Goal: Entertainment & Leisure: Consume media (video, audio)

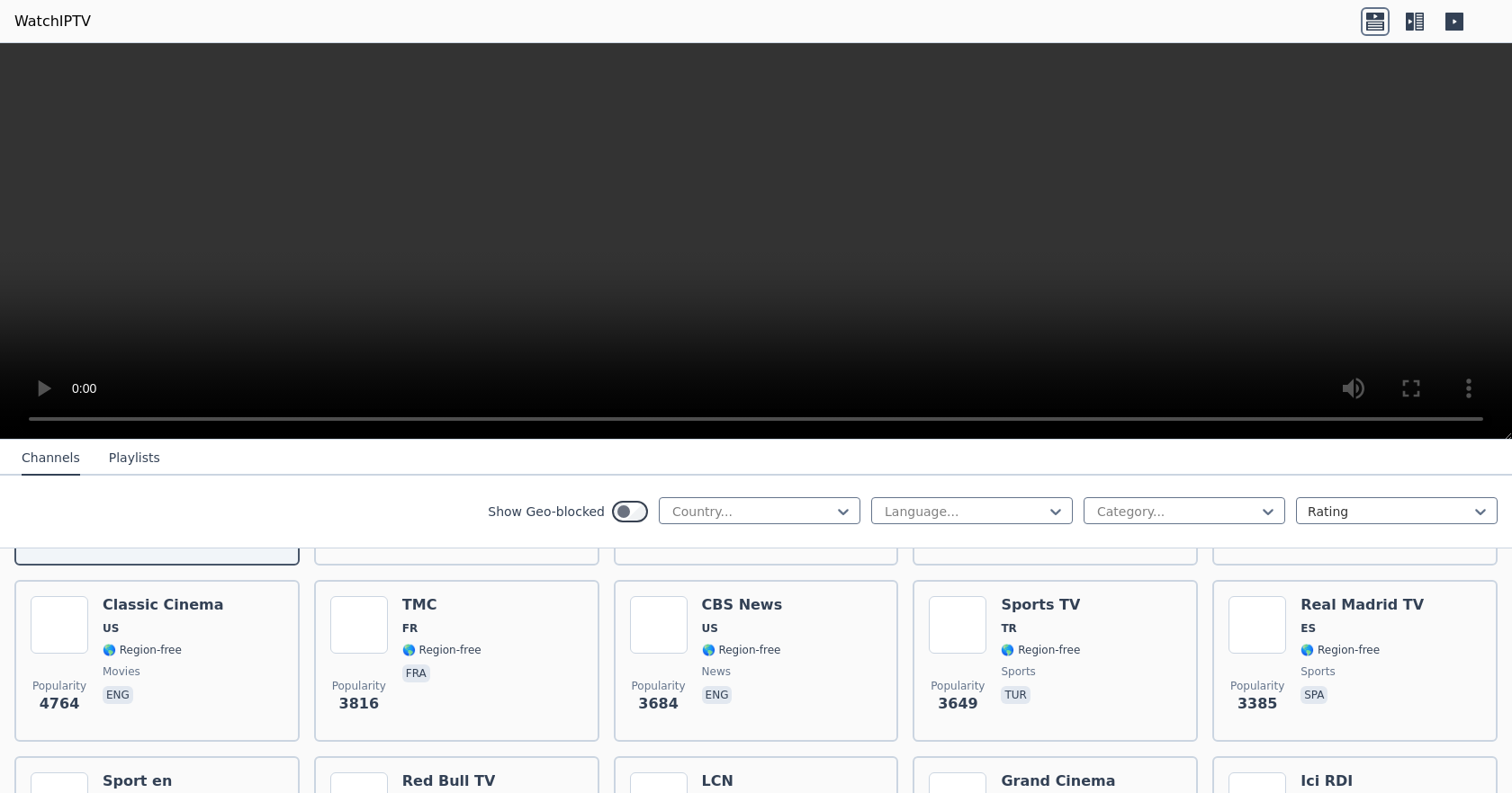
scroll to position [5, 0]
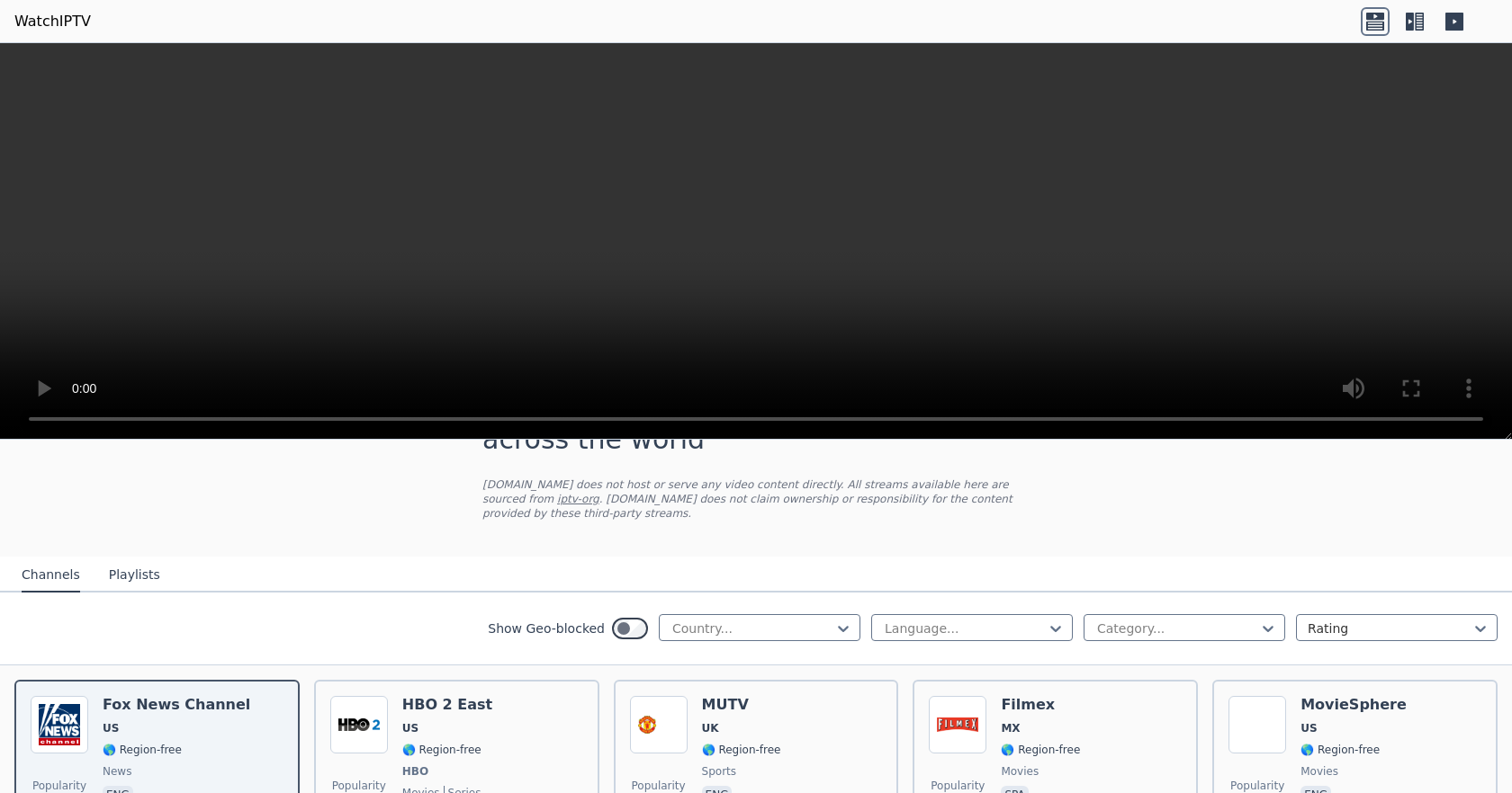
click at [659, 614] on div "Country..." at bounding box center [759, 627] width 201 height 27
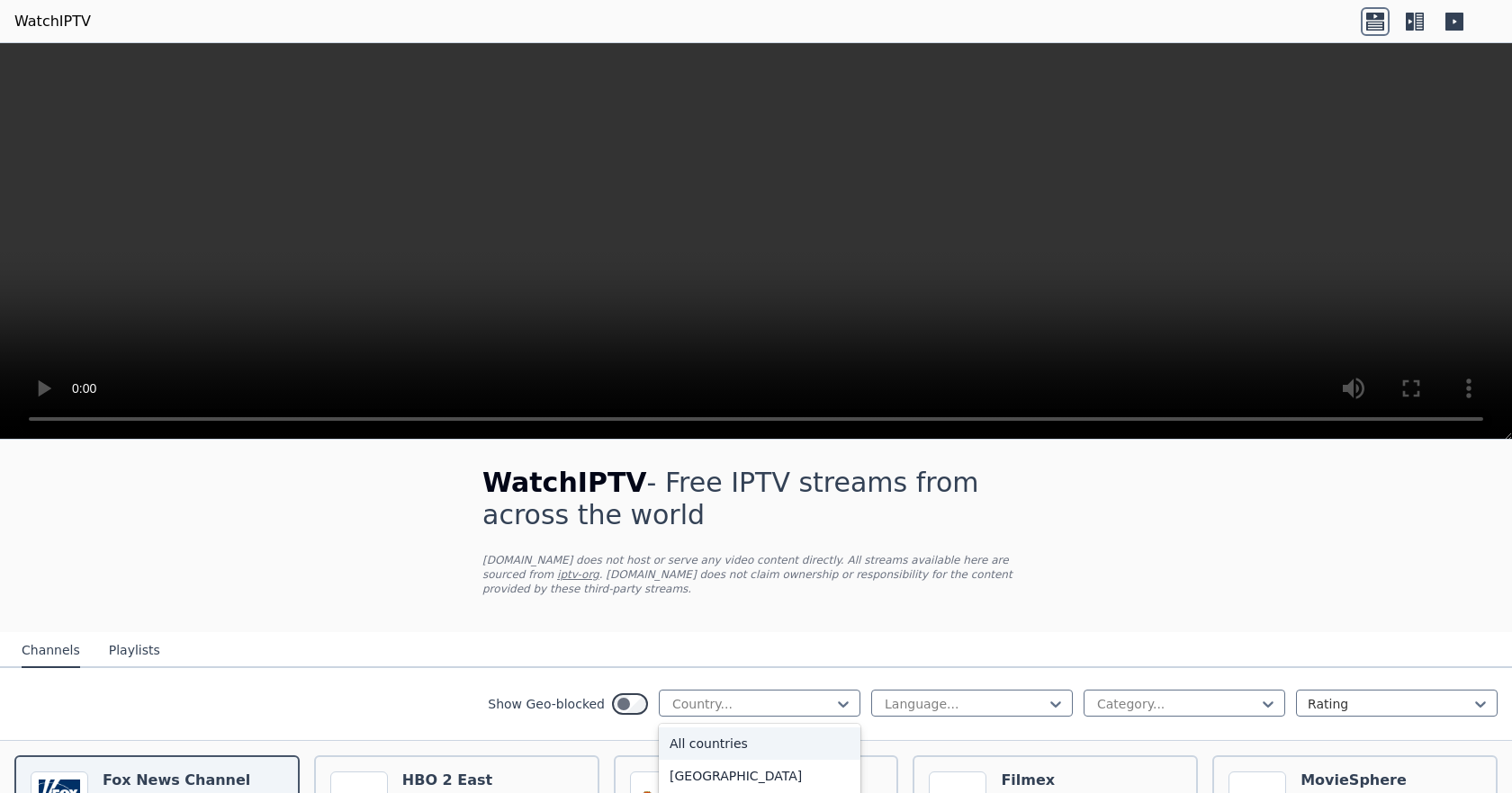
scroll to position [0, 0]
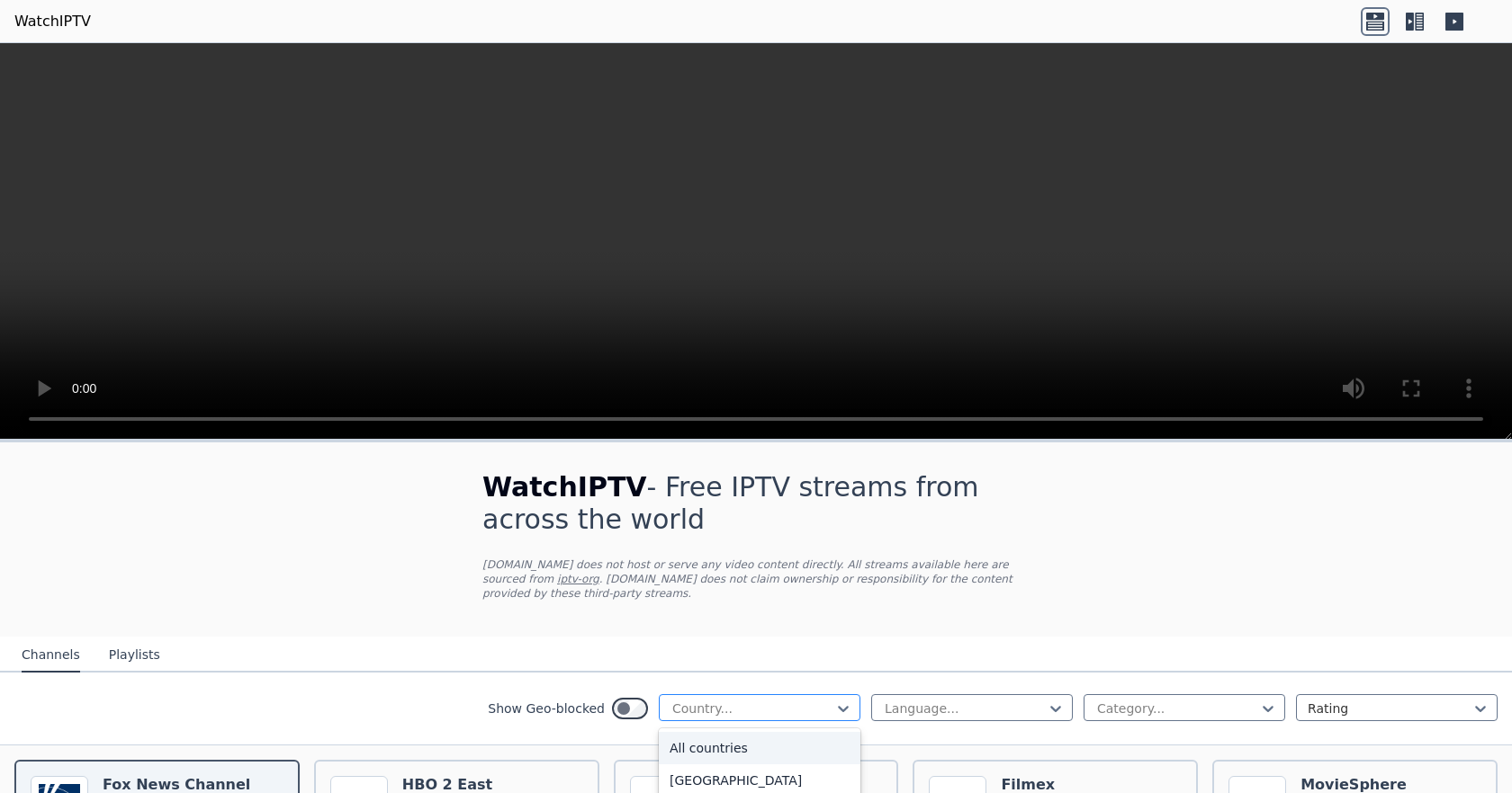
click at [816, 700] on div at bounding box center [752, 708] width 164 height 18
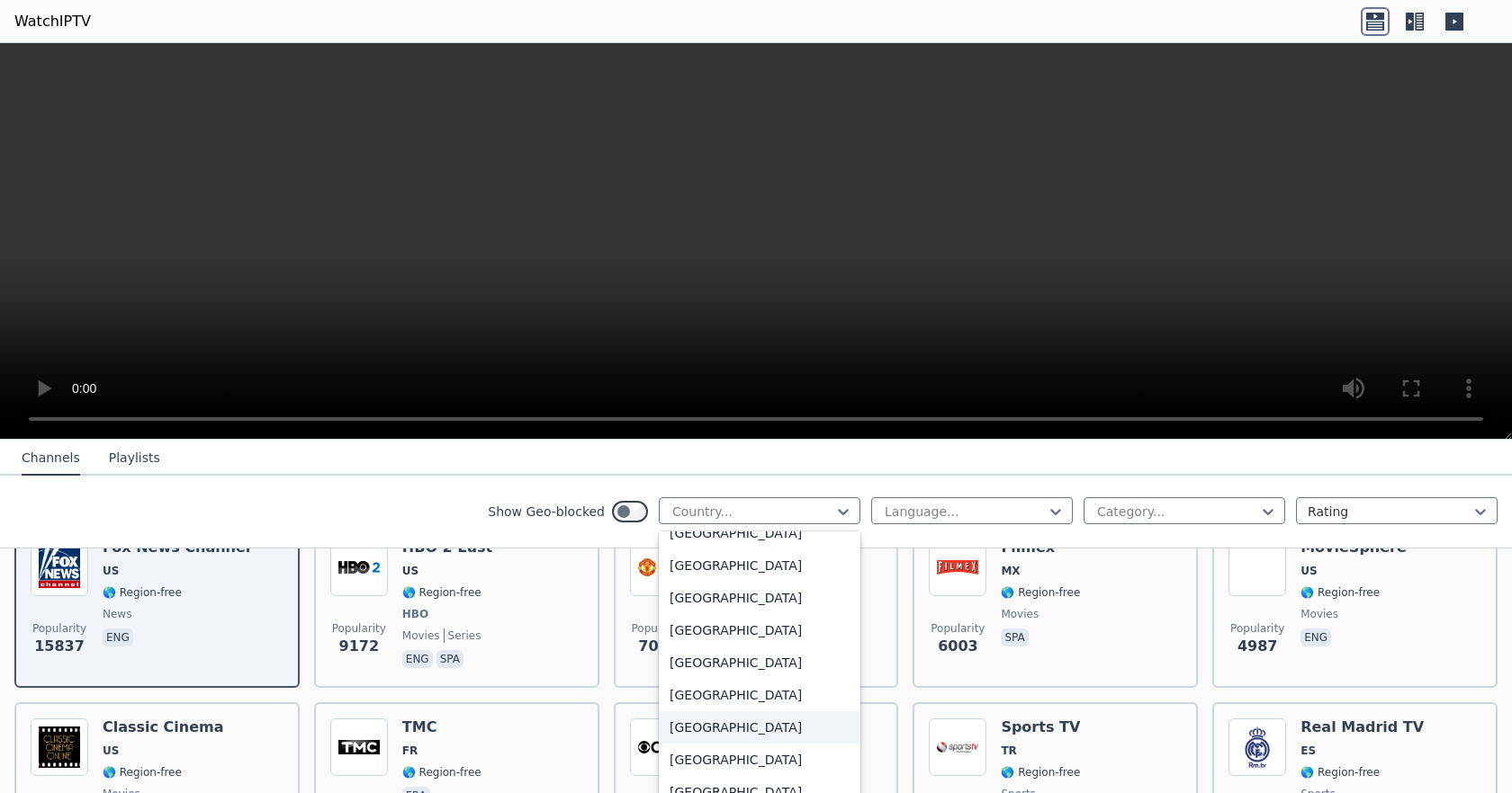
scroll to position [4433, 0]
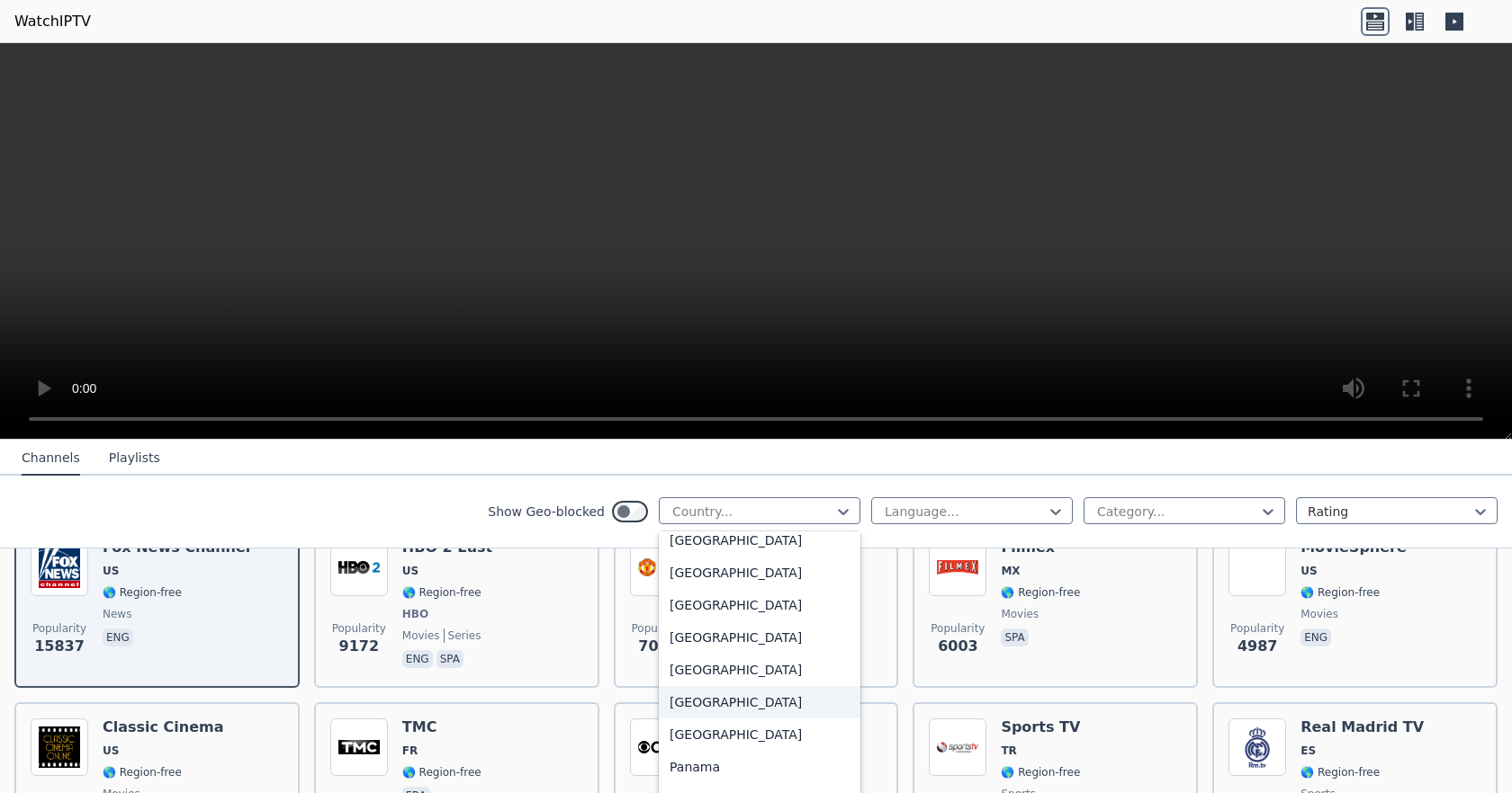
click at [738, 697] on div "[GEOGRAPHIC_DATA]" at bounding box center [759, 703] width 201 height 32
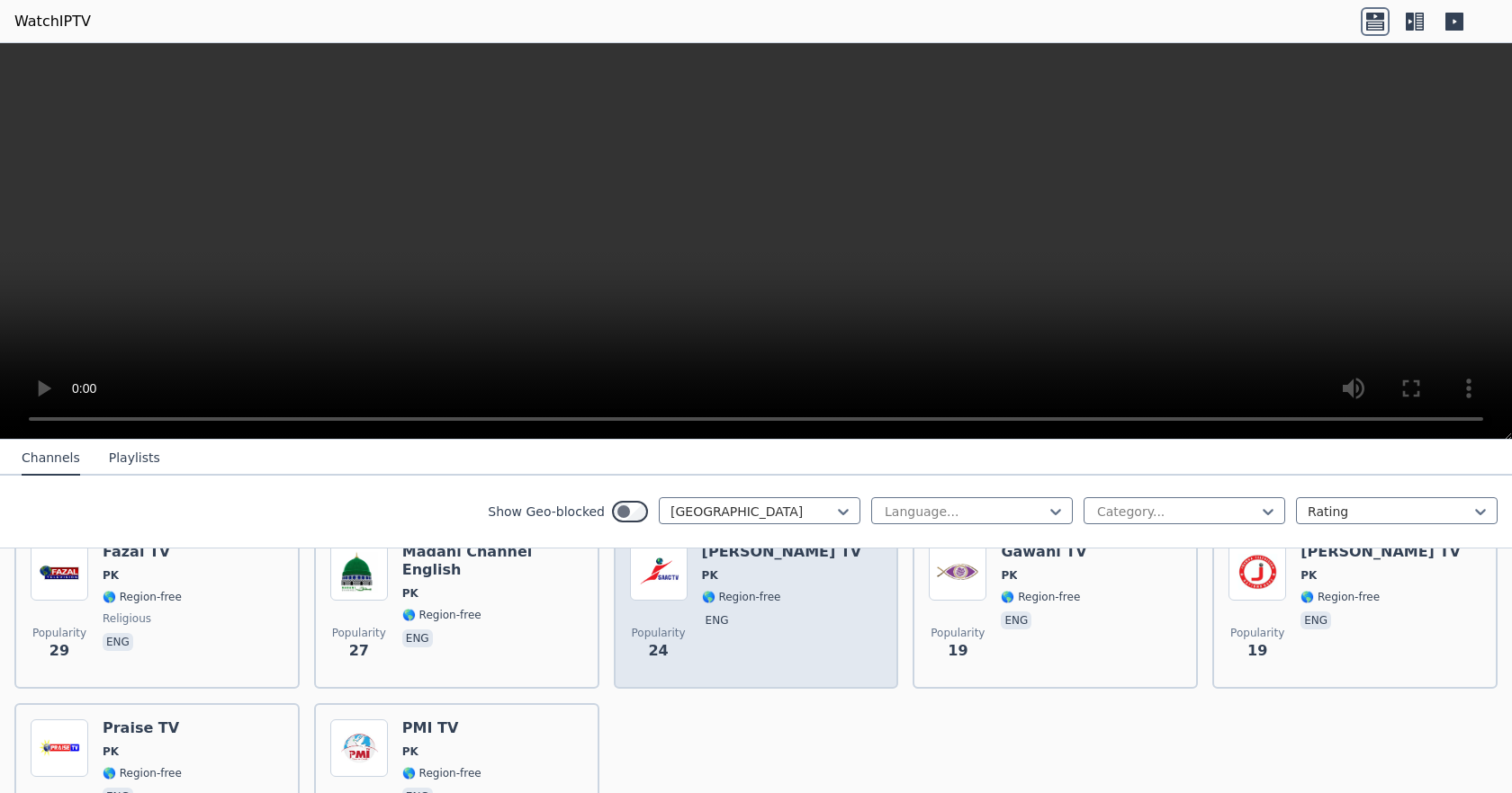
scroll to position [715, 0]
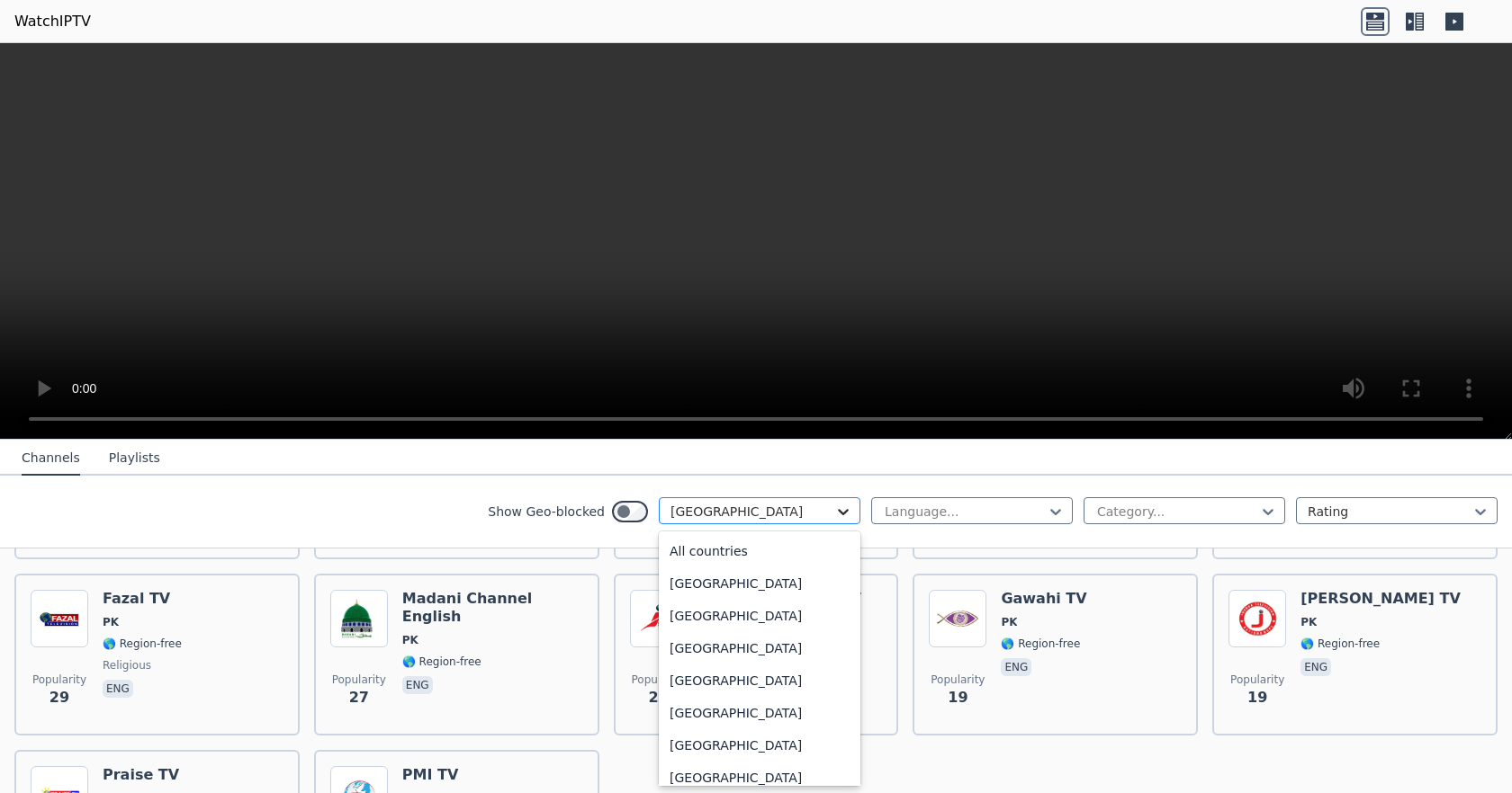
click at [834, 516] on icon at bounding box center [842, 512] width 18 height 18
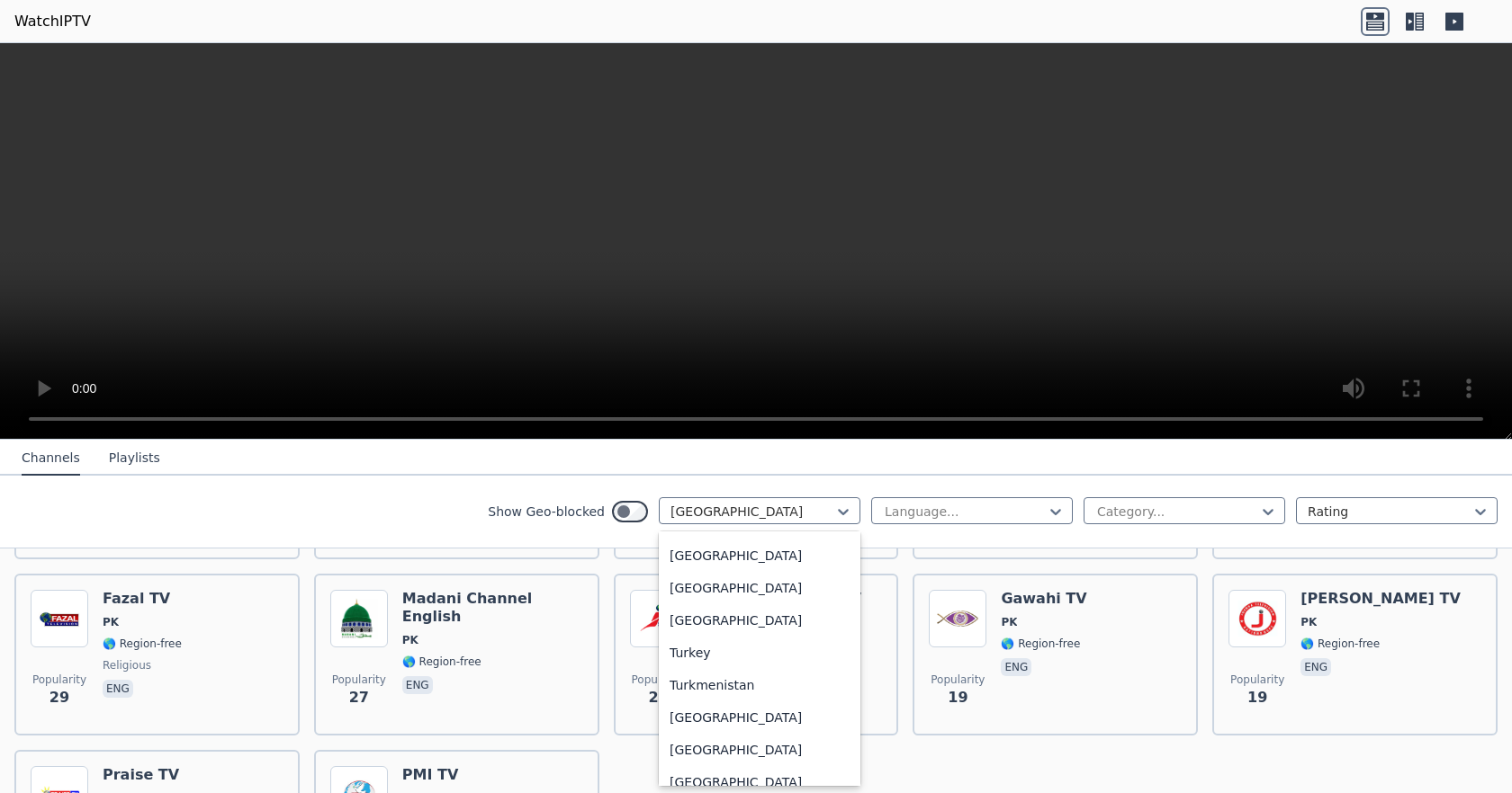
scroll to position [6238, 0]
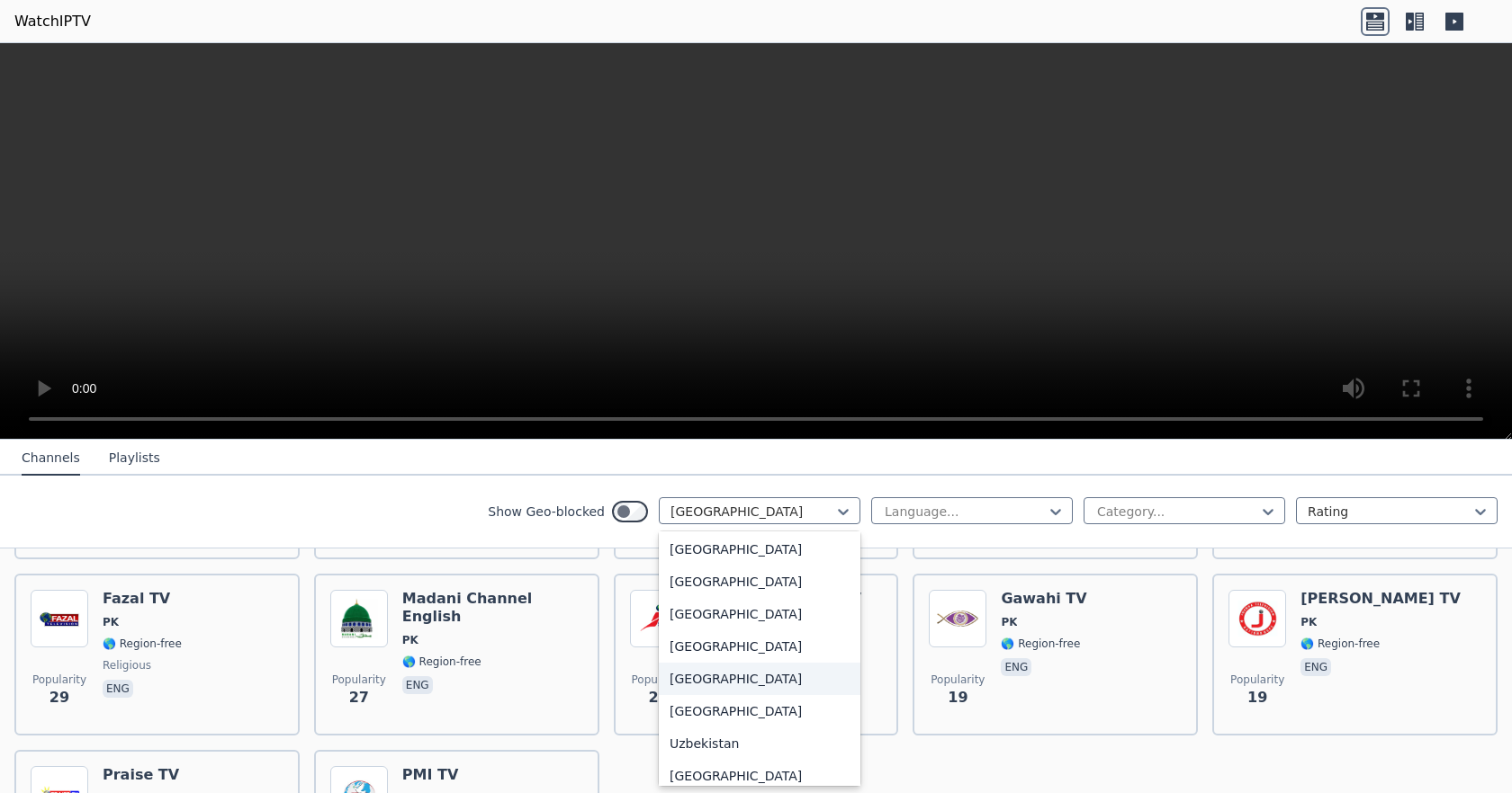
click at [756, 679] on div "[GEOGRAPHIC_DATA]" at bounding box center [759, 679] width 201 height 32
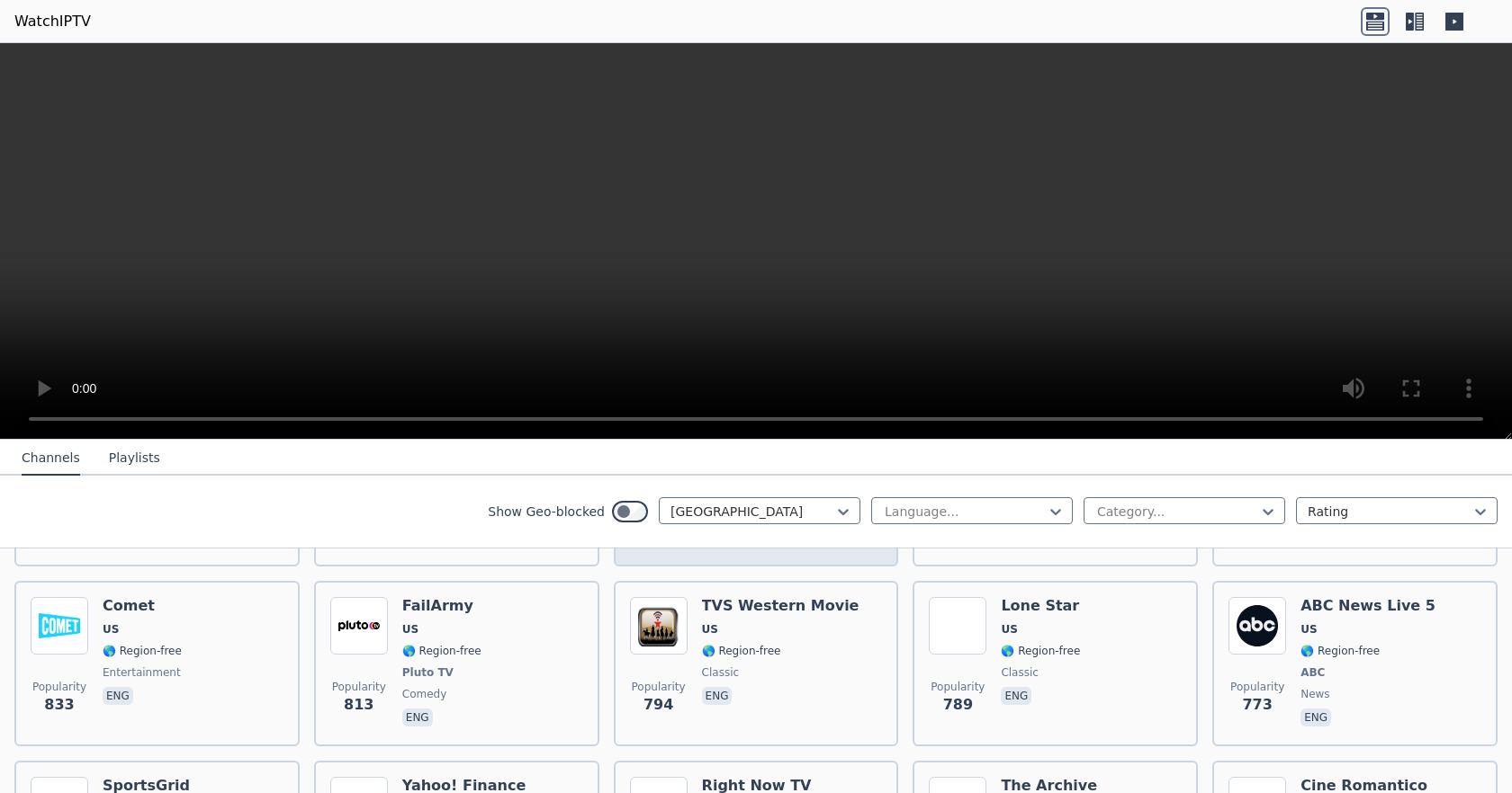
scroll to position [1439, 0]
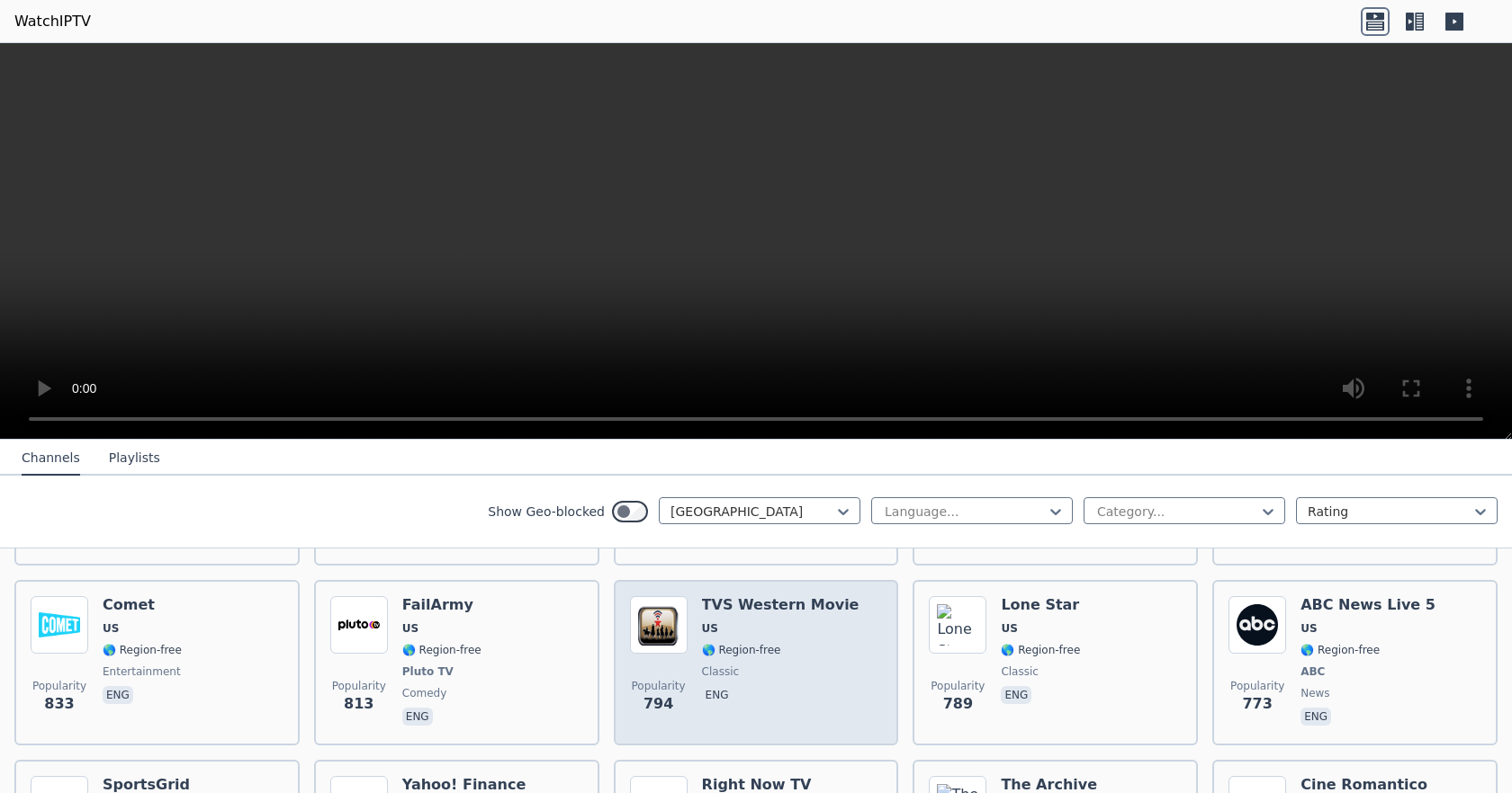
click at [760, 596] on h6 "TVS Western Movie" at bounding box center [780, 605] width 157 height 18
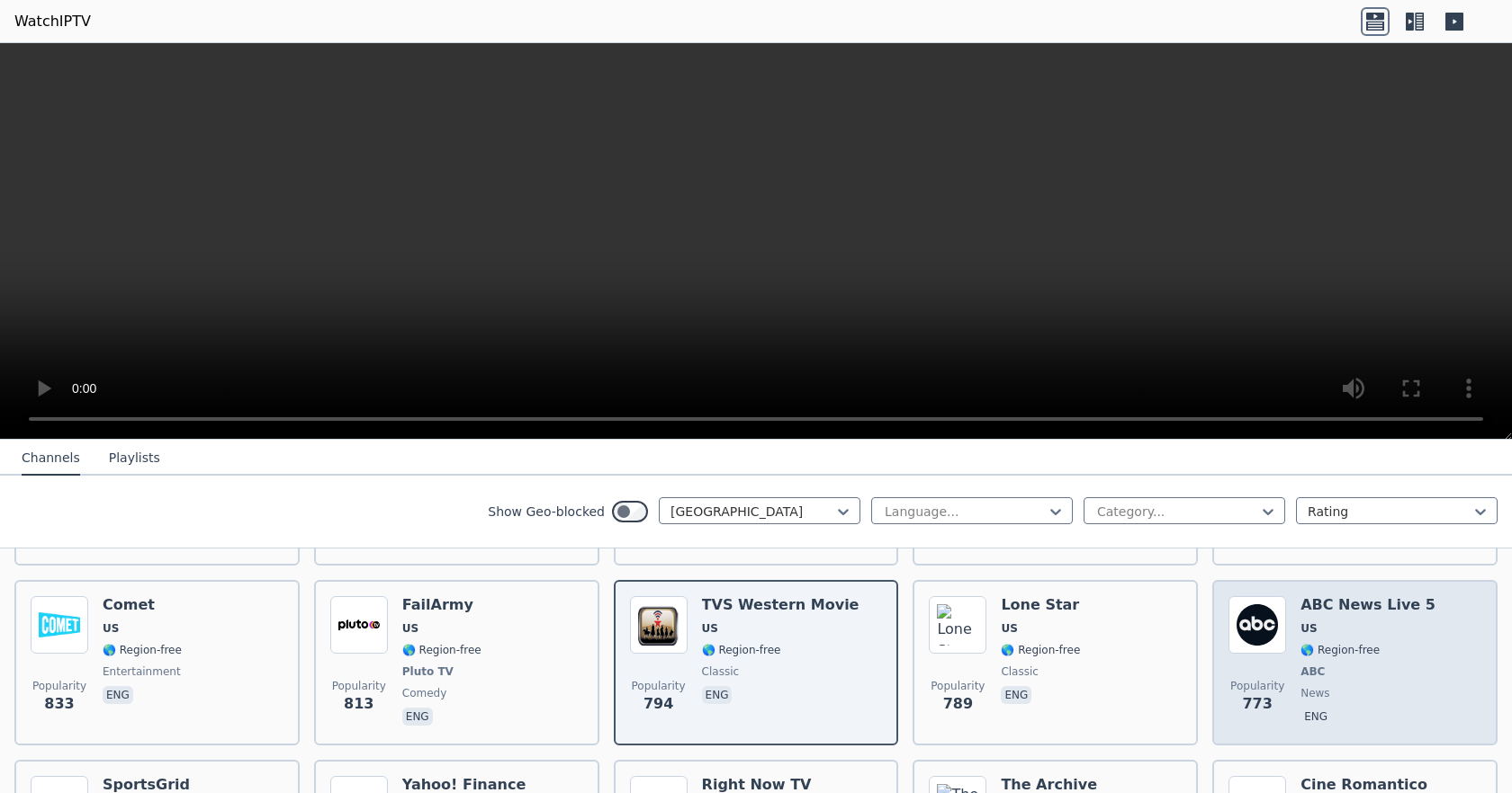
click at [1254, 608] on img at bounding box center [1256, 625] width 57 height 57
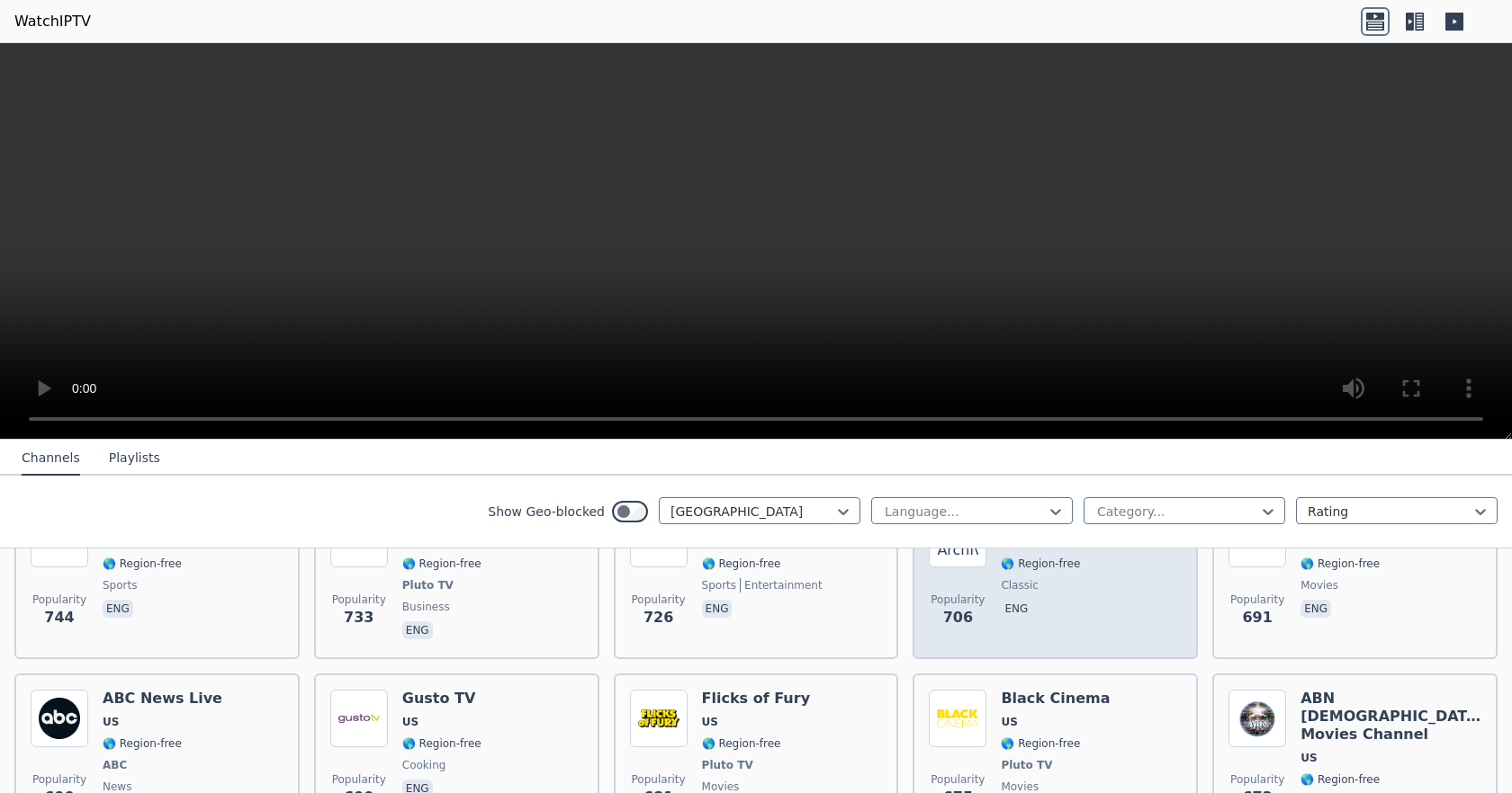
scroll to position [1800, 0]
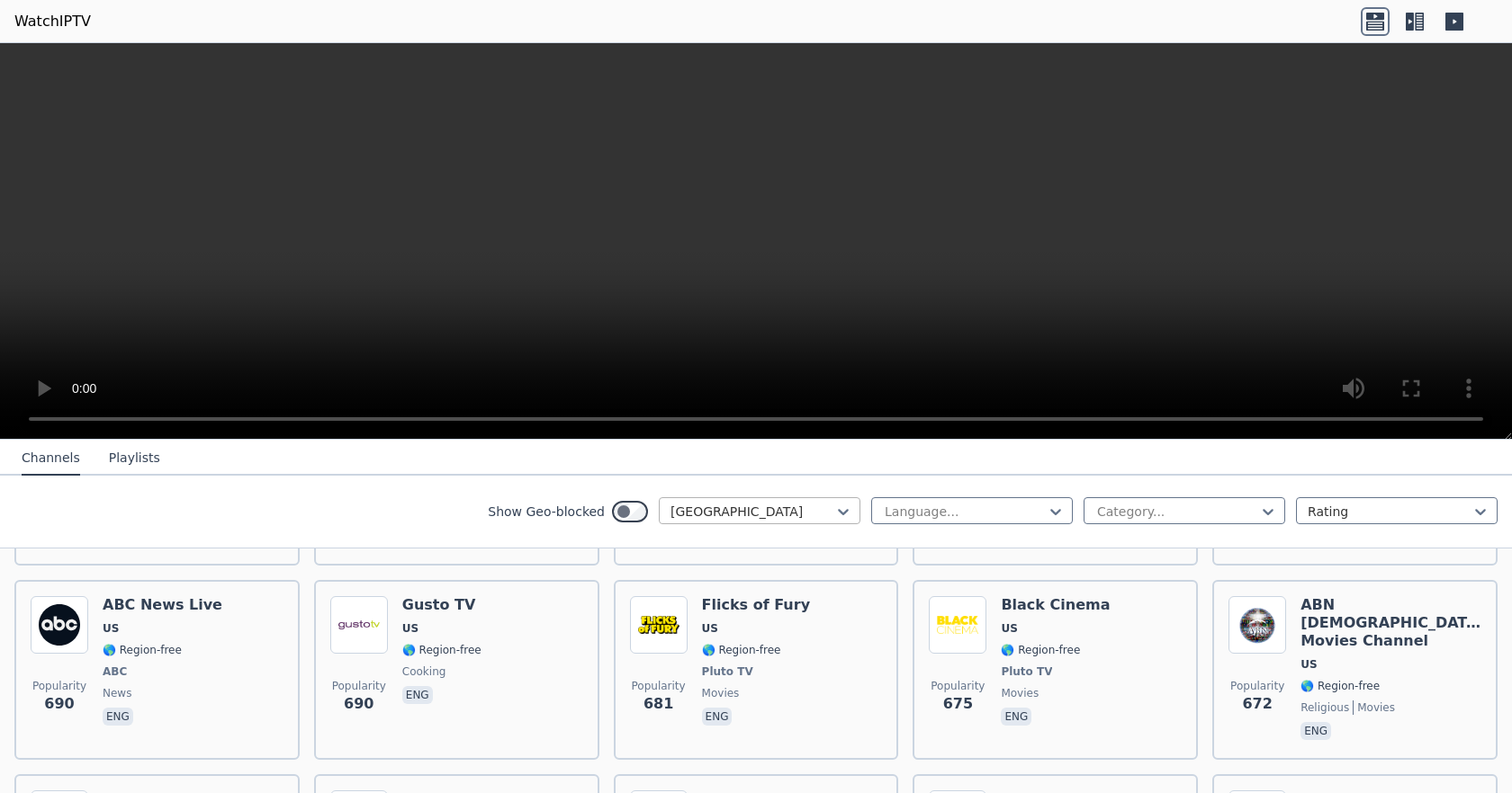
click at [820, 508] on div at bounding box center [752, 512] width 164 height 18
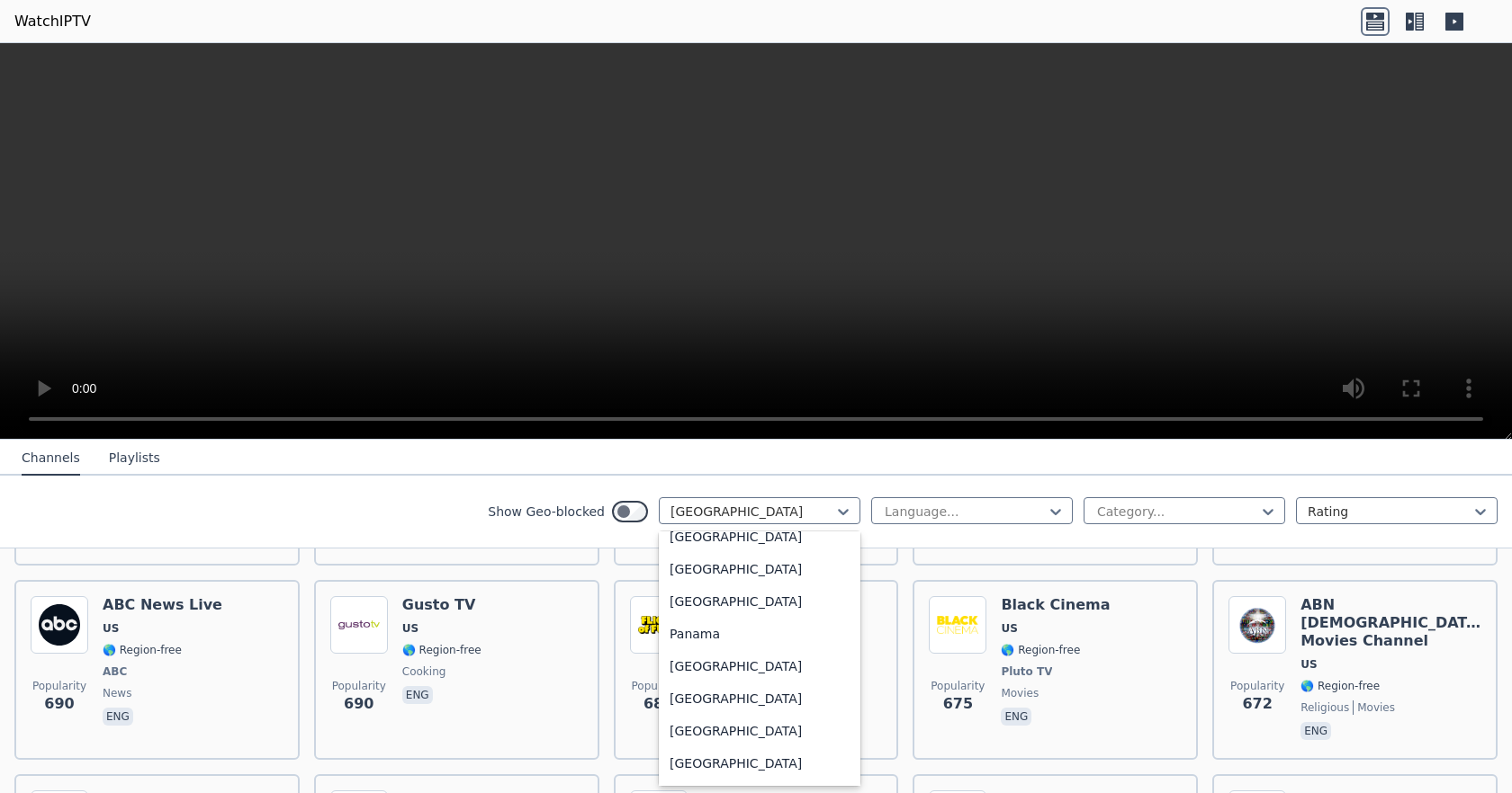
scroll to position [4559, 0]
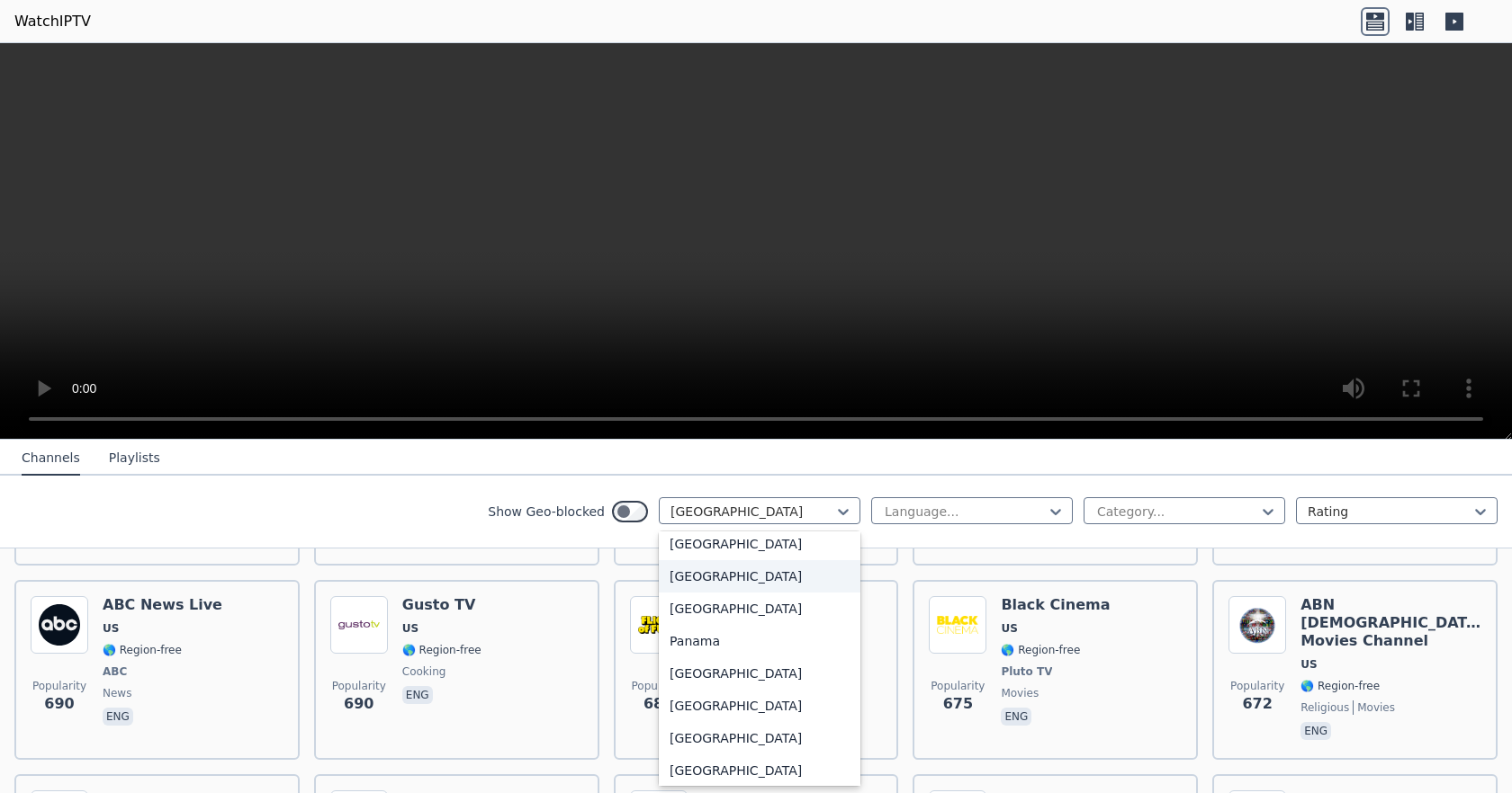
click at [738, 575] on div "[GEOGRAPHIC_DATA]" at bounding box center [759, 577] width 201 height 32
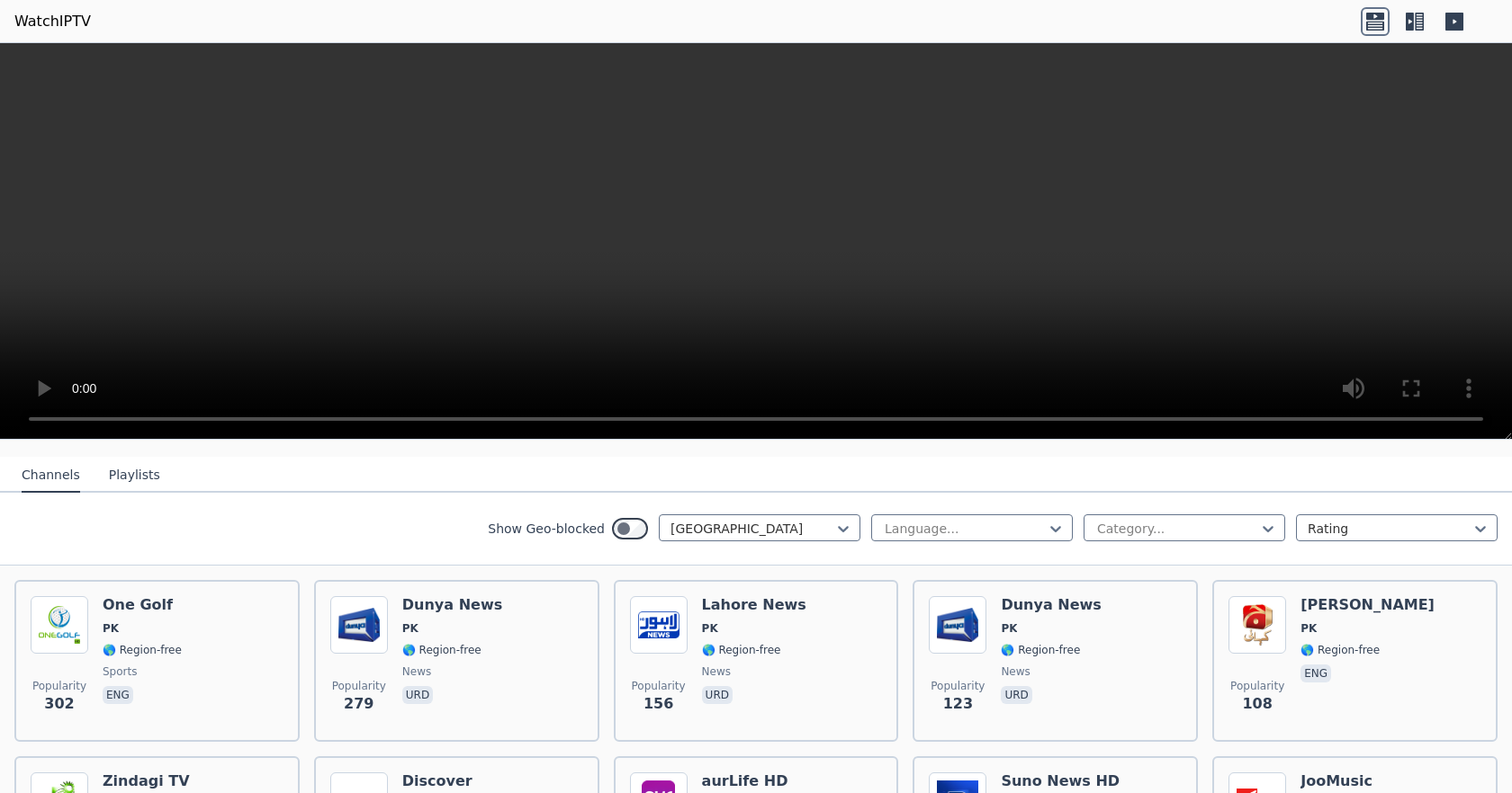
scroll to position [270, 0]
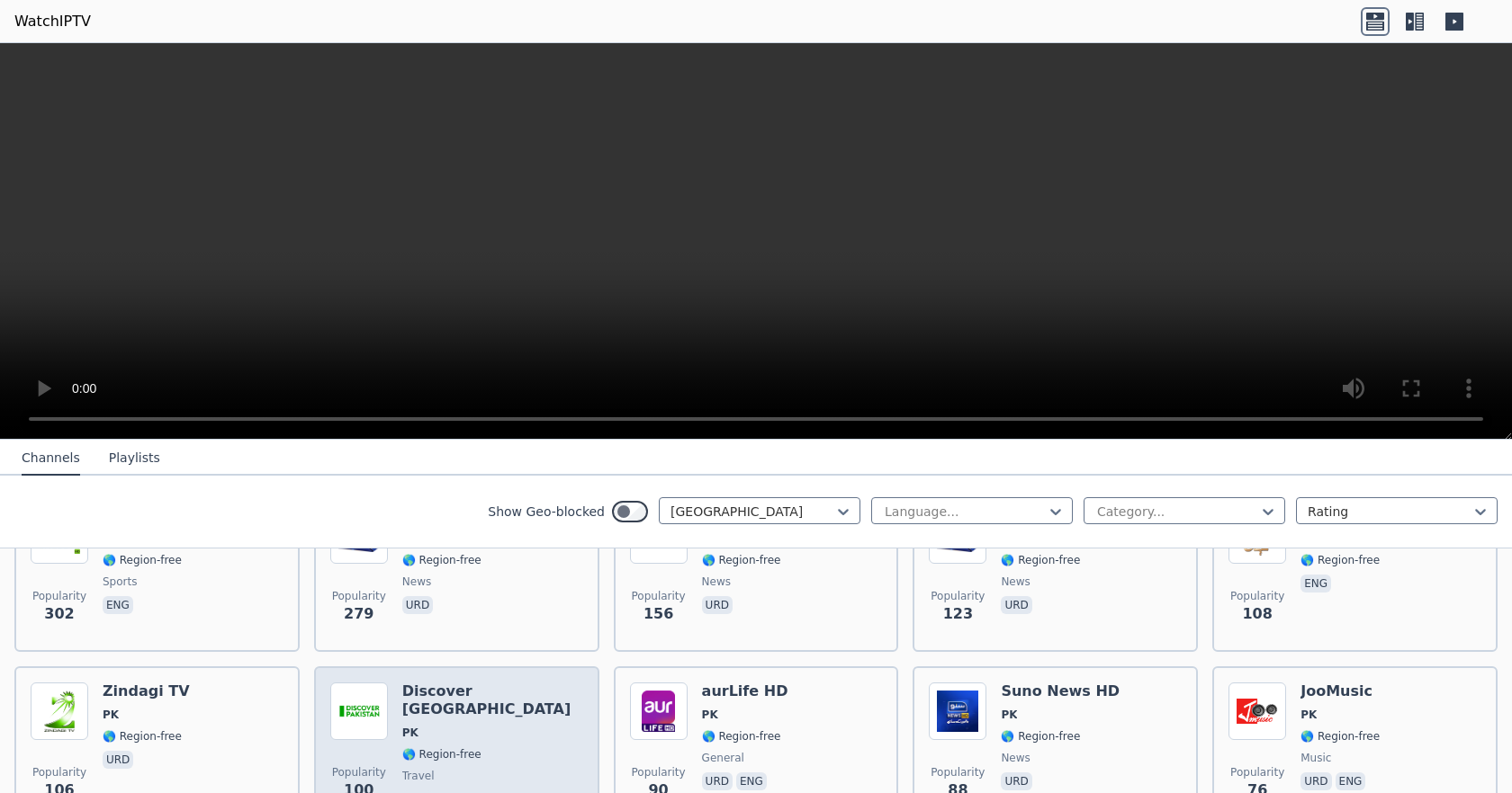
click at [471, 688] on div "Discover [GEOGRAPHIC_DATA] PK 🌎 Region-free travel urd" at bounding box center [492, 748] width 181 height 130
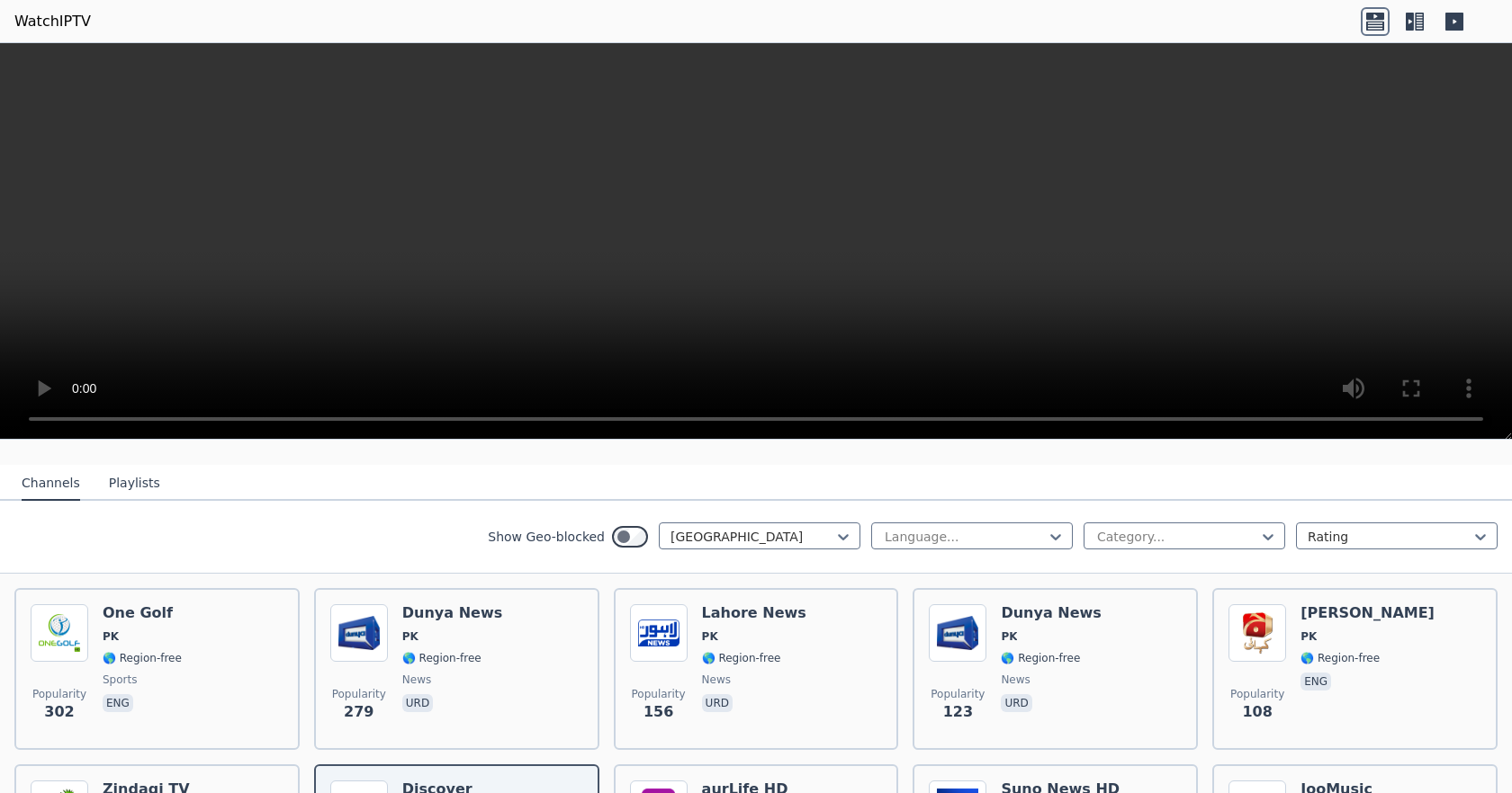
scroll to position [175, 0]
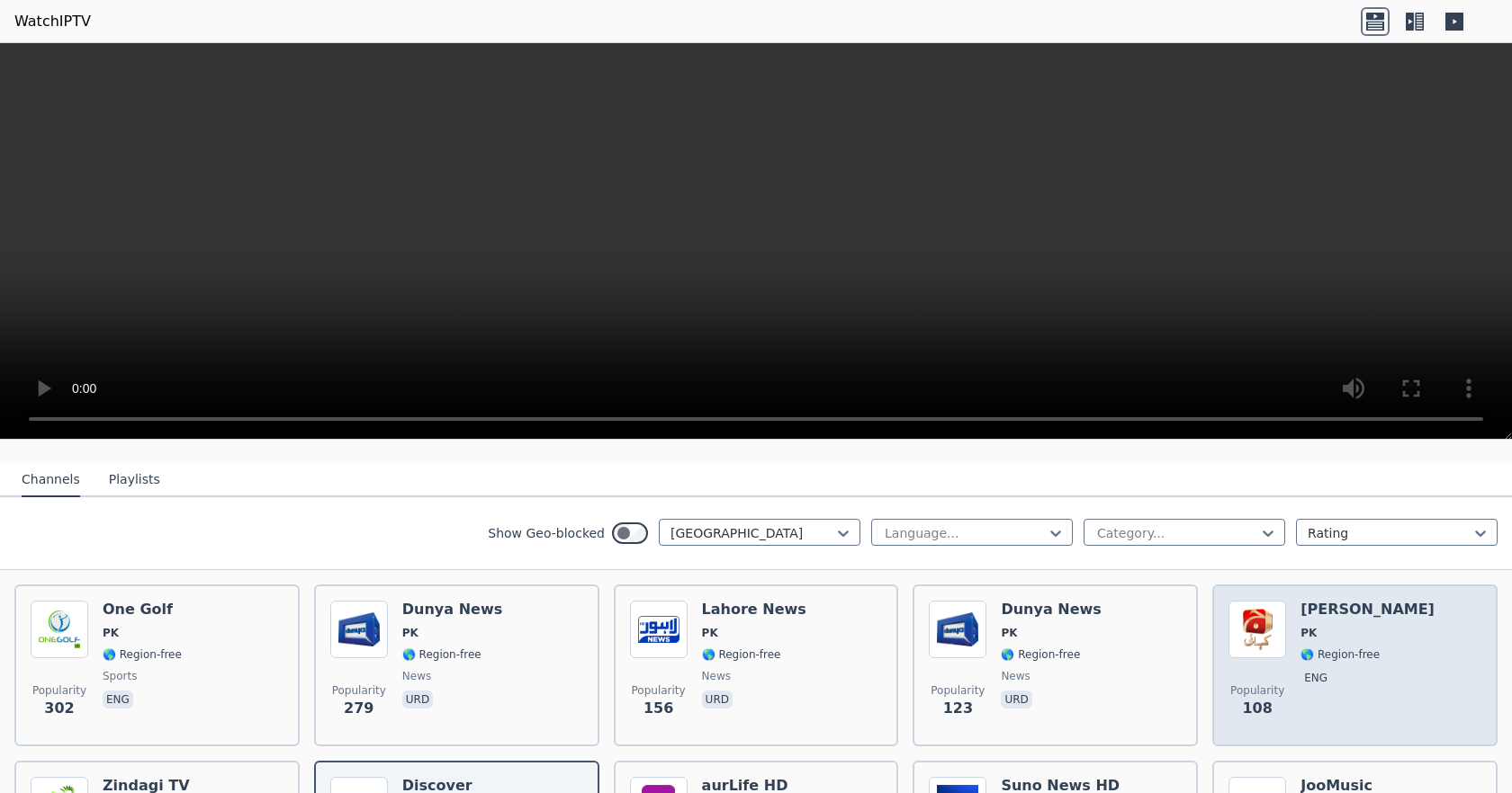
click at [1332, 601] on h6 "[PERSON_NAME]" at bounding box center [1367, 610] width 134 height 18
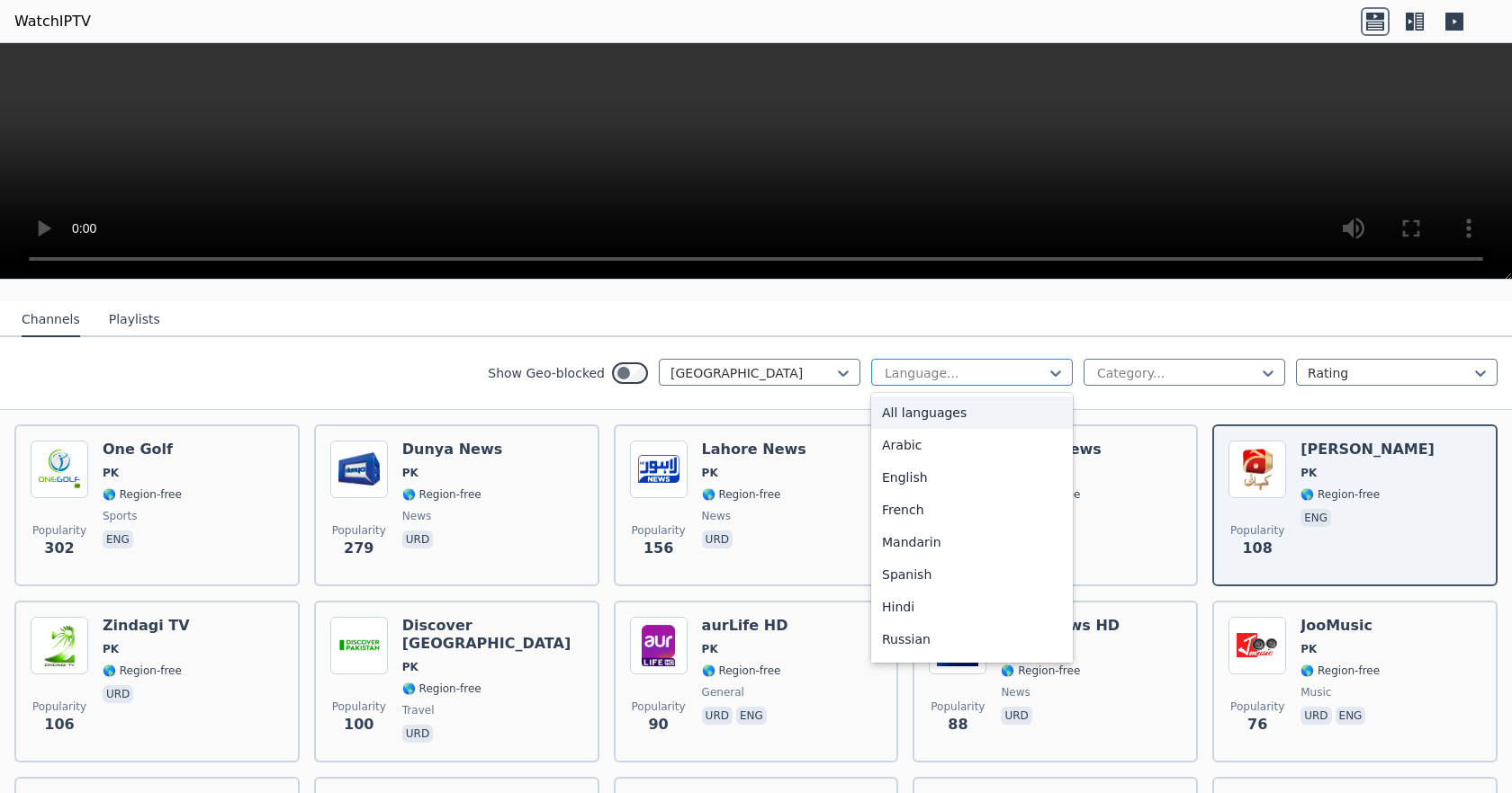
click at [1029, 364] on div at bounding box center [964, 373] width 164 height 18
click at [919, 434] on div "Hindi" at bounding box center [972, 446] width 201 height 32
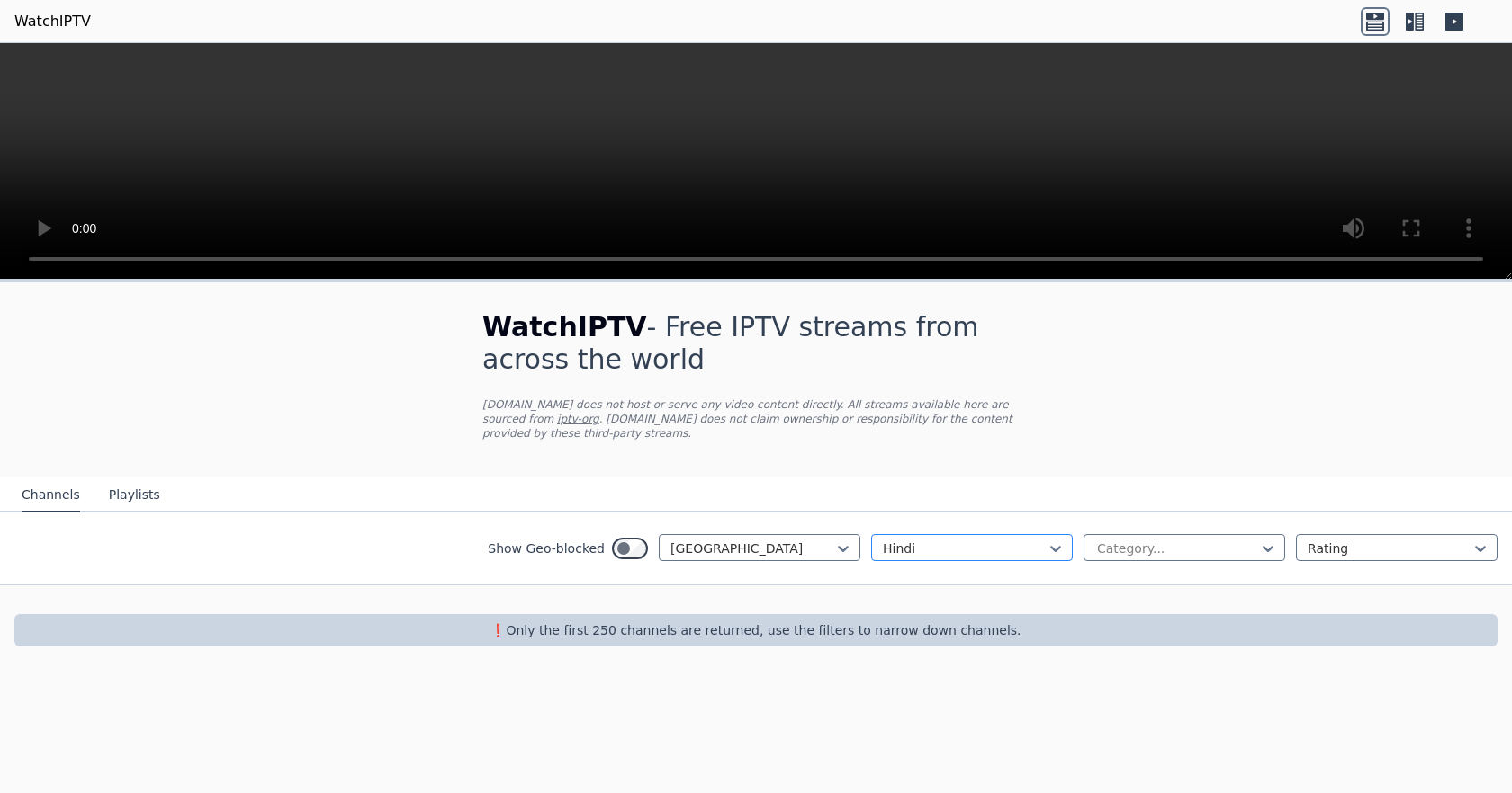
click at [1038, 540] on div at bounding box center [964, 548] width 164 height 18
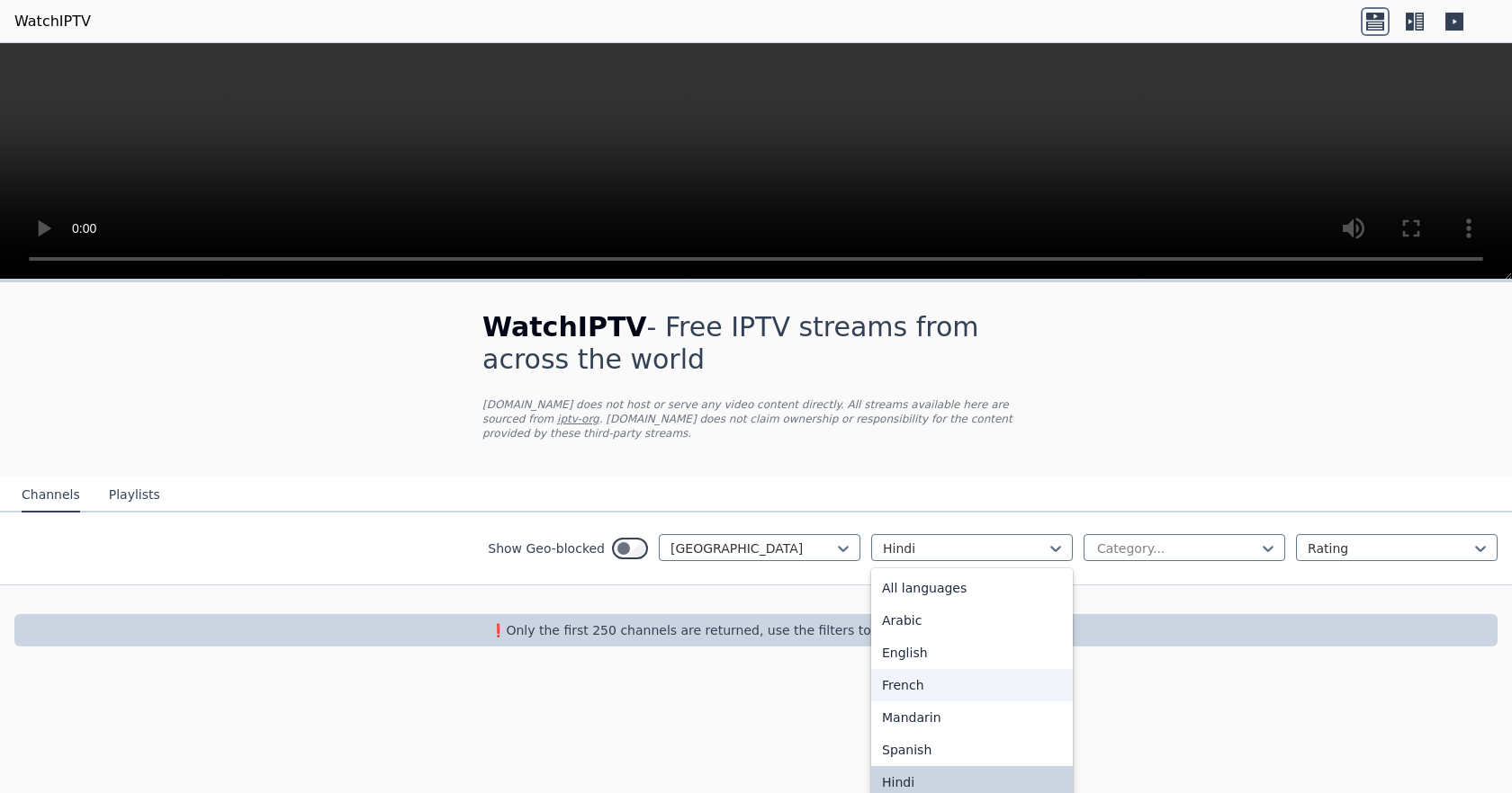
scroll to position [90, 0]
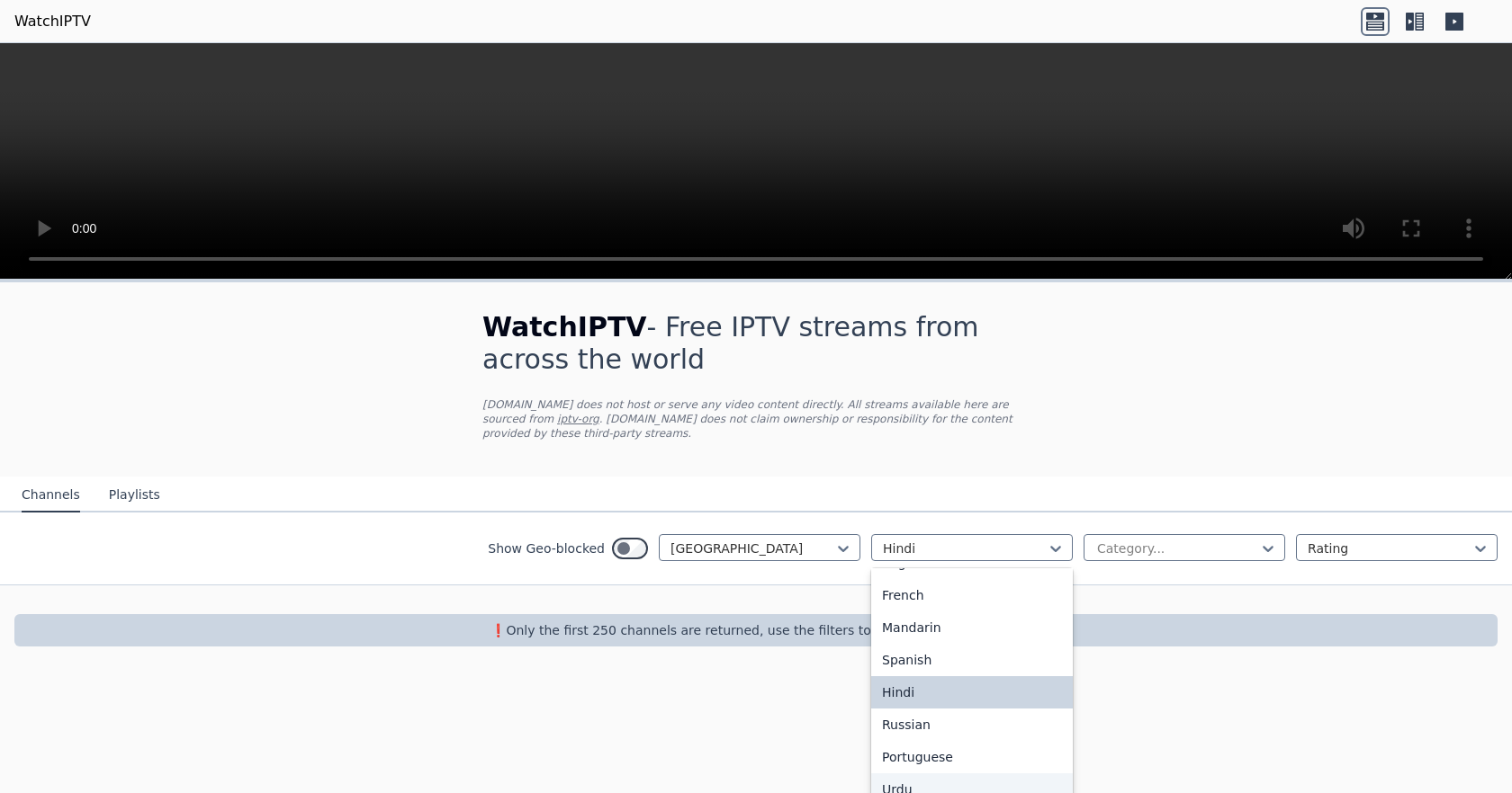
click at [934, 773] on div "Urdu" at bounding box center [972, 789] width 201 height 32
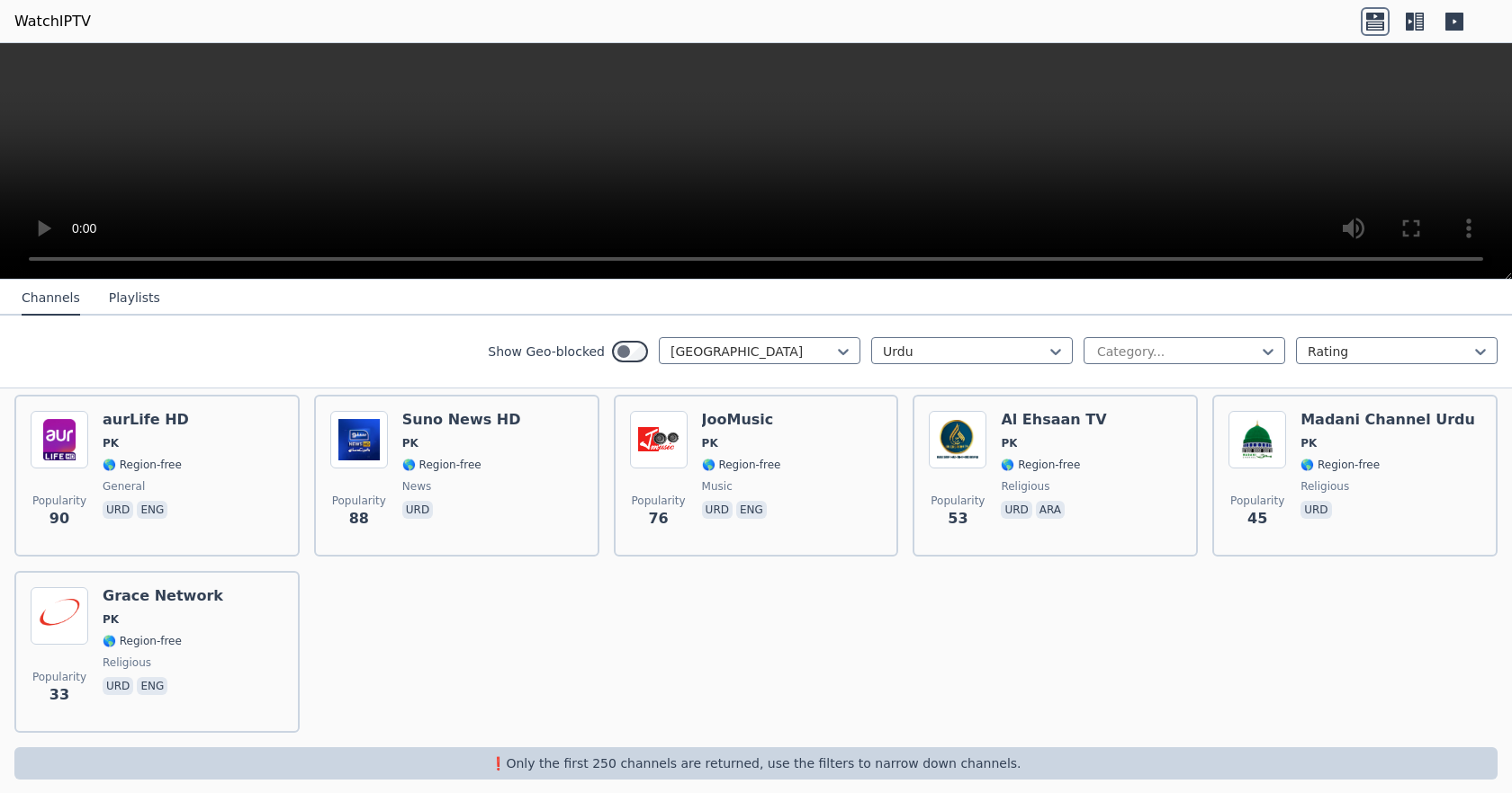
scroll to position [113, 0]
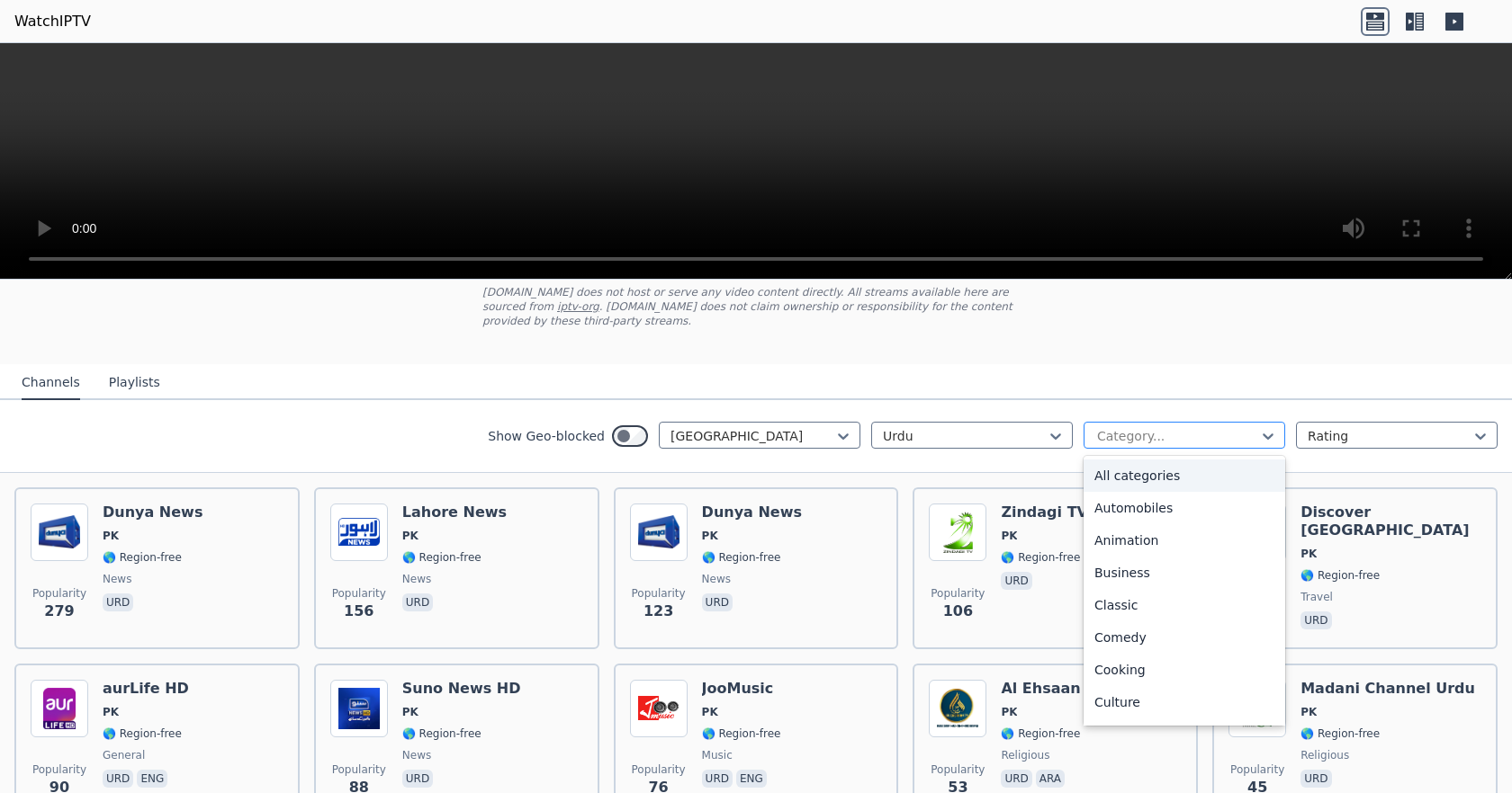
click at [1241, 427] on div at bounding box center [1177, 436] width 164 height 18
click at [837, 427] on icon at bounding box center [842, 436] width 18 height 18
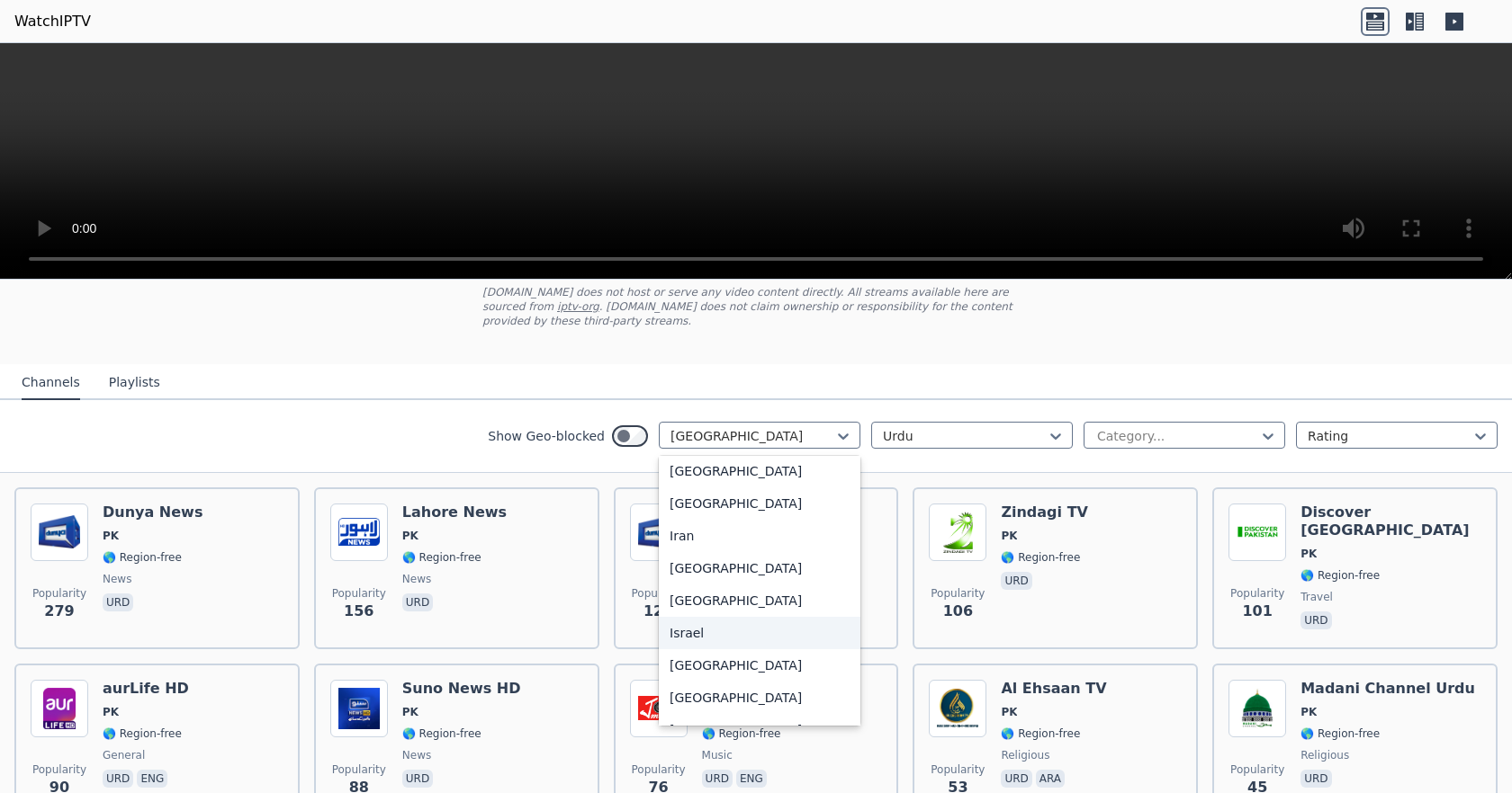
scroll to position [2762, 0]
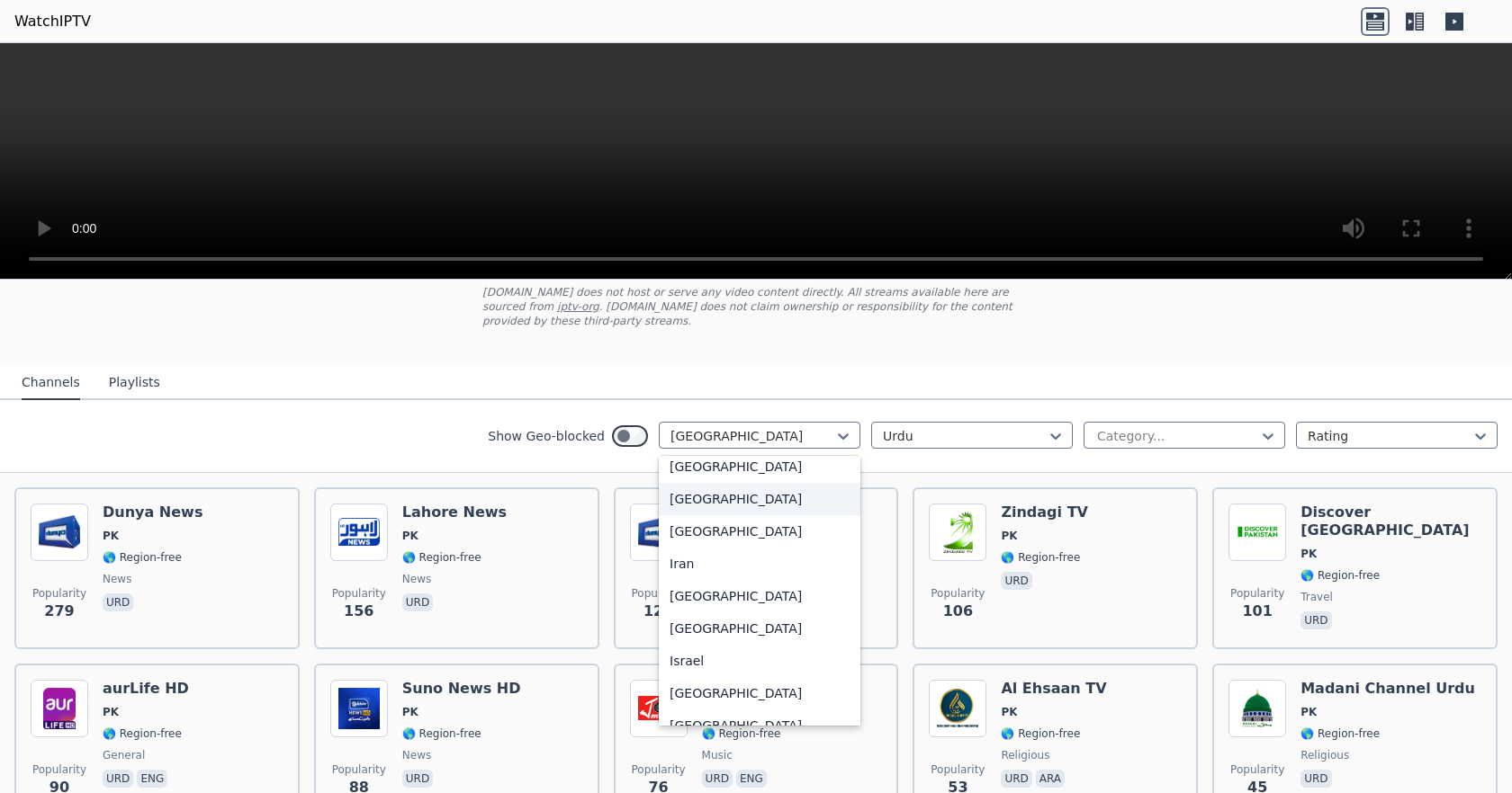
click at [749, 499] on div "[GEOGRAPHIC_DATA]" at bounding box center [759, 500] width 201 height 32
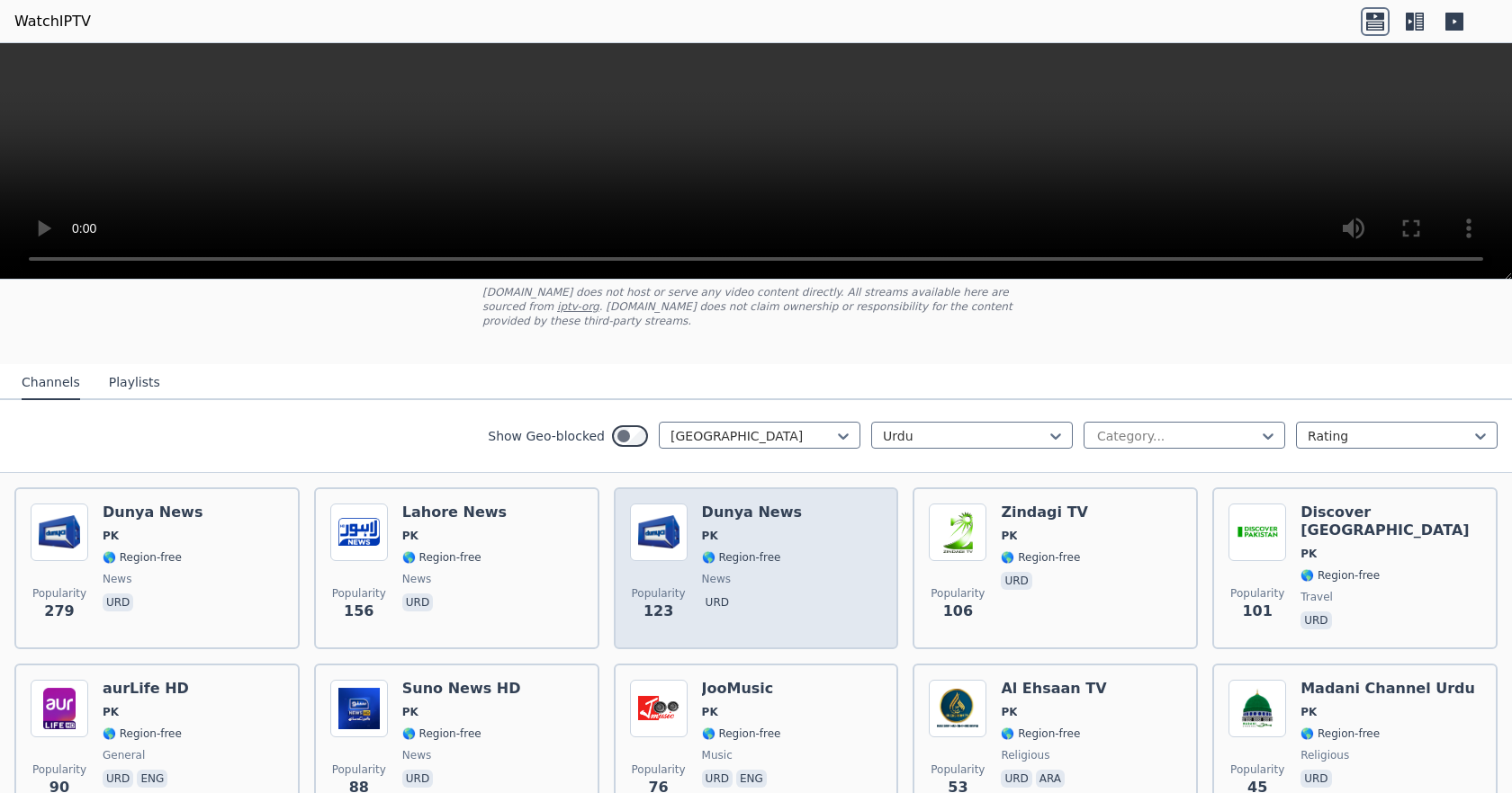
scroll to position [29, 0]
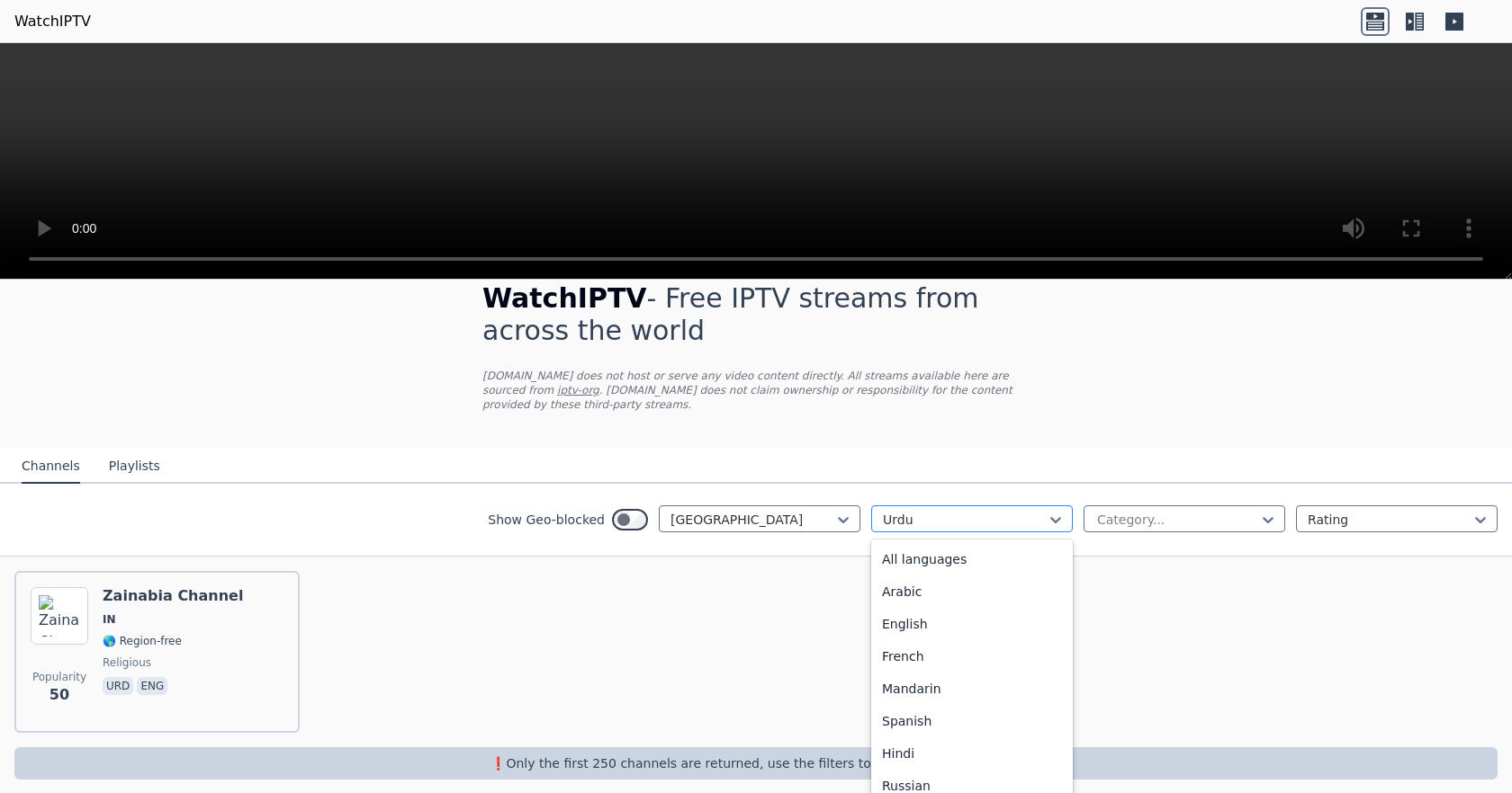
click at [1004, 511] on div at bounding box center [964, 519] width 164 height 18
click at [982, 547] on div "English" at bounding box center [972, 556] width 201 height 32
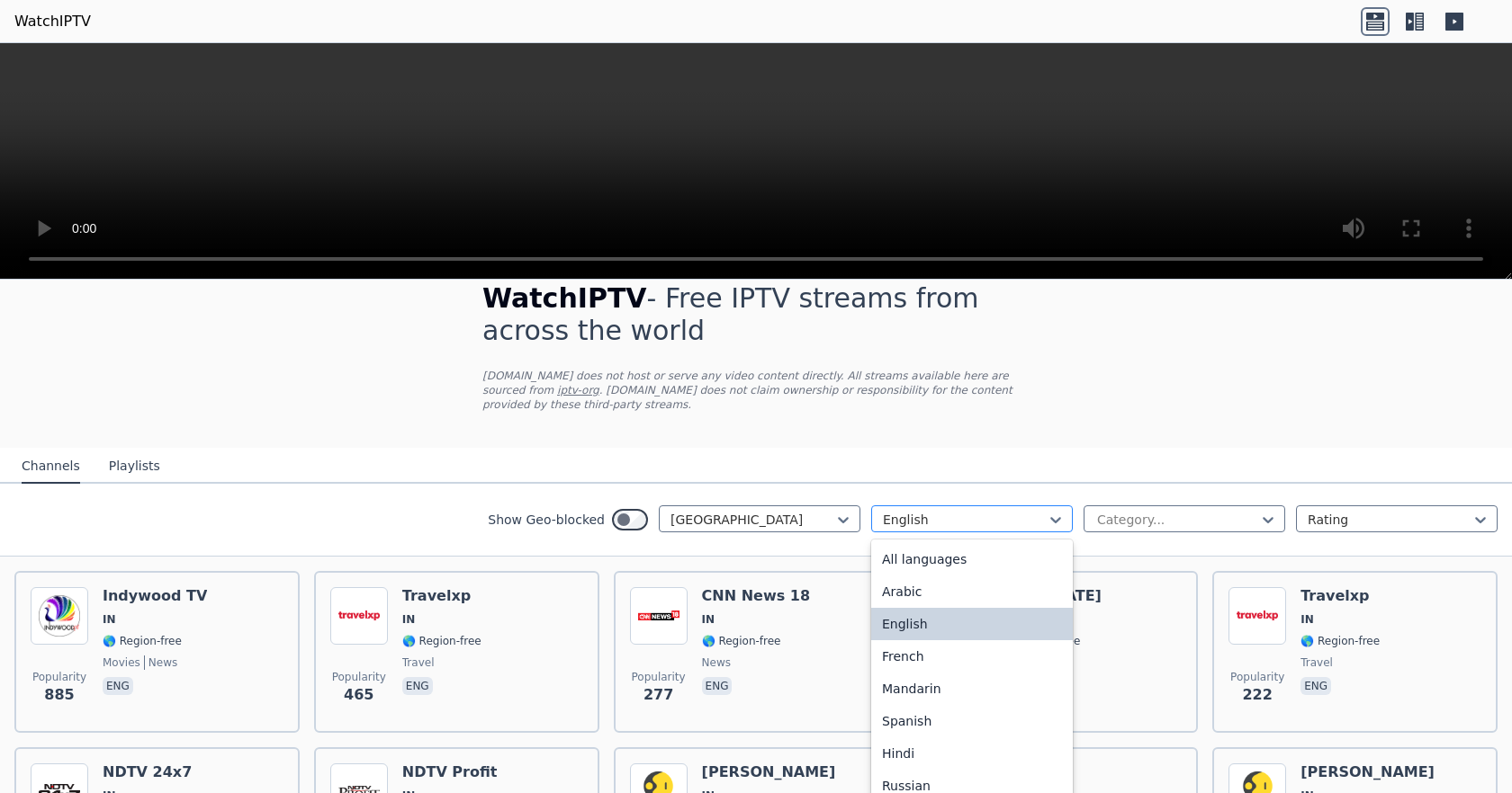
click at [1023, 511] on div at bounding box center [964, 519] width 164 height 18
click at [918, 737] on div "Hindi" at bounding box center [972, 753] width 201 height 32
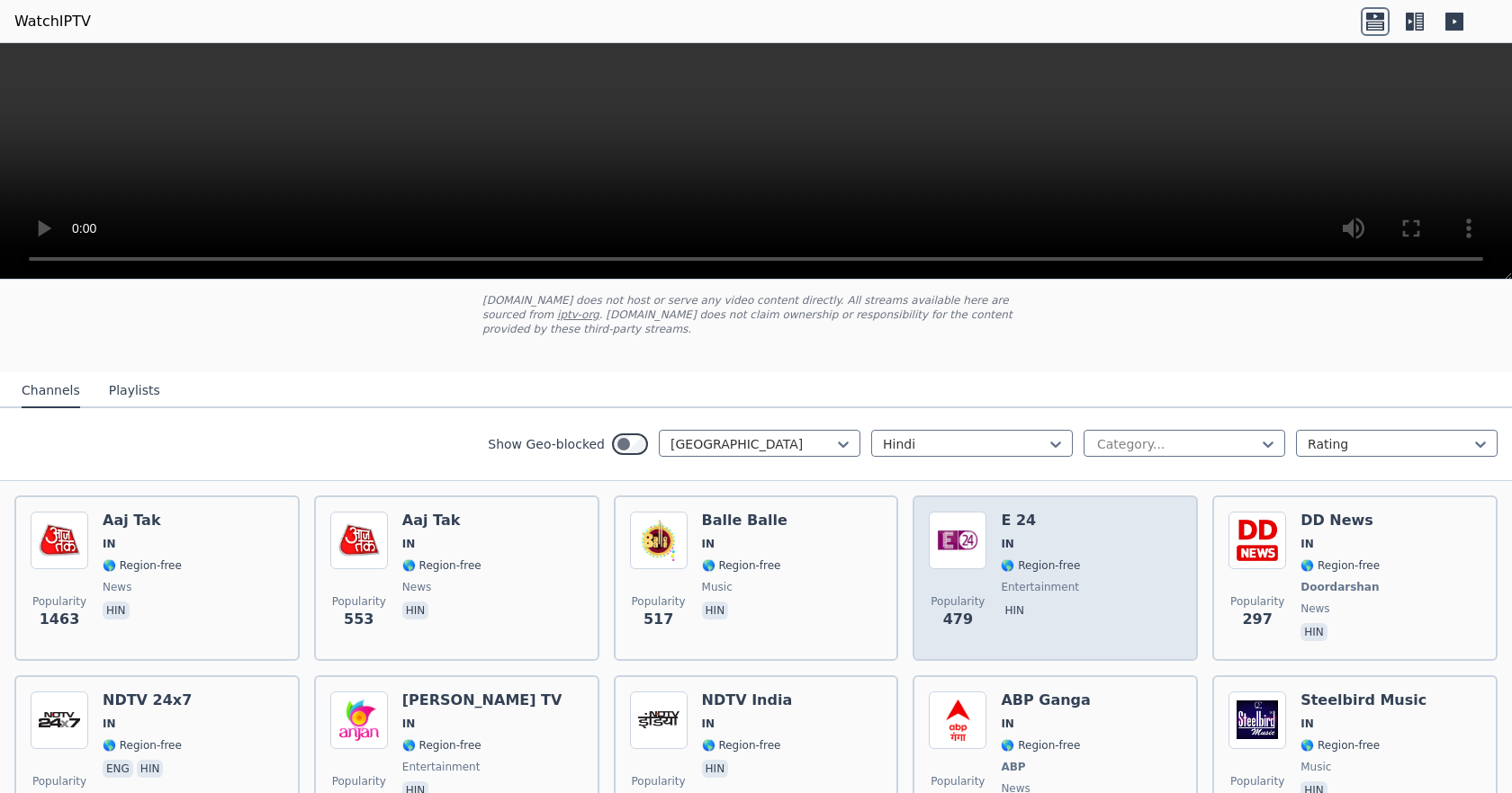
scroll to position [195, 0]
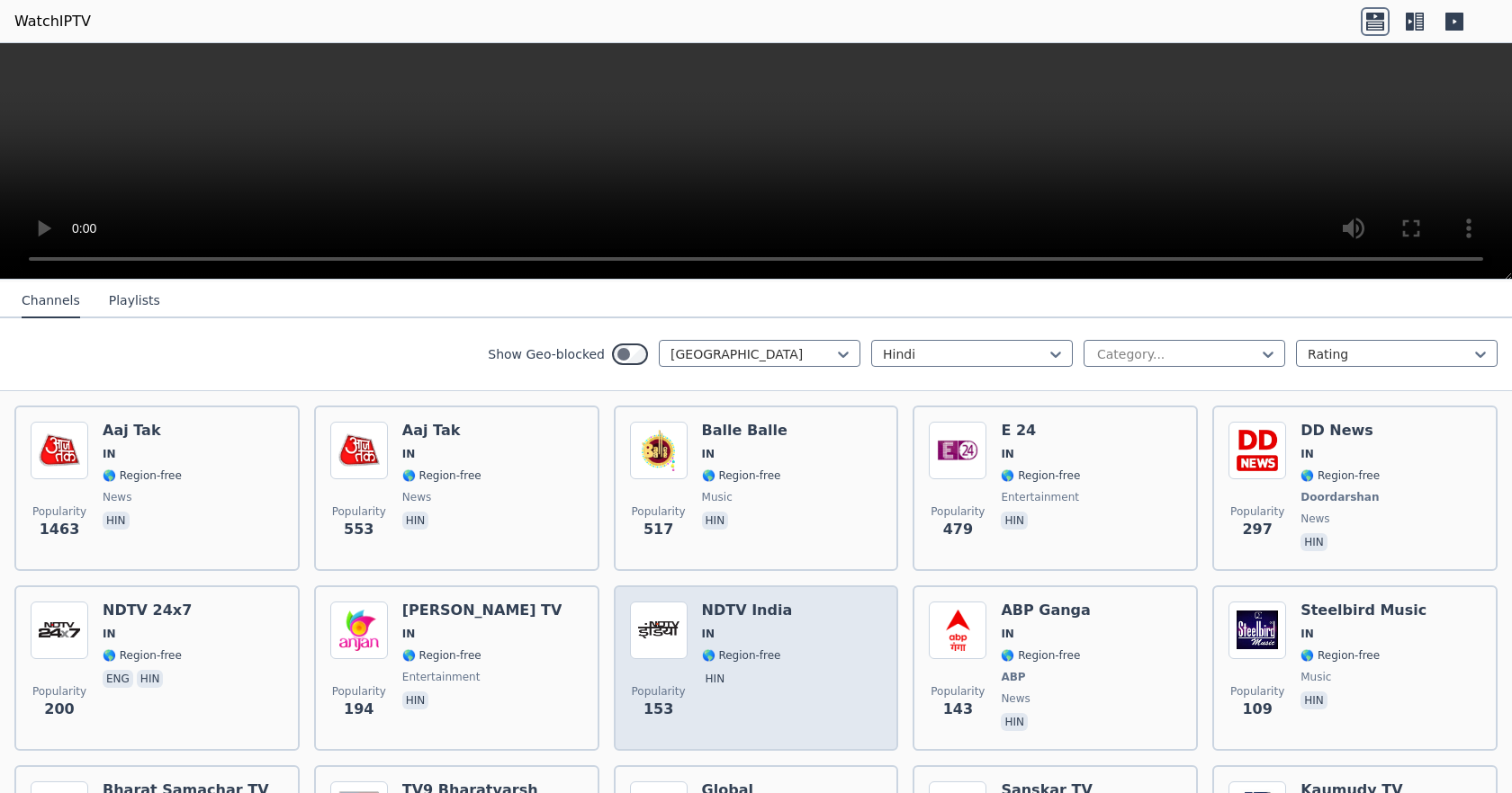
click at [743, 602] on h6 "NDTV India" at bounding box center [747, 611] width 91 height 18
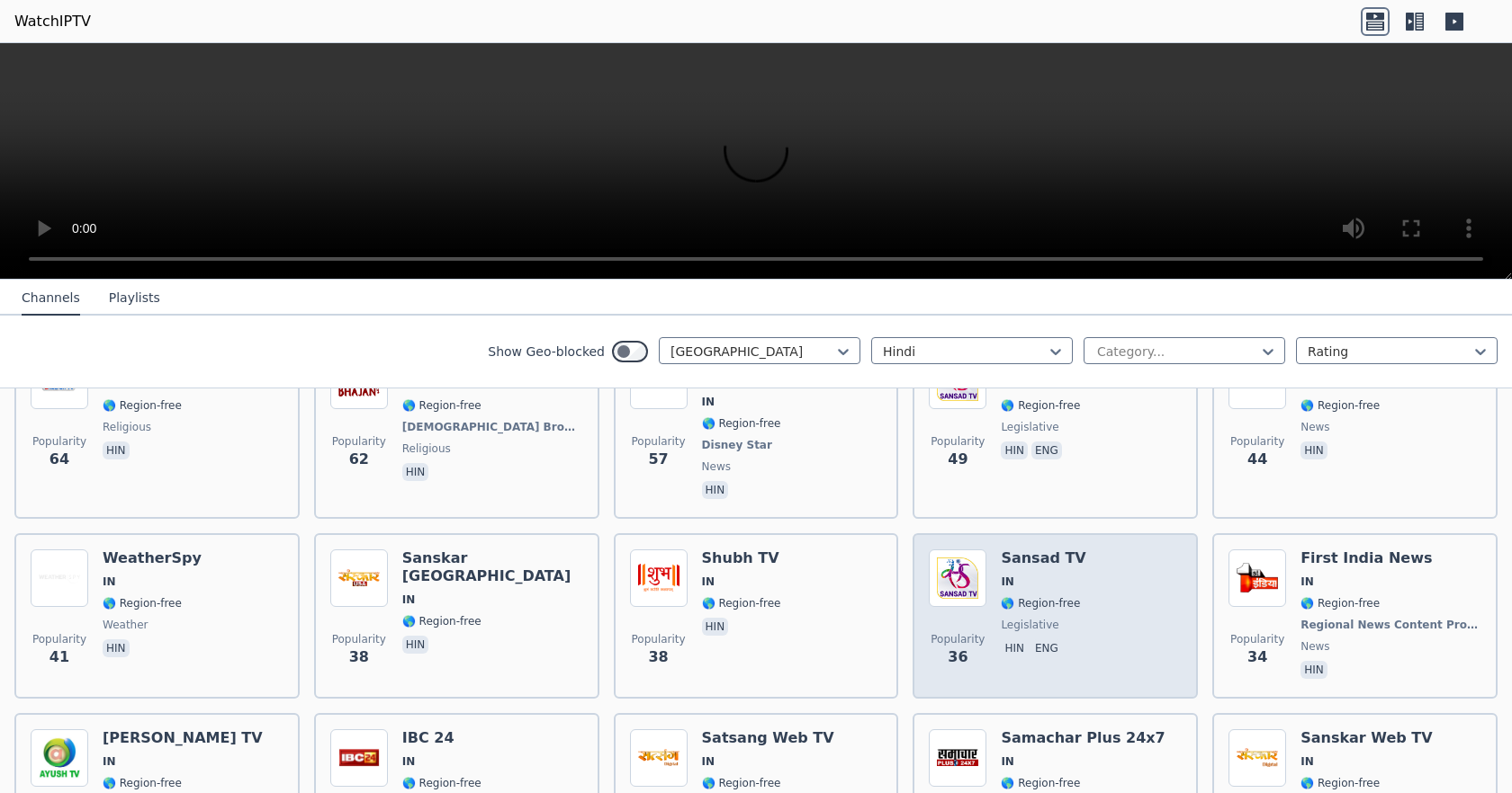
scroll to position [824, 0]
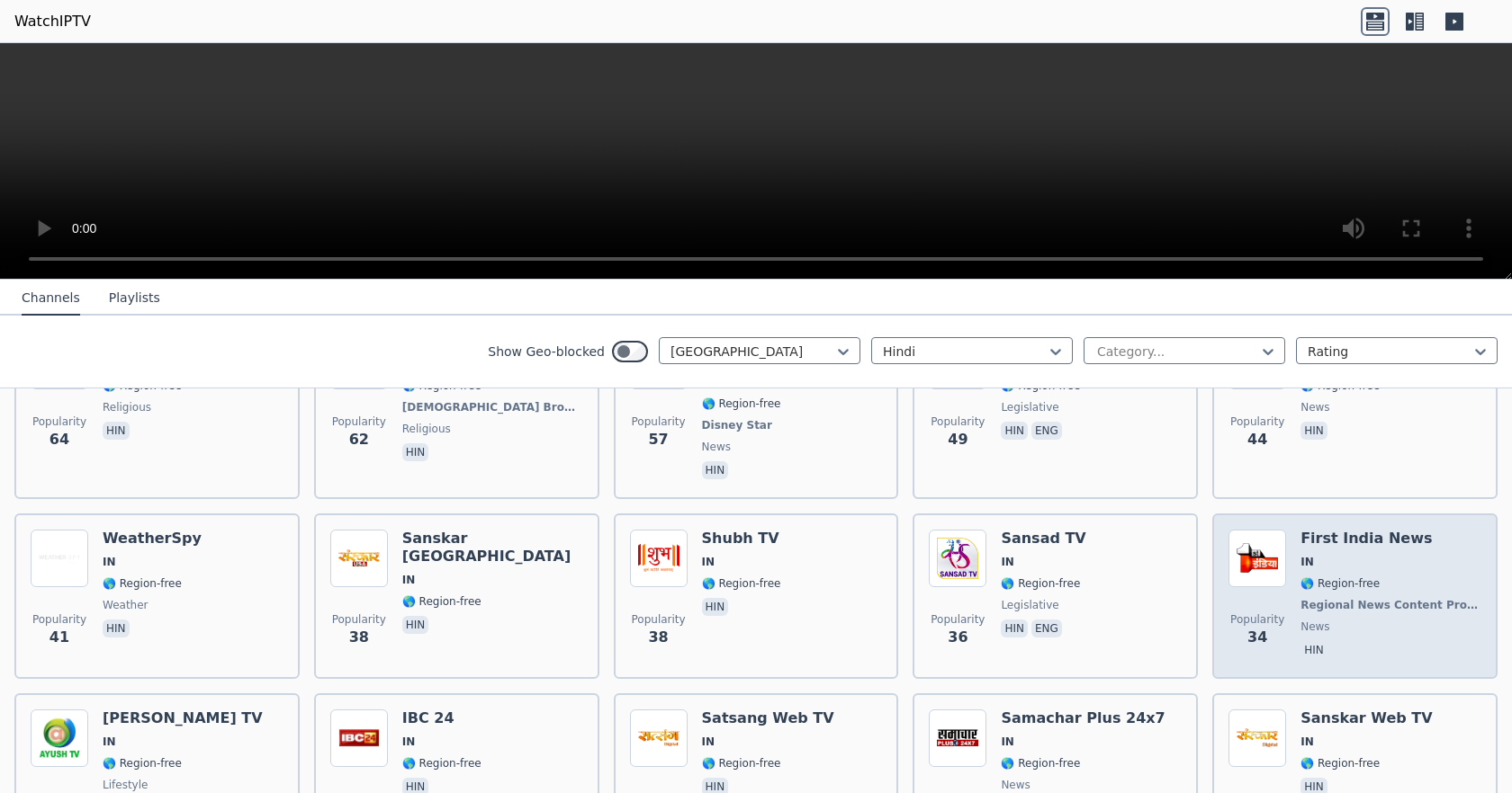
click at [1328, 530] on div "First India News IN 🌎 Region-free Regional News Content Producer news hin" at bounding box center [1391, 596] width 181 height 134
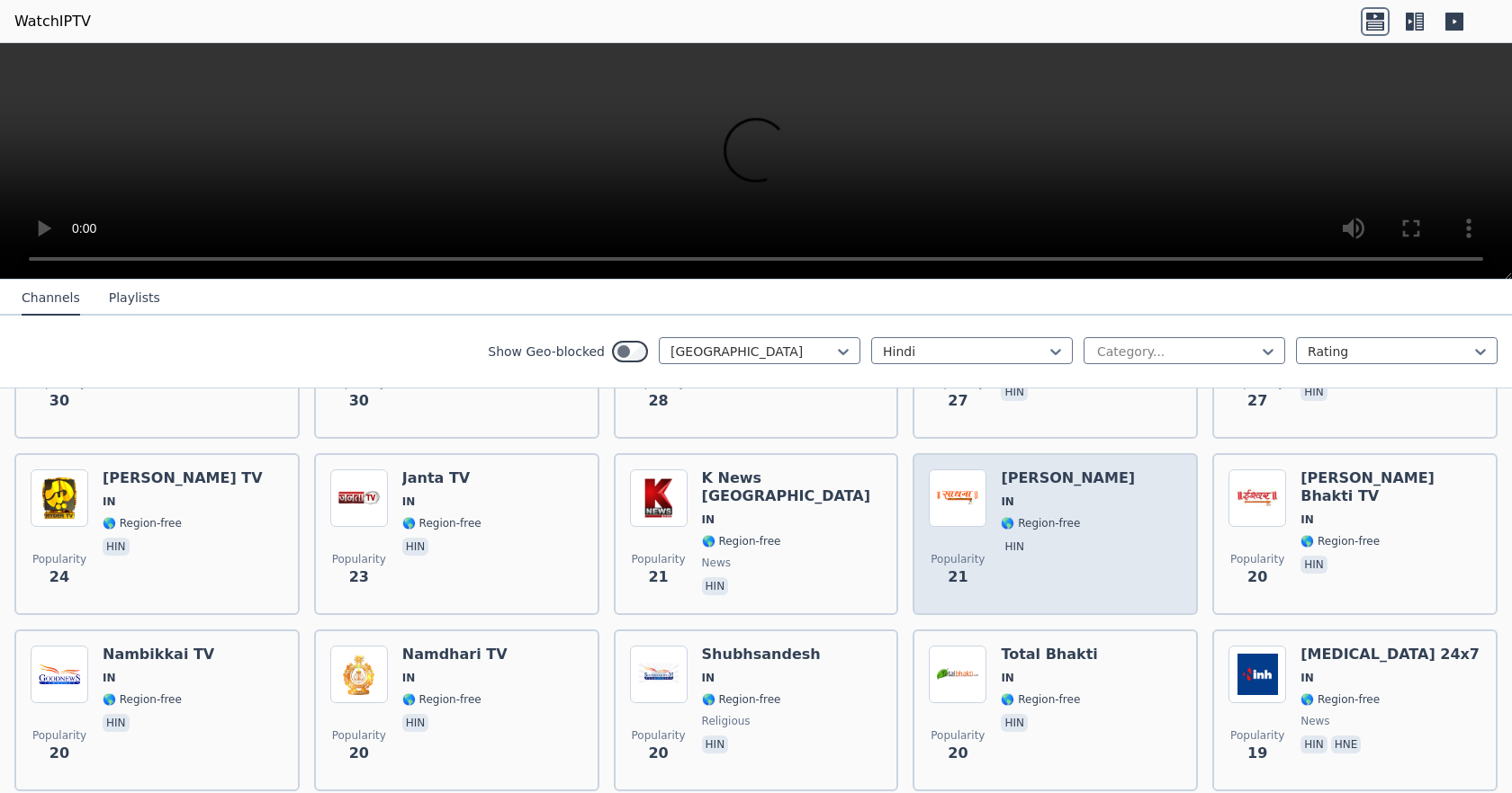
scroll to position [1453, 0]
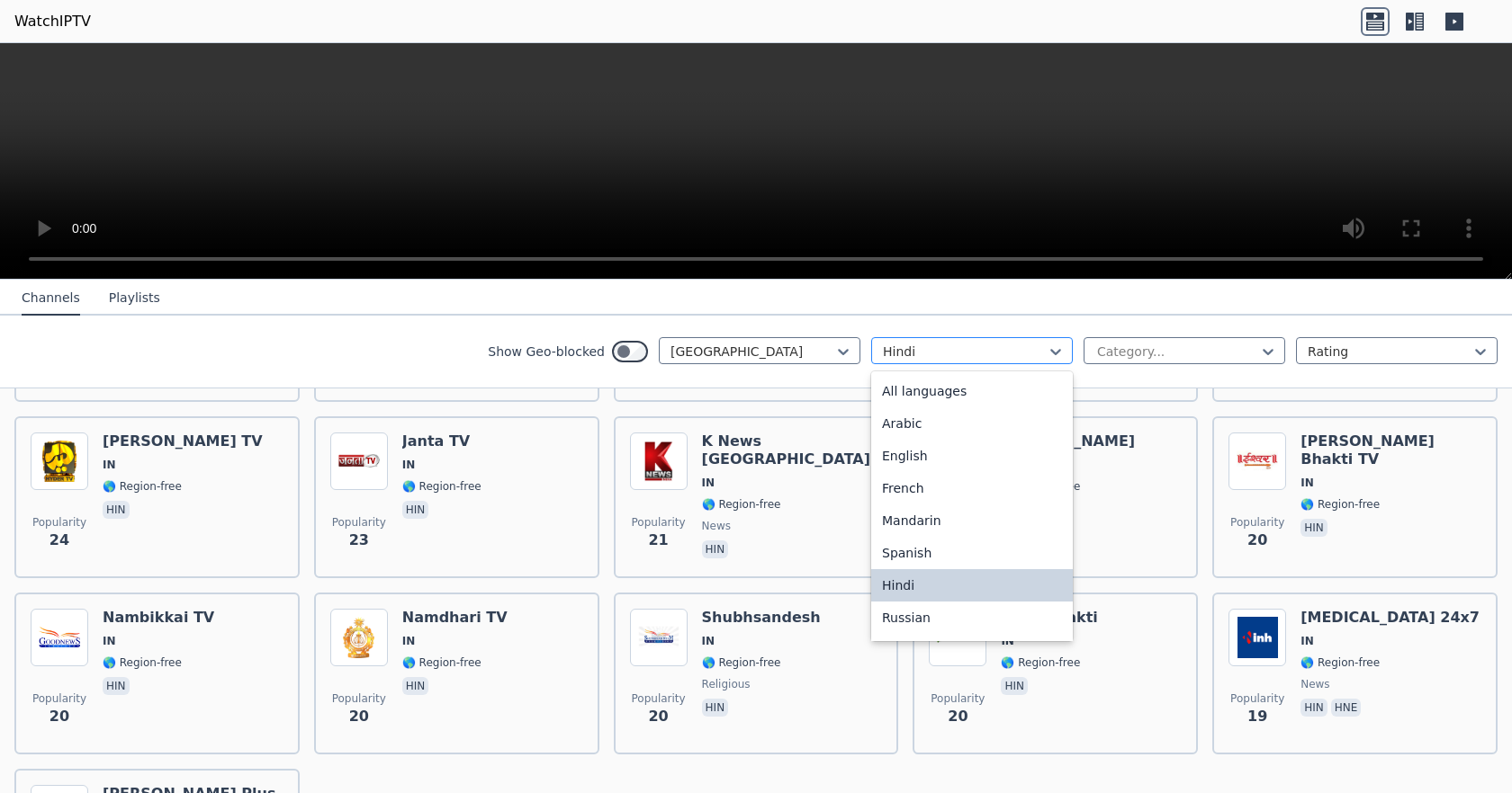
click at [1026, 351] on div at bounding box center [964, 351] width 164 height 18
click at [940, 428] on div "Arabic" at bounding box center [972, 423] width 201 height 32
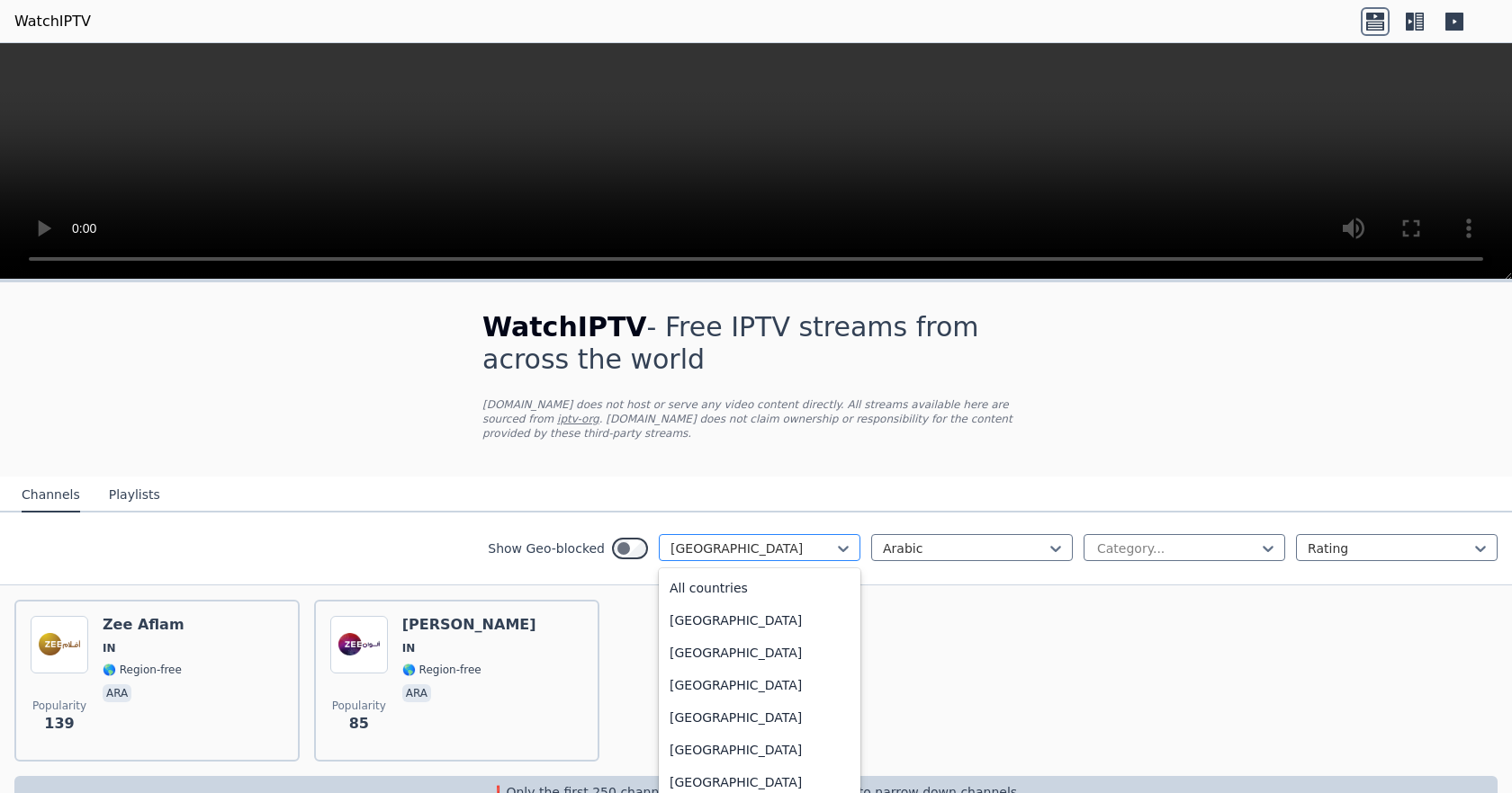
click at [834, 544] on div at bounding box center [842, 548] width 18 height 27
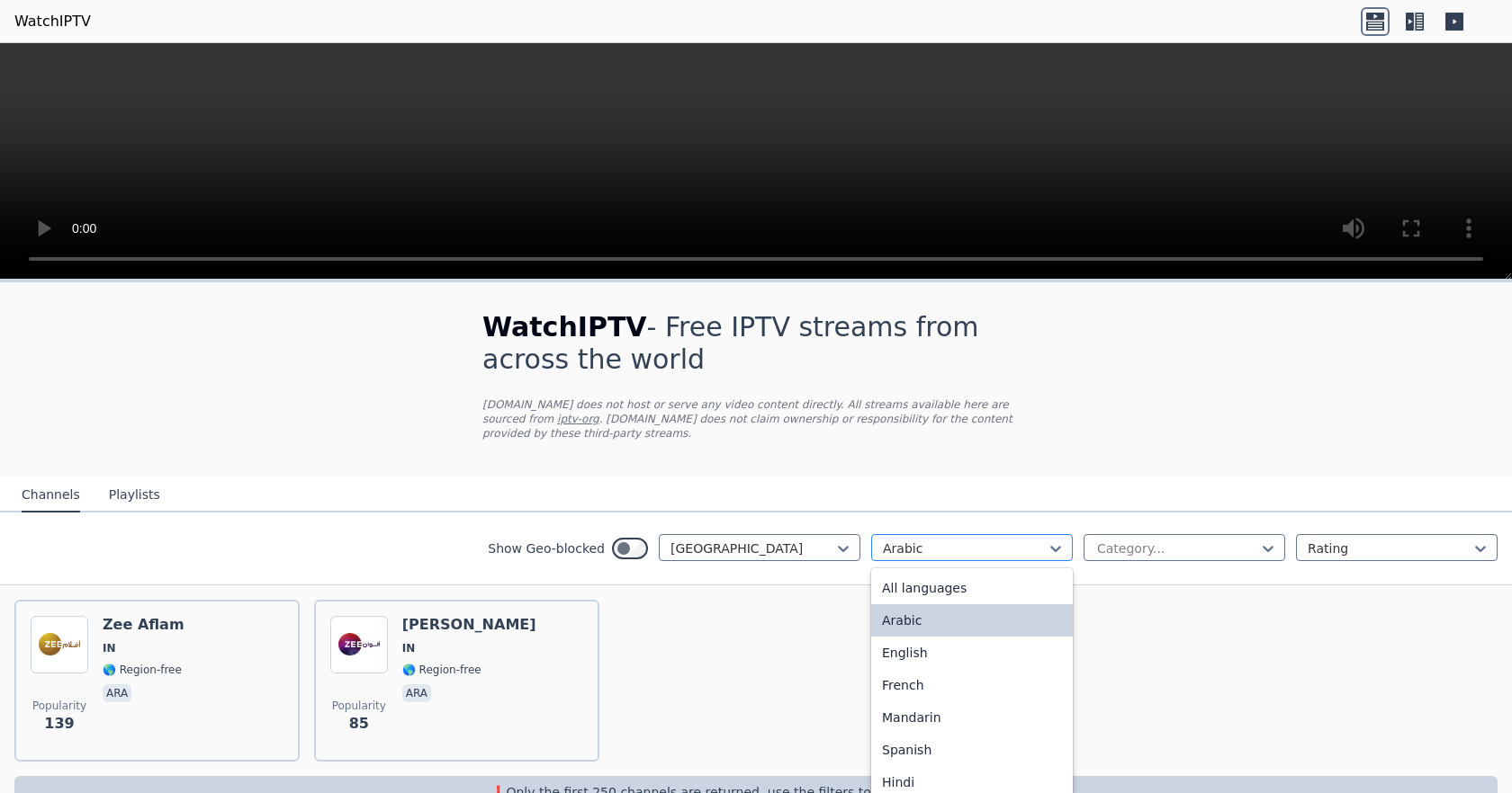
click at [982, 540] on div at bounding box center [964, 548] width 164 height 18
click at [919, 642] on div "English" at bounding box center [972, 653] width 201 height 32
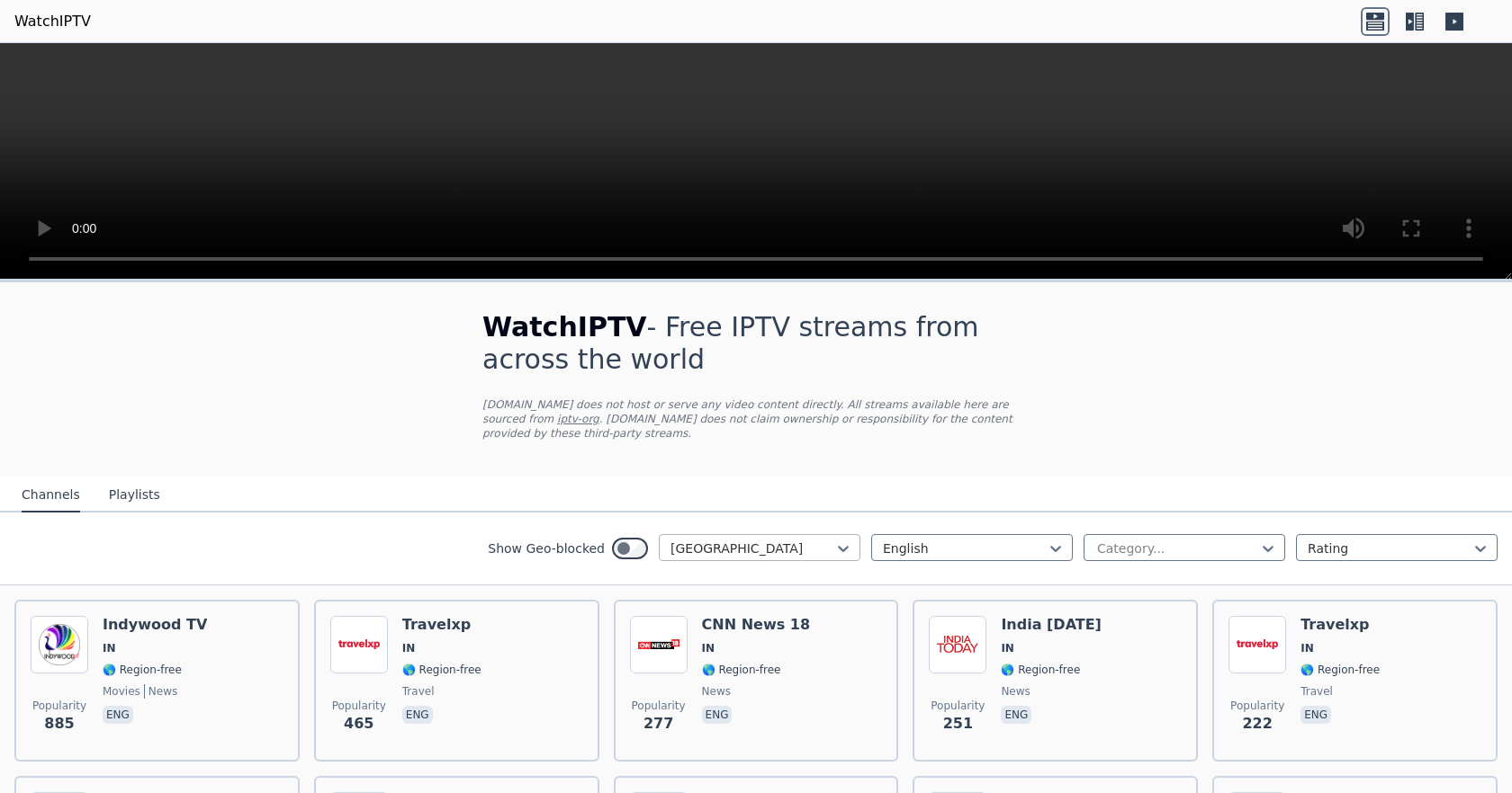
click at [814, 540] on div at bounding box center [752, 548] width 164 height 18
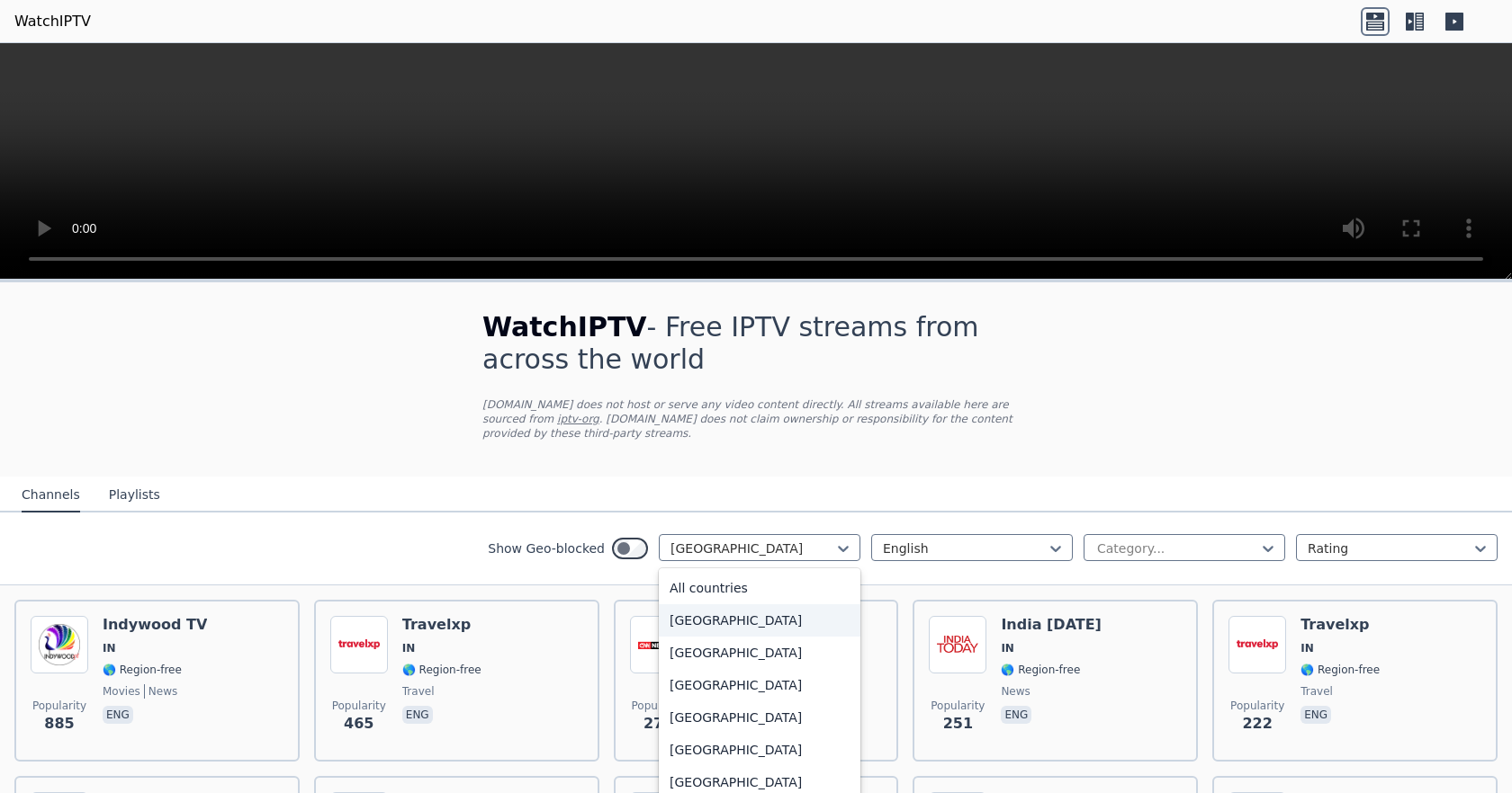
click at [767, 607] on div "[GEOGRAPHIC_DATA]" at bounding box center [759, 621] width 201 height 32
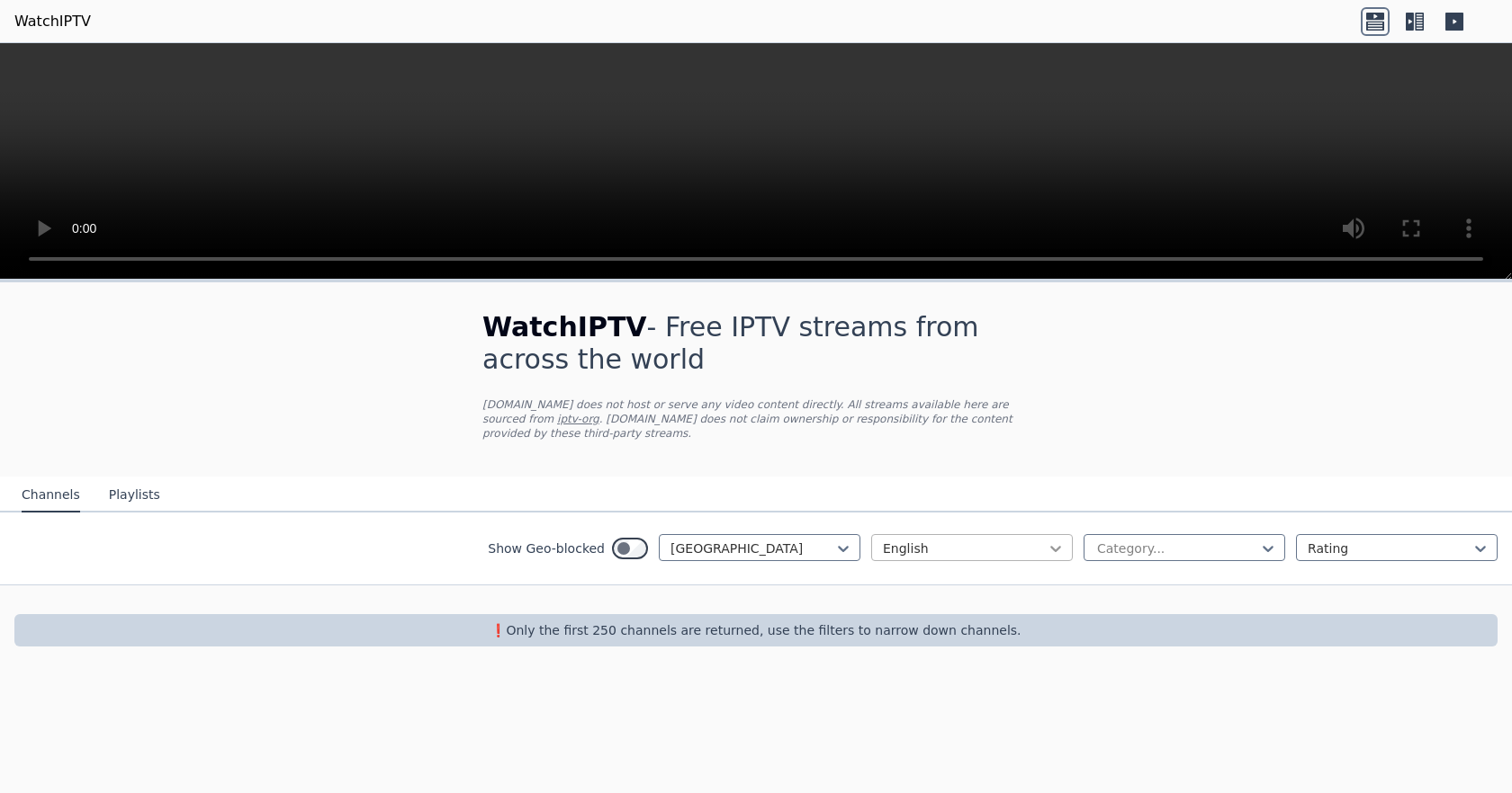
click at [1051, 540] on icon at bounding box center [1055, 548] width 18 height 18
click at [1041, 541] on div at bounding box center [964, 548] width 164 height 18
click at [1058, 540] on icon at bounding box center [1055, 548] width 18 height 18
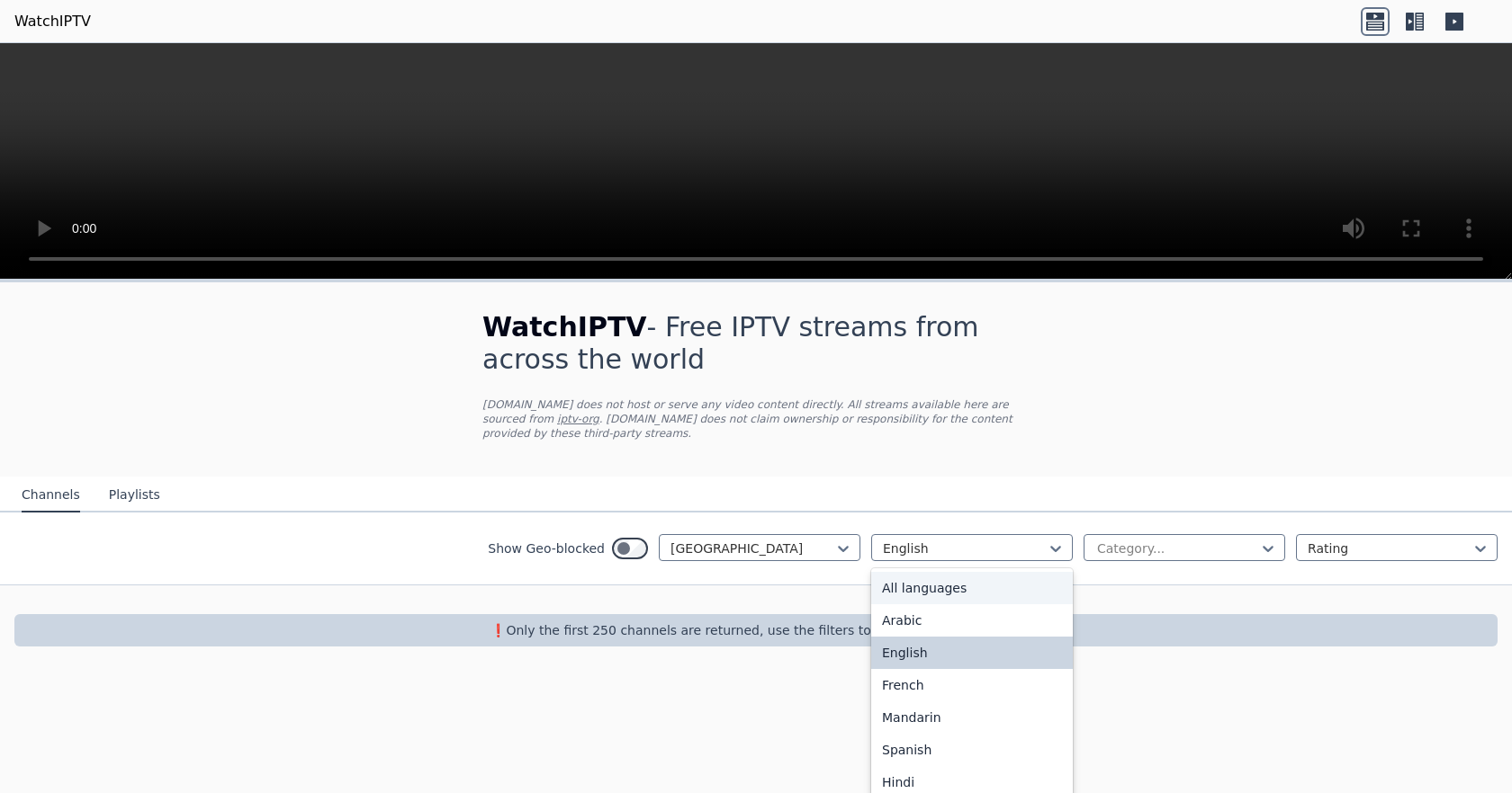
click at [976, 572] on div "All languages" at bounding box center [972, 588] width 201 height 32
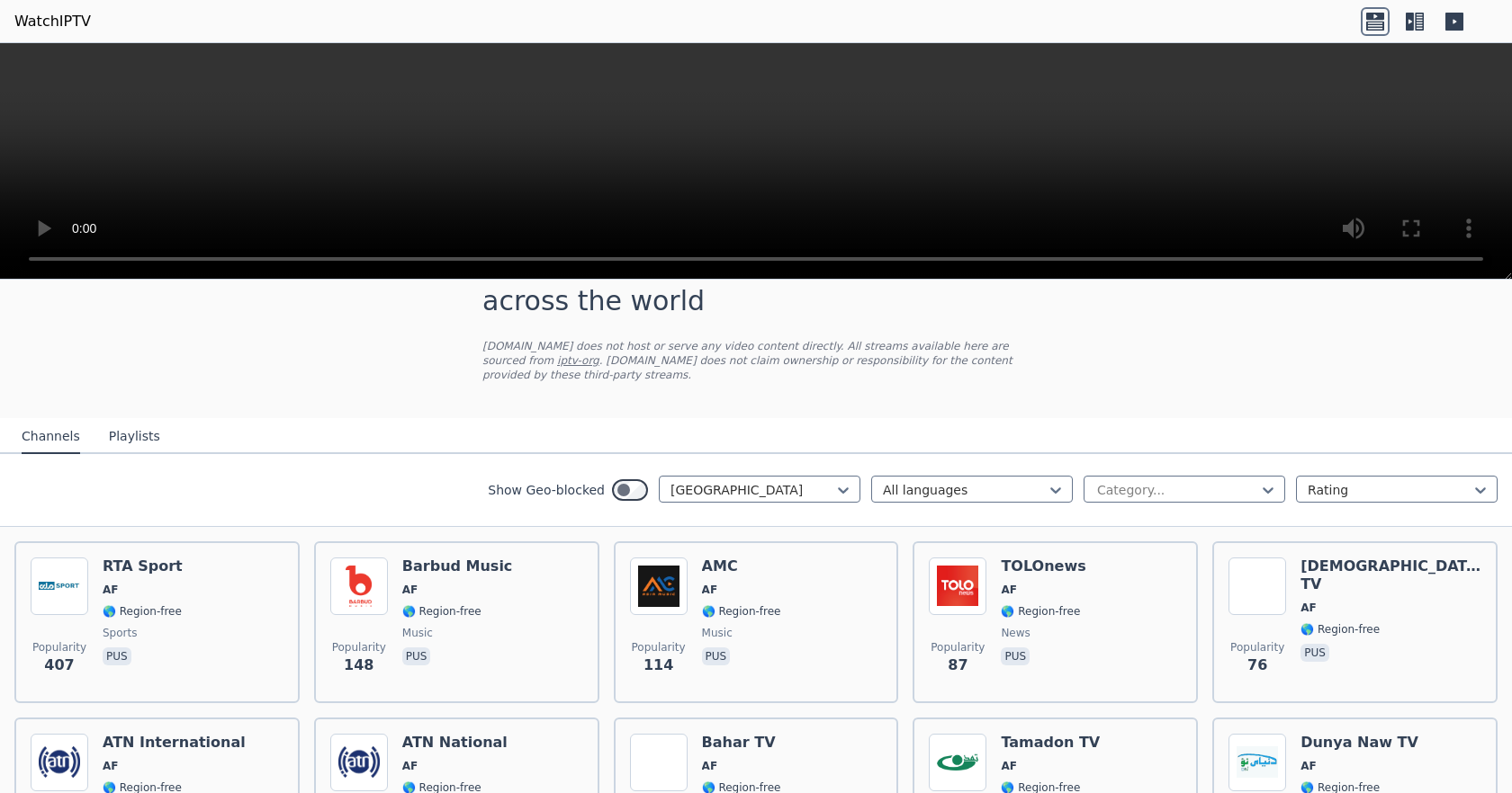
scroll to position [26, 0]
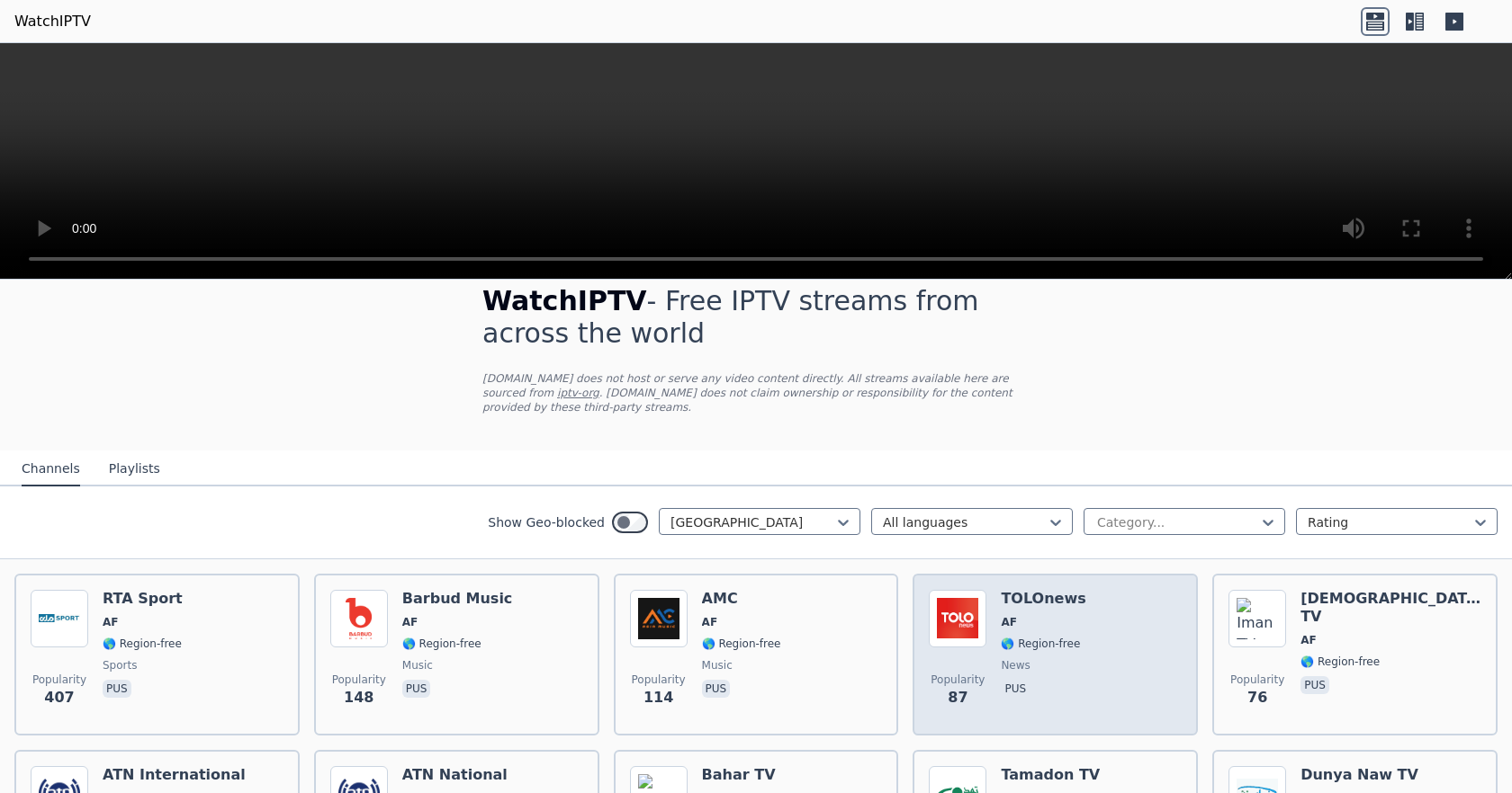
click at [1022, 615] on span "AF" at bounding box center [1042, 622] width 85 height 14
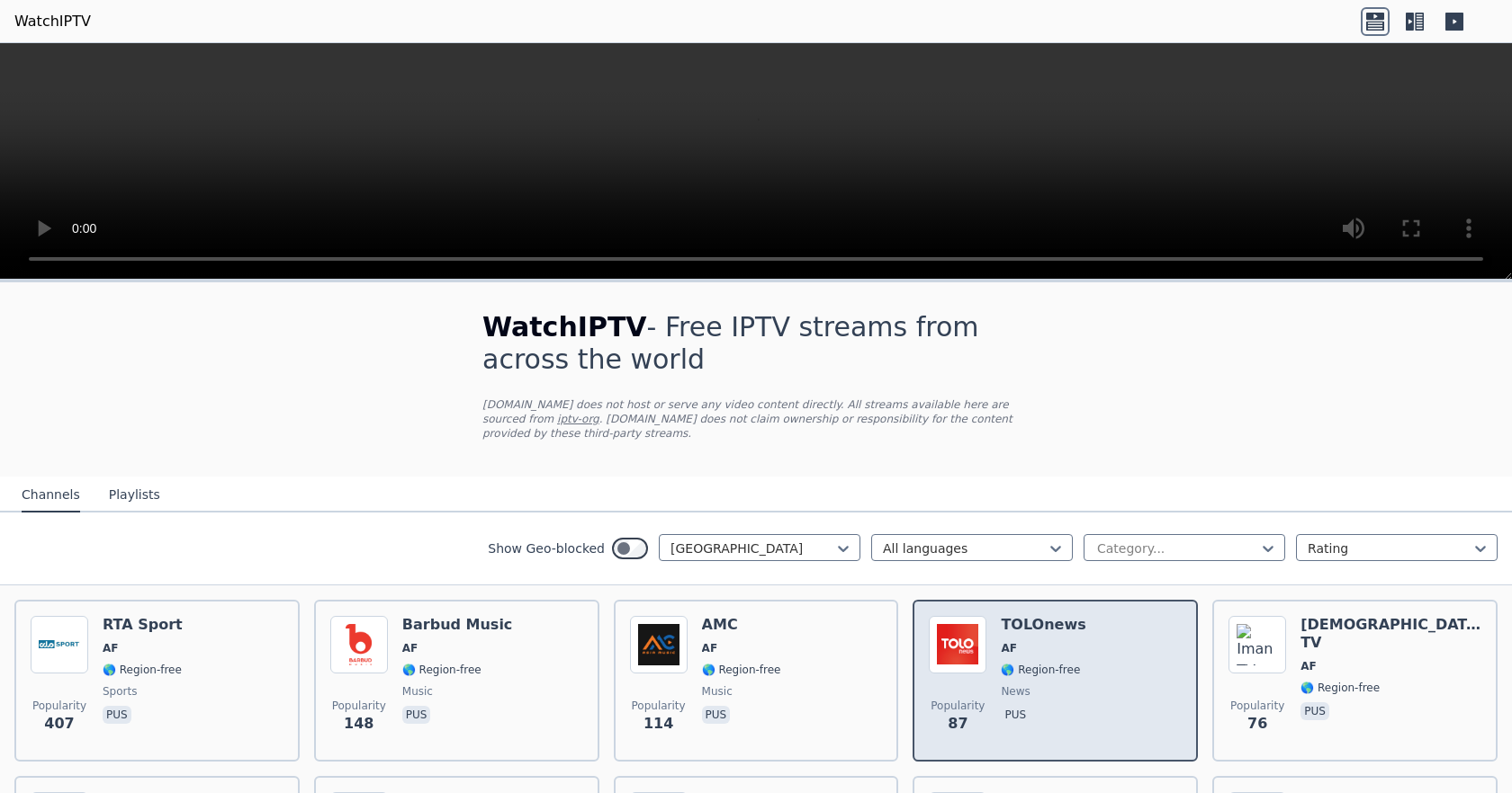
scroll to position [90, 0]
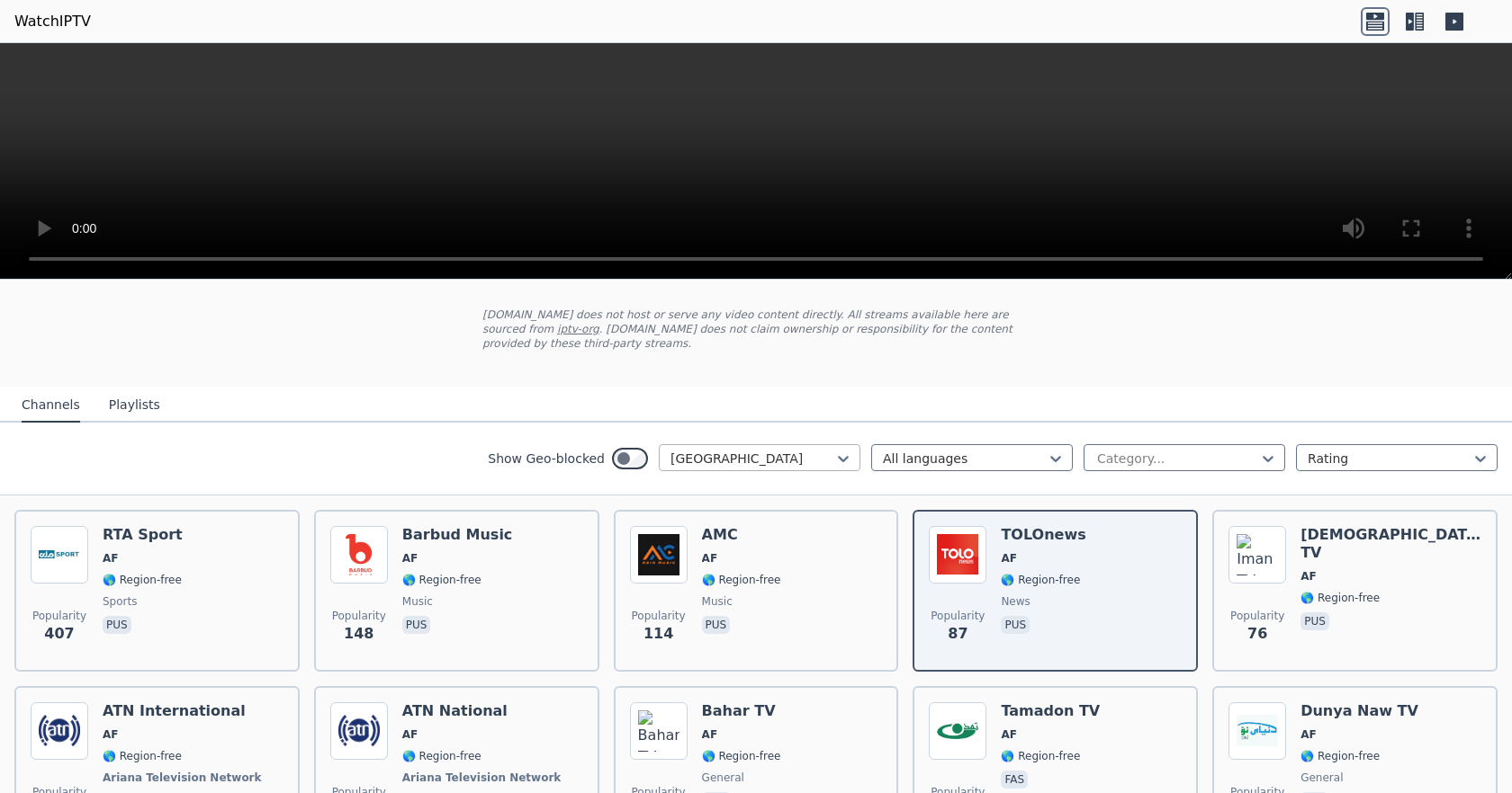
click at [772, 450] on div at bounding box center [752, 458] width 164 height 18
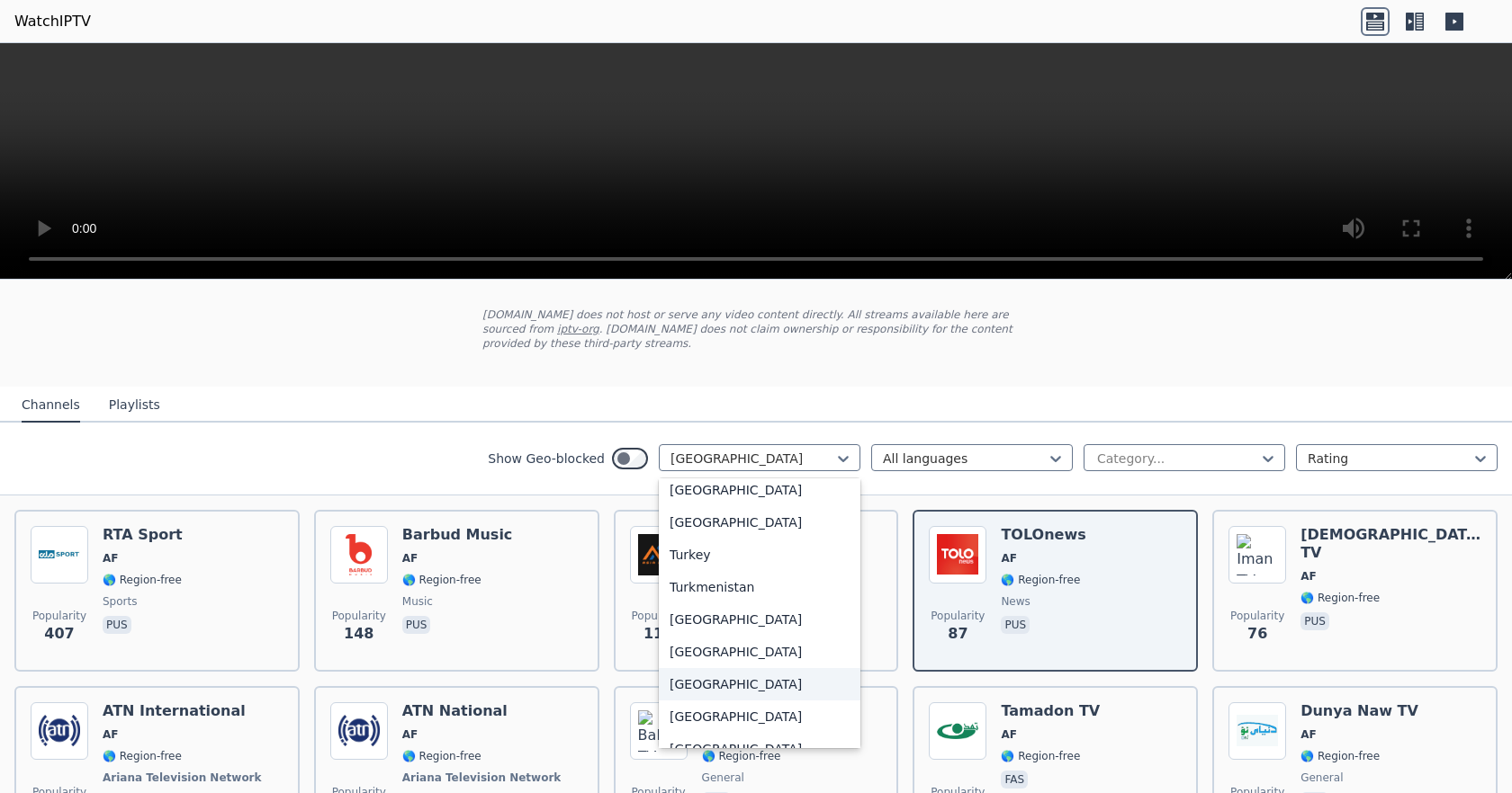
scroll to position [6204, 0]
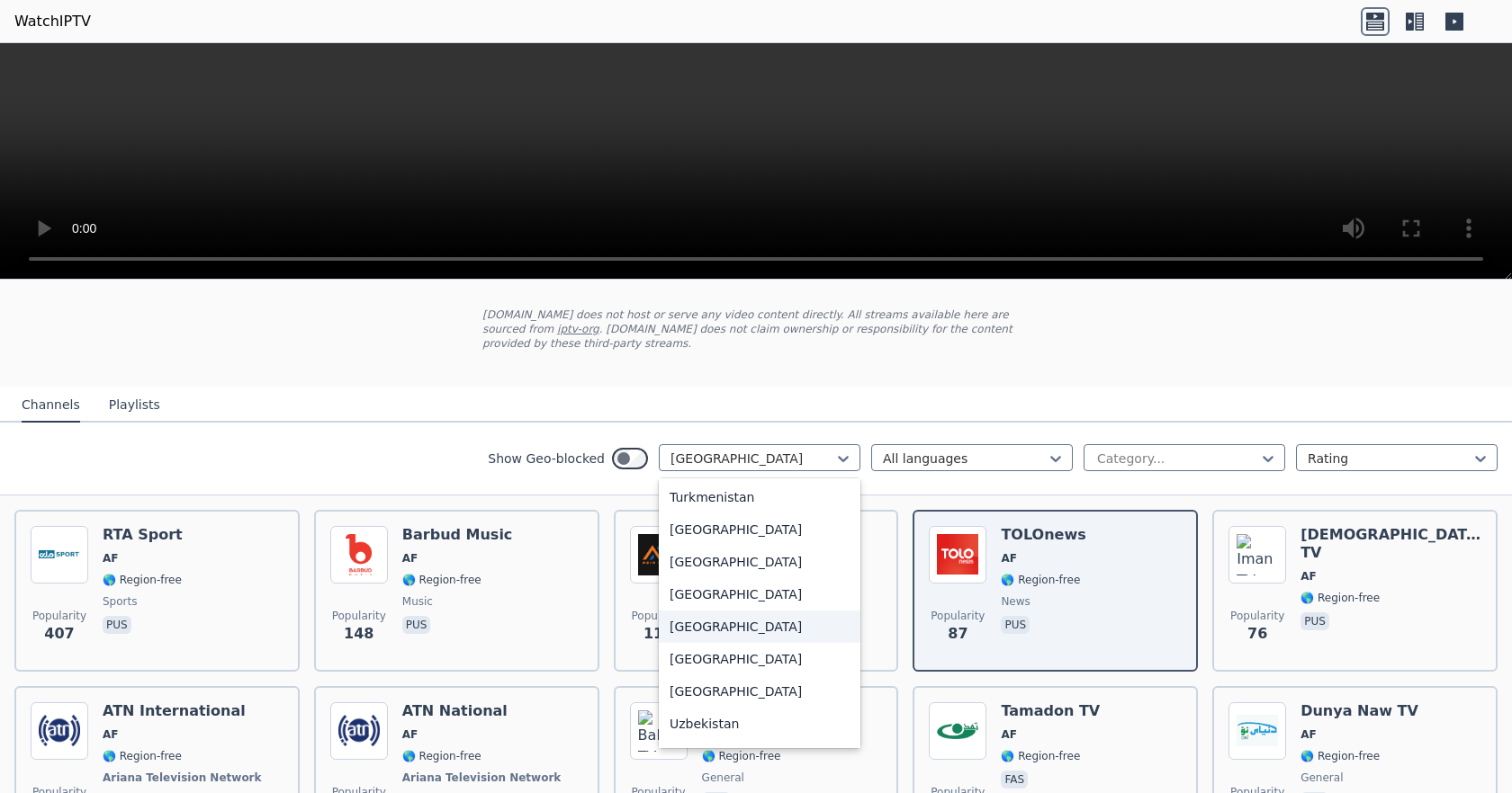
click at [748, 614] on div "[GEOGRAPHIC_DATA]" at bounding box center [759, 626] width 201 height 32
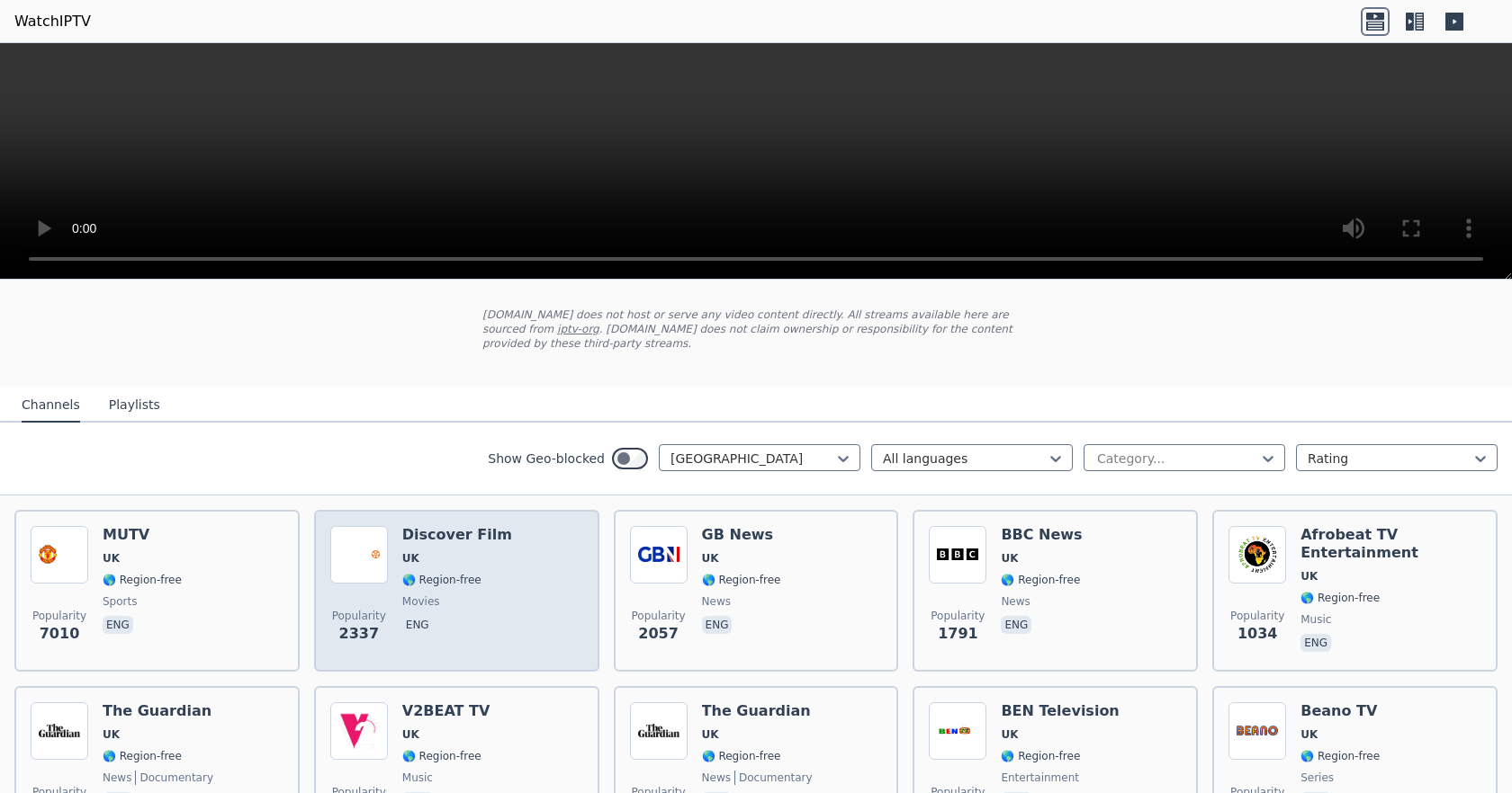
click at [446, 551] on span "UK" at bounding box center [456, 558] width 110 height 14
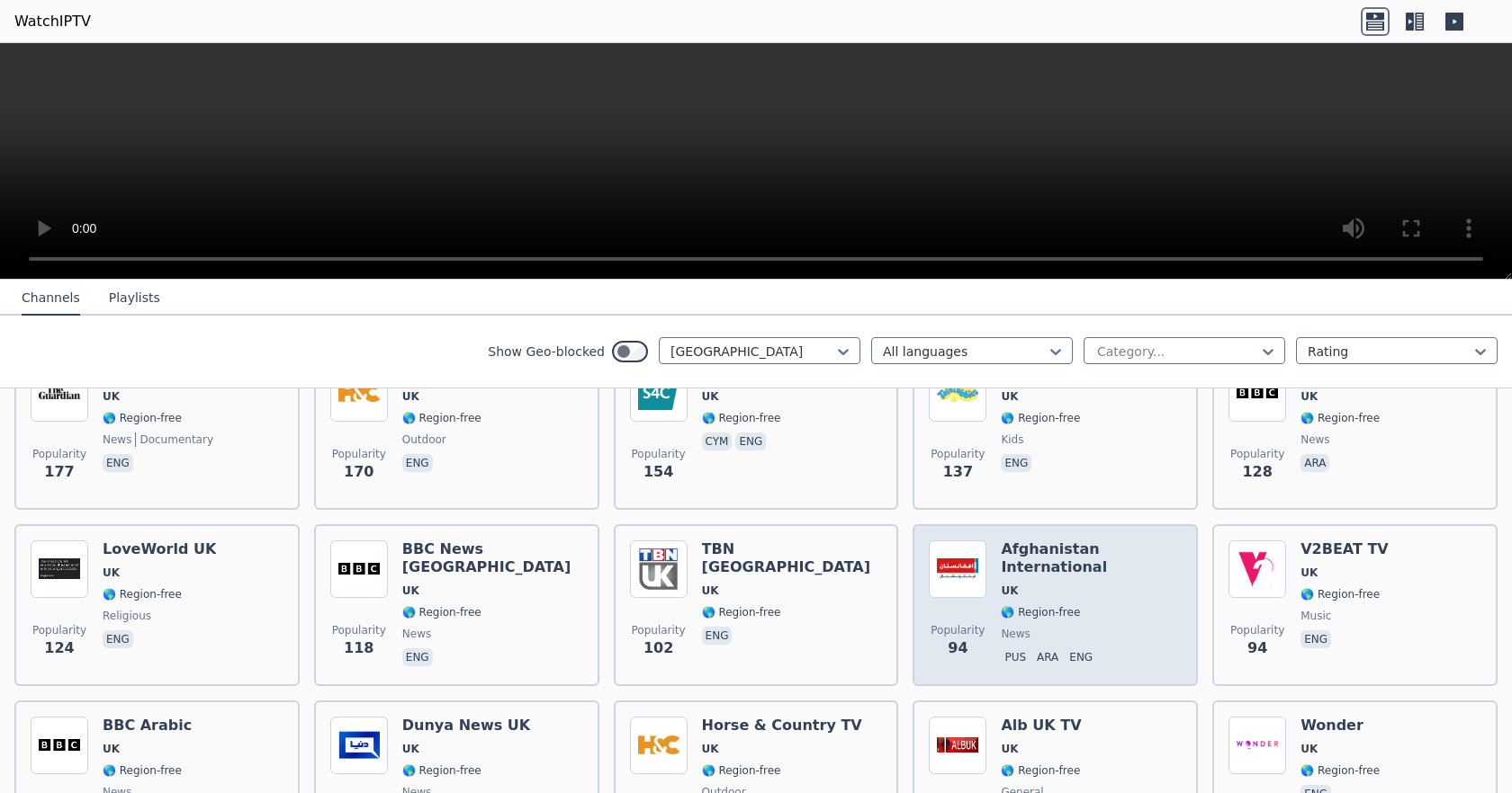
scroll to position [810, 0]
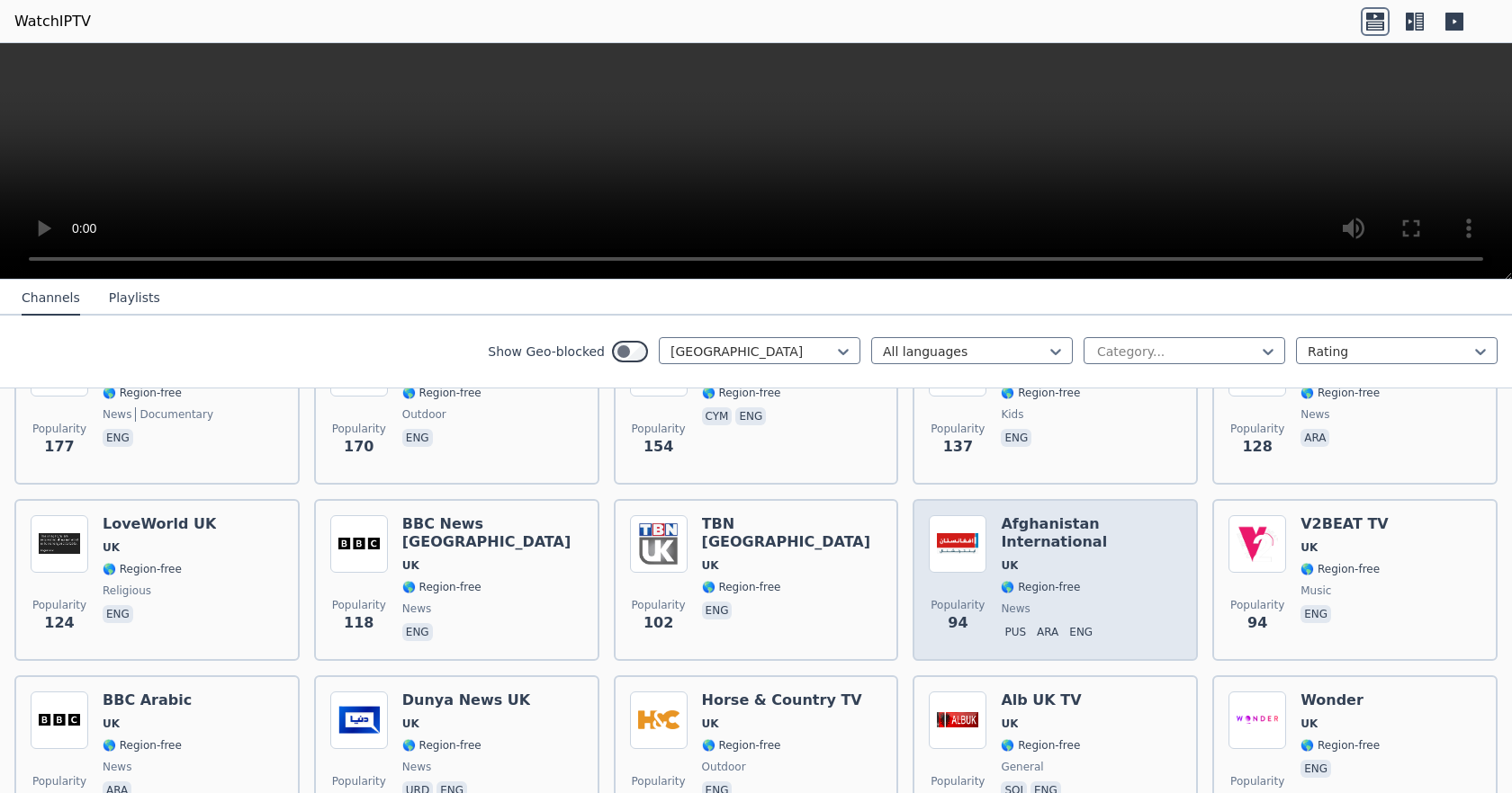
click at [1080, 559] on span "UK" at bounding box center [1090, 565] width 181 height 14
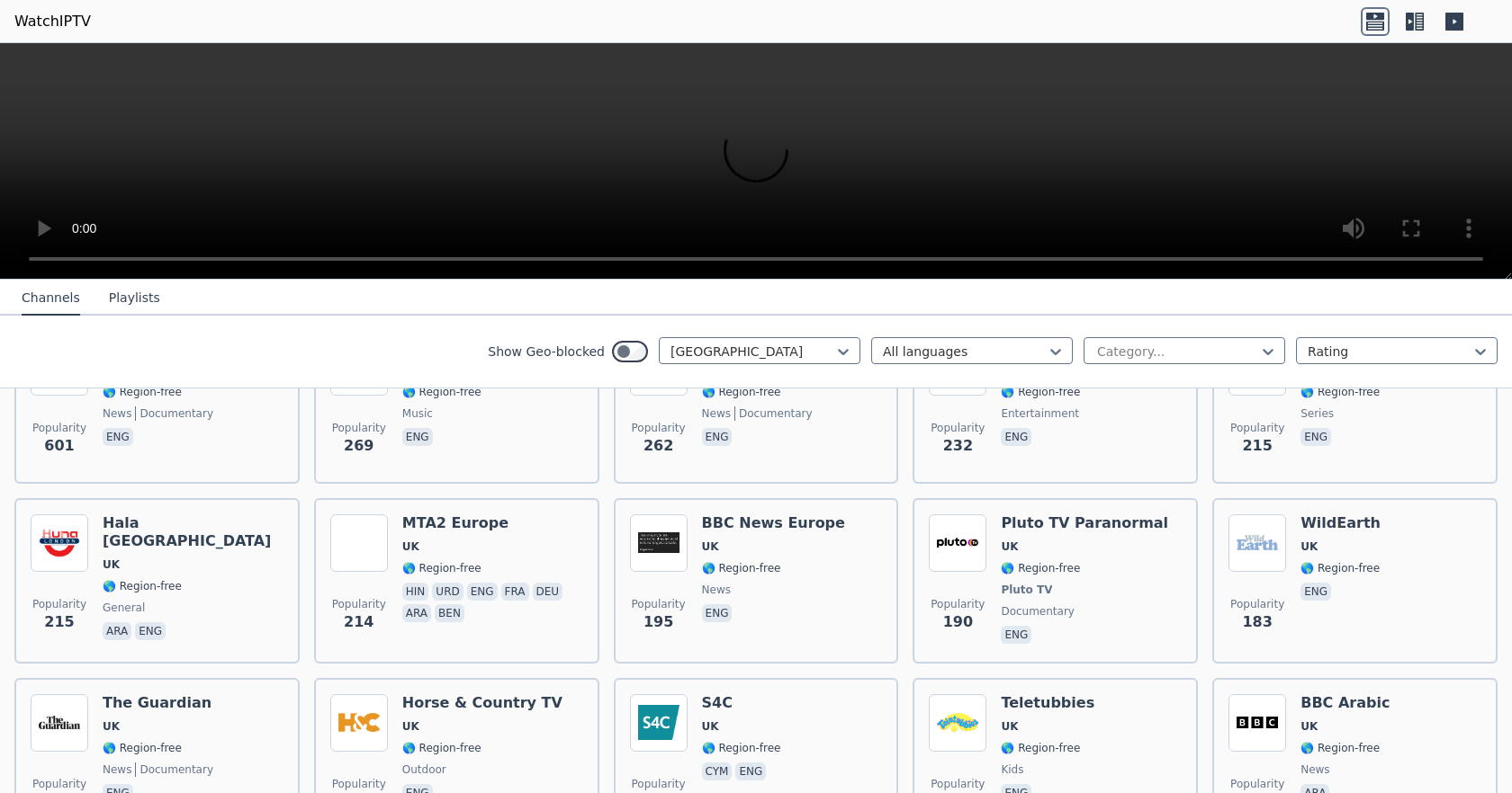
scroll to position [450, 0]
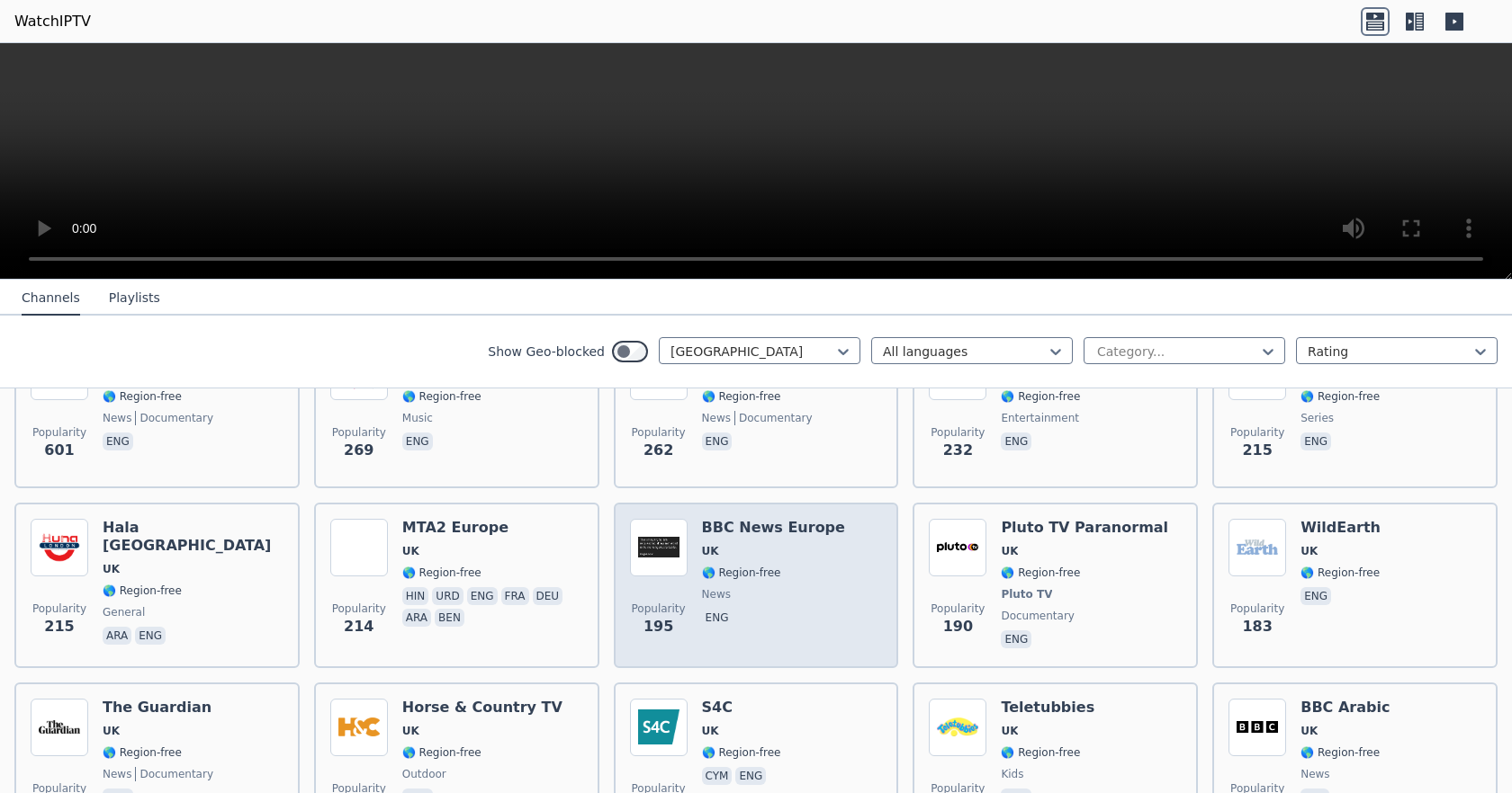
click at [749, 545] on span "UK" at bounding box center [773, 551] width 143 height 14
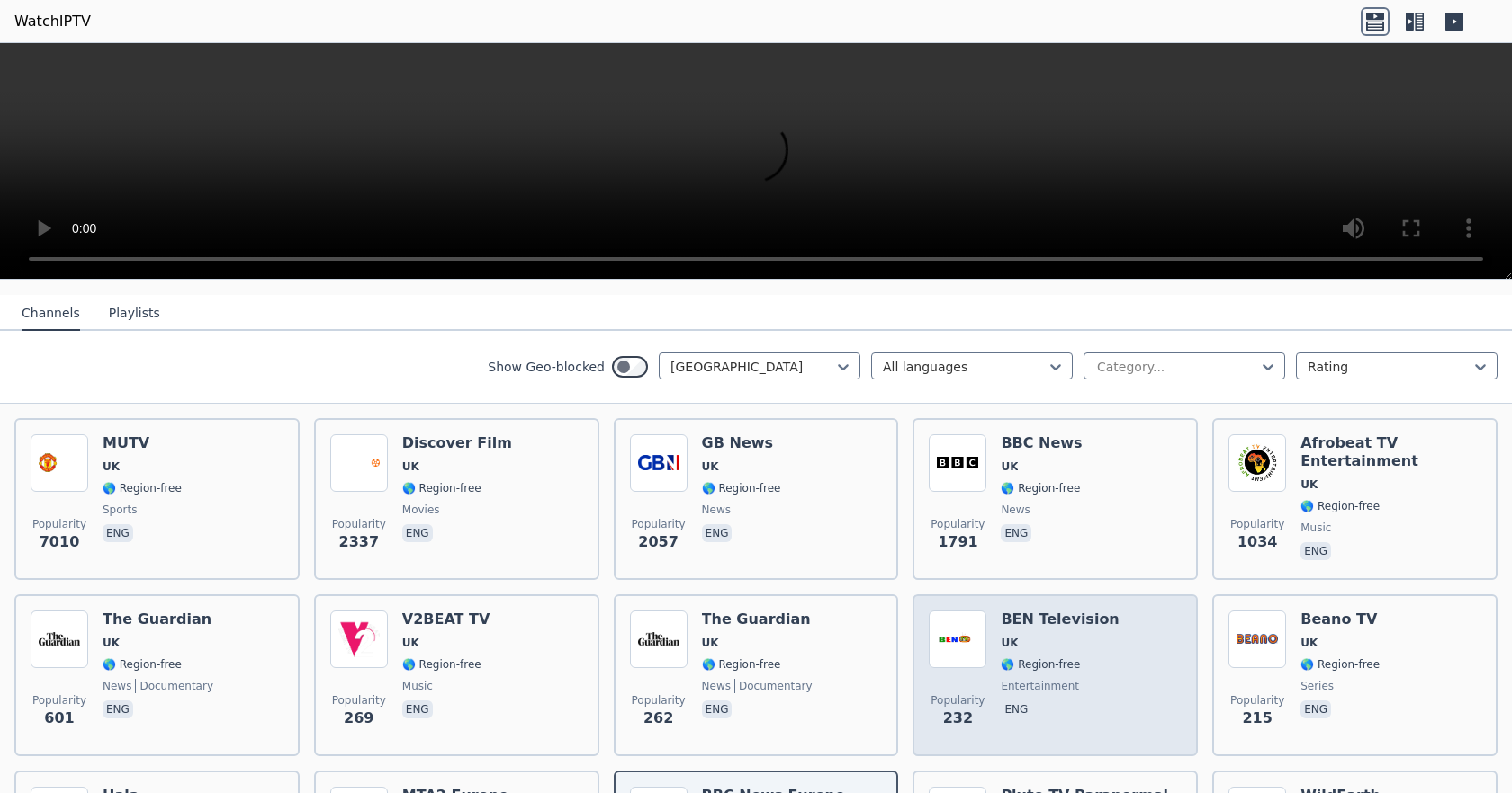
scroll to position [180, 0]
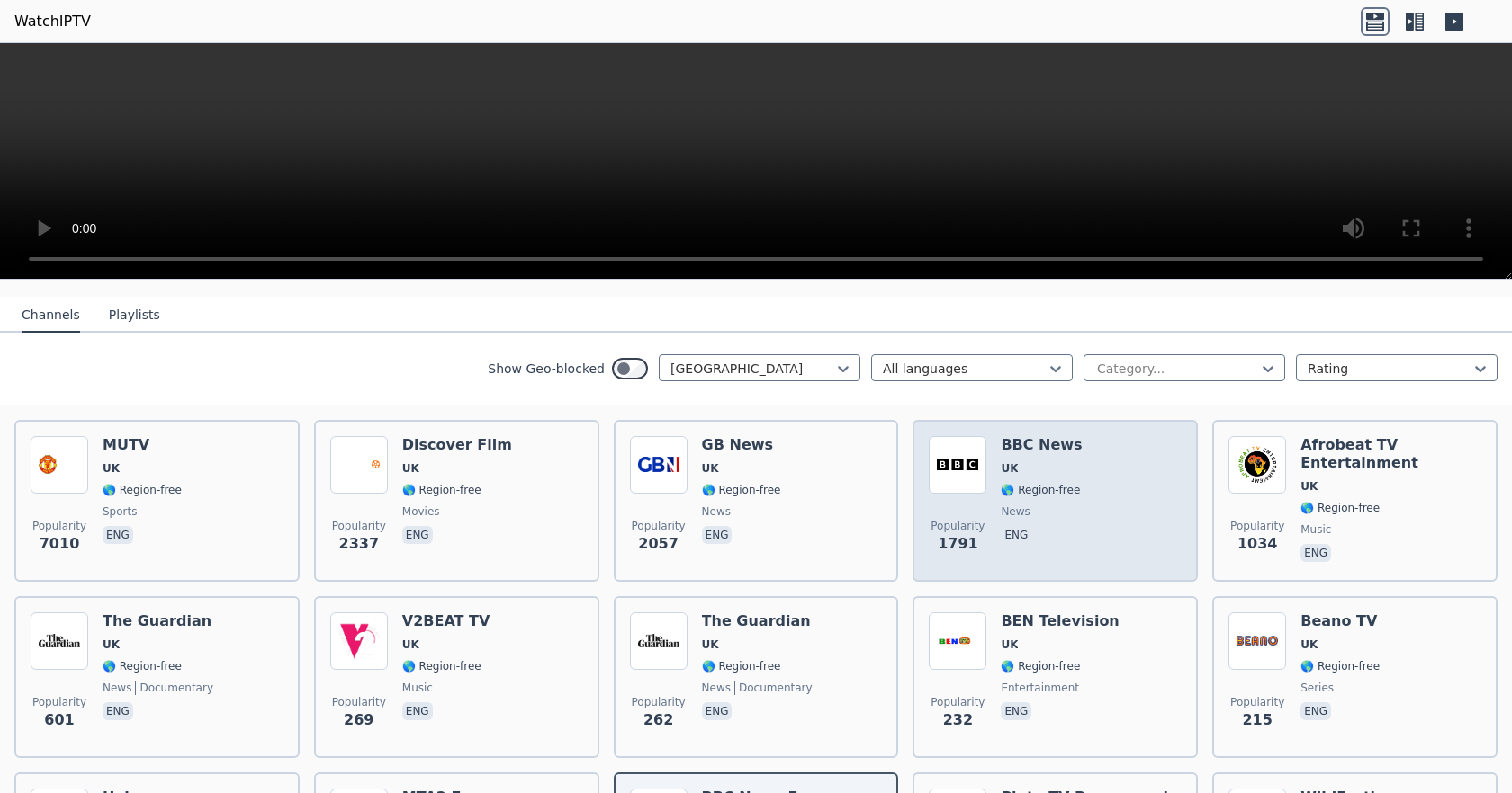
click at [1039, 484] on span "🌎 Region-free" at bounding box center [1040, 490] width 79 height 14
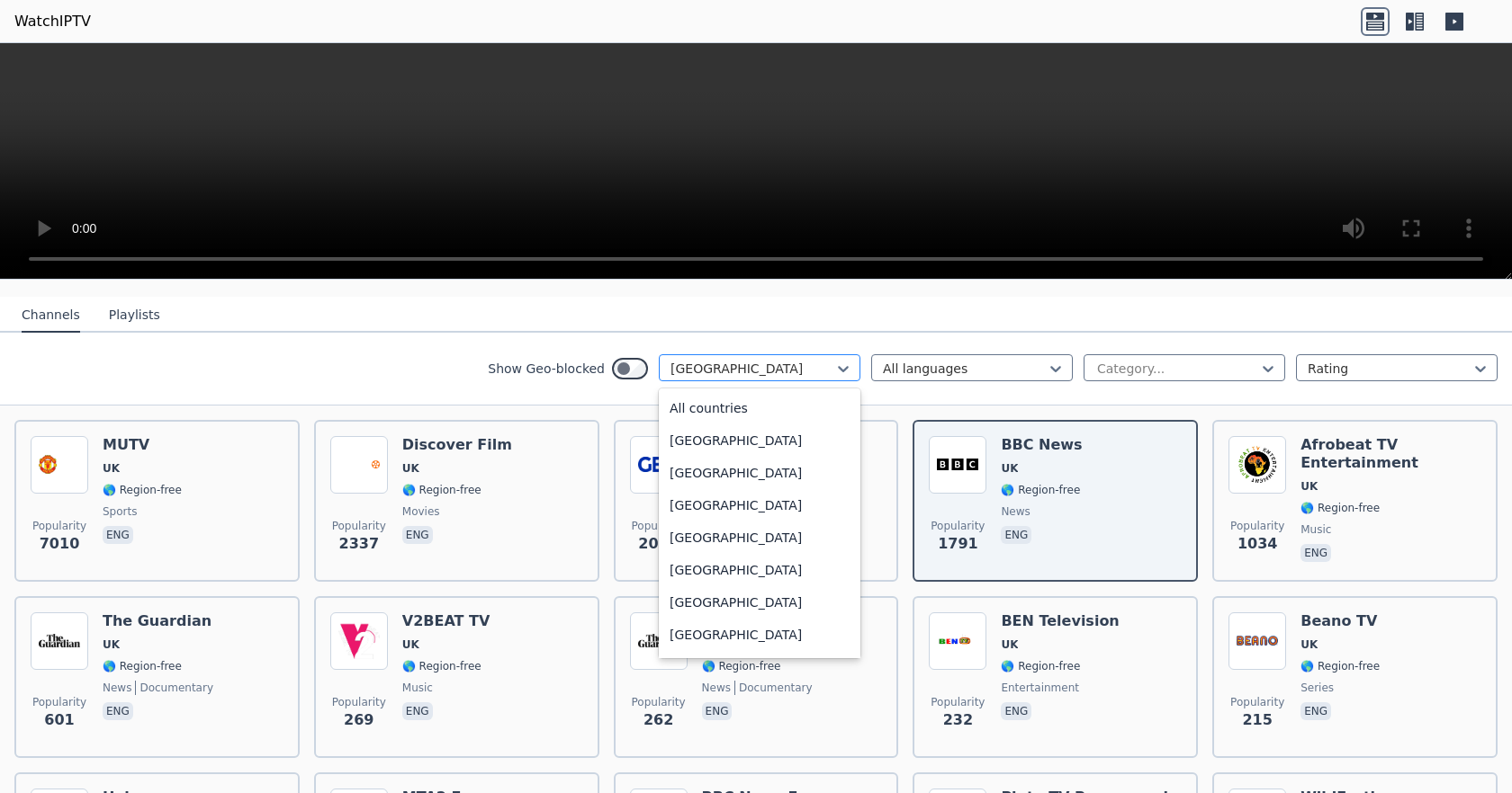
click at [808, 360] on div at bounding box center [752, 369] width 164 height 18
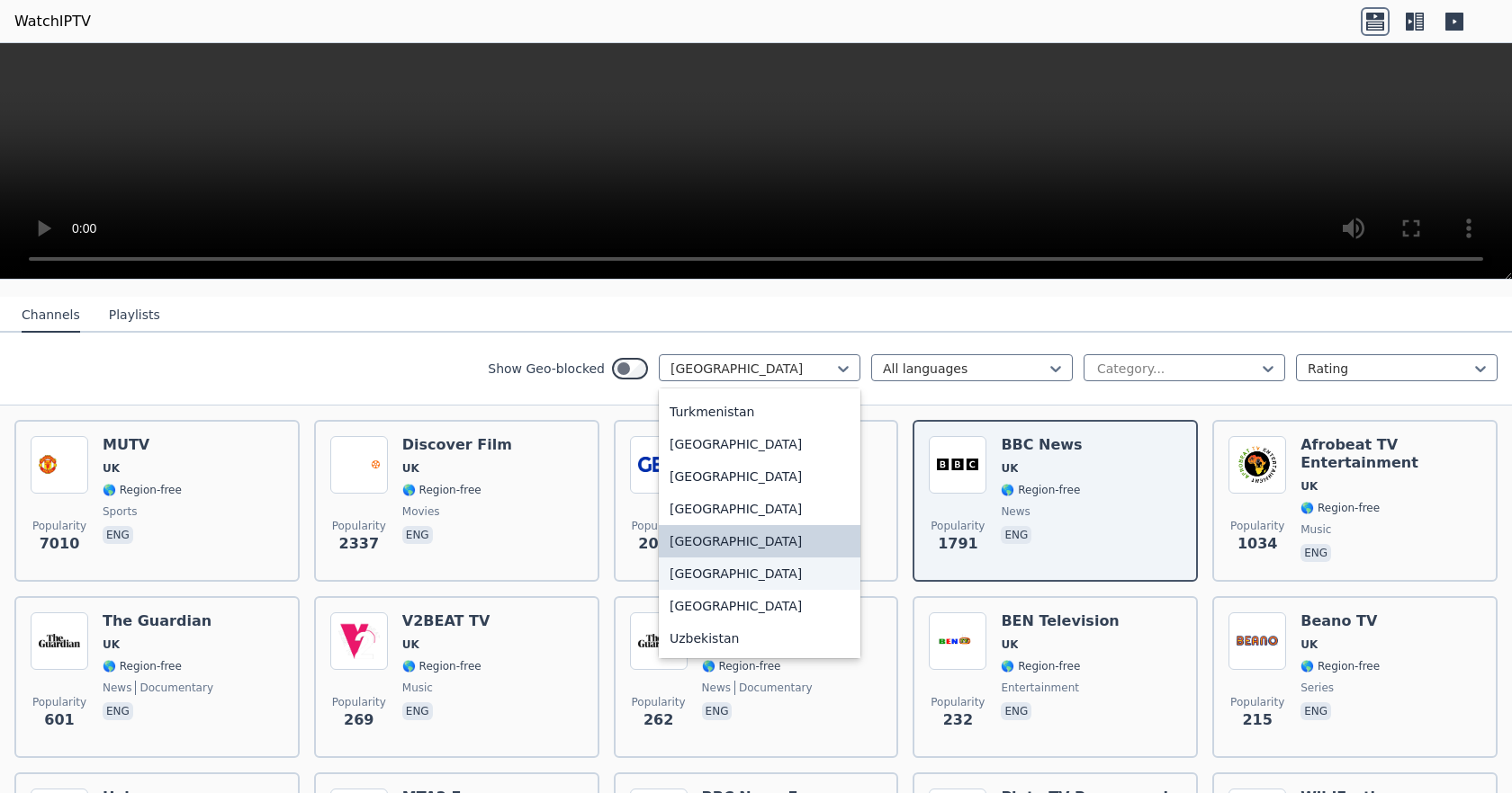
click at [741, 561] on div "[GEOGRAPHIC_DATA]" at bounding box center [759, 574] width 201 height 32
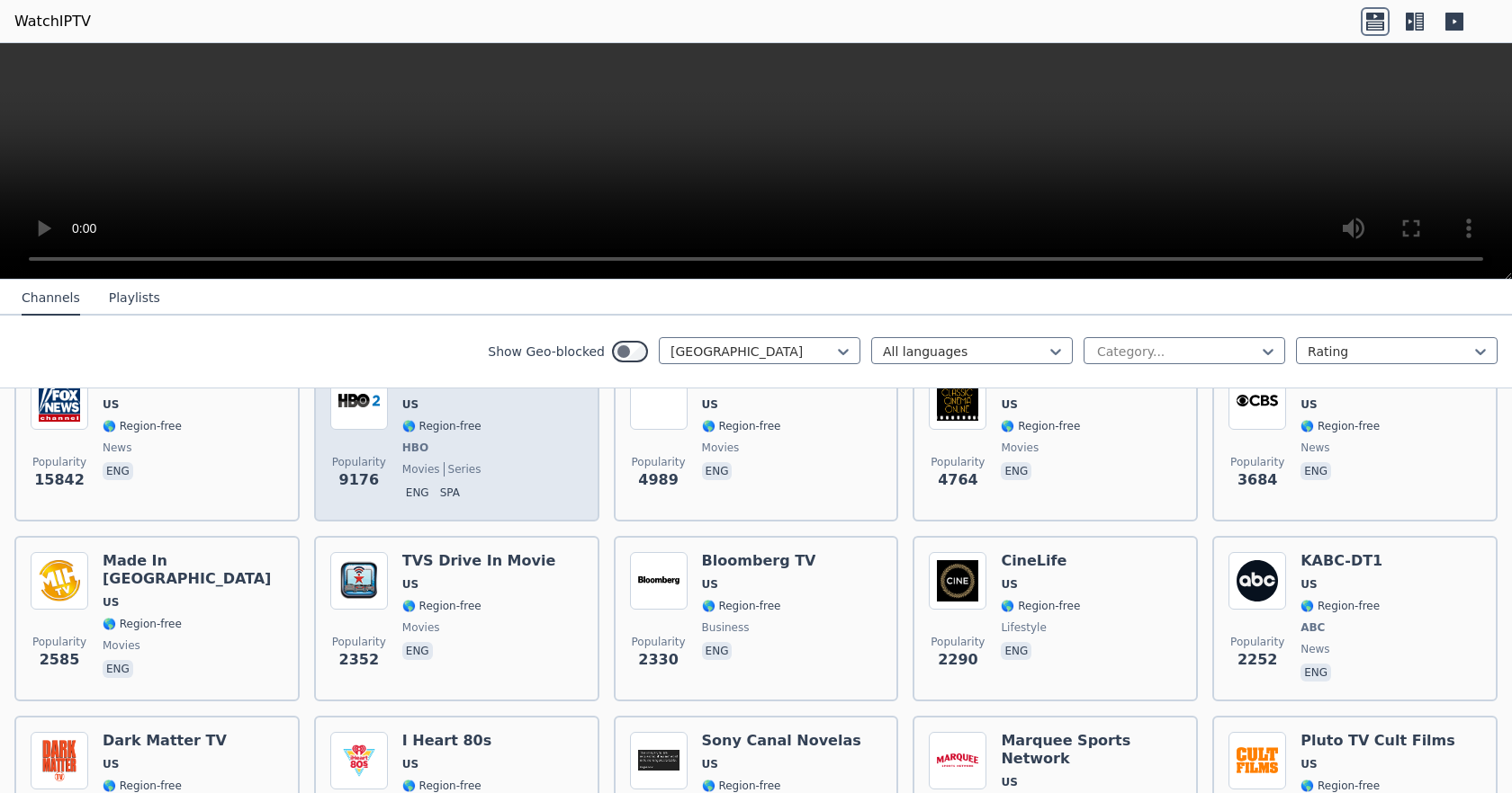
scroll to position [360, 0]
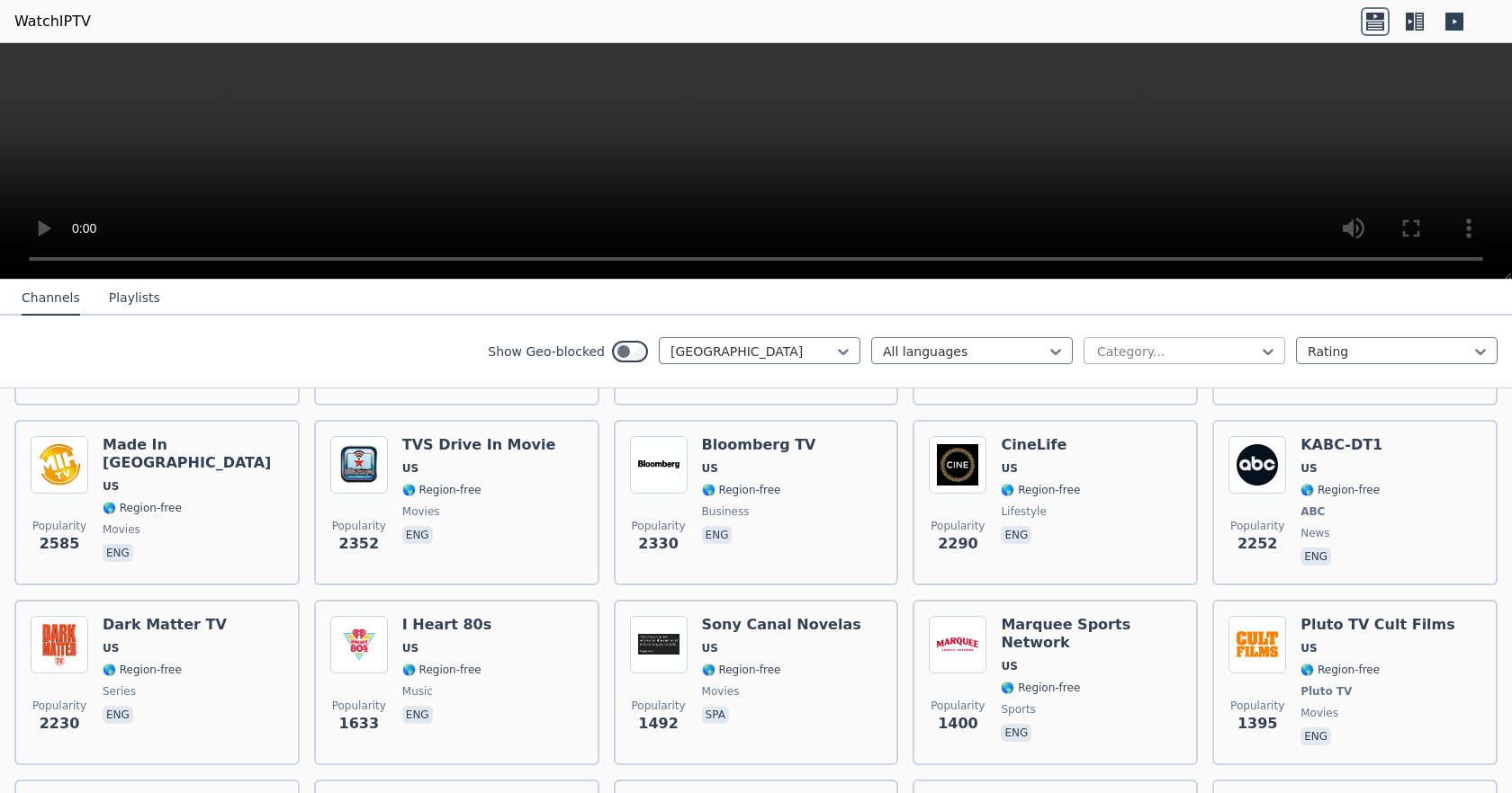
click at [1138, 349] on div at bounding box center [1177, 351] width 164 height 18
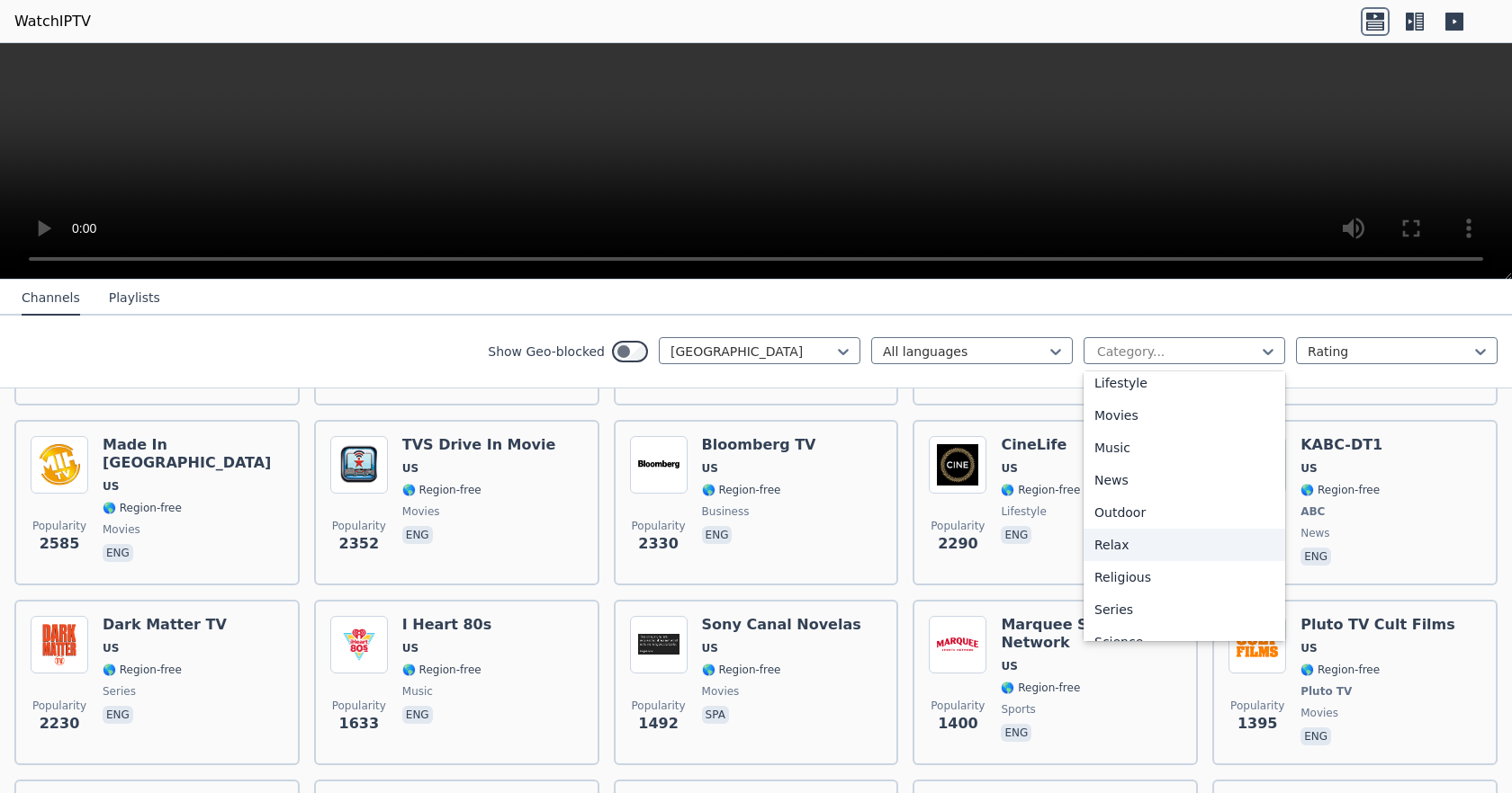
scroll to position [432, 0]
click at [1153, 447] on div "Movies" at bounding box center [1184, 445] width 201 height 32
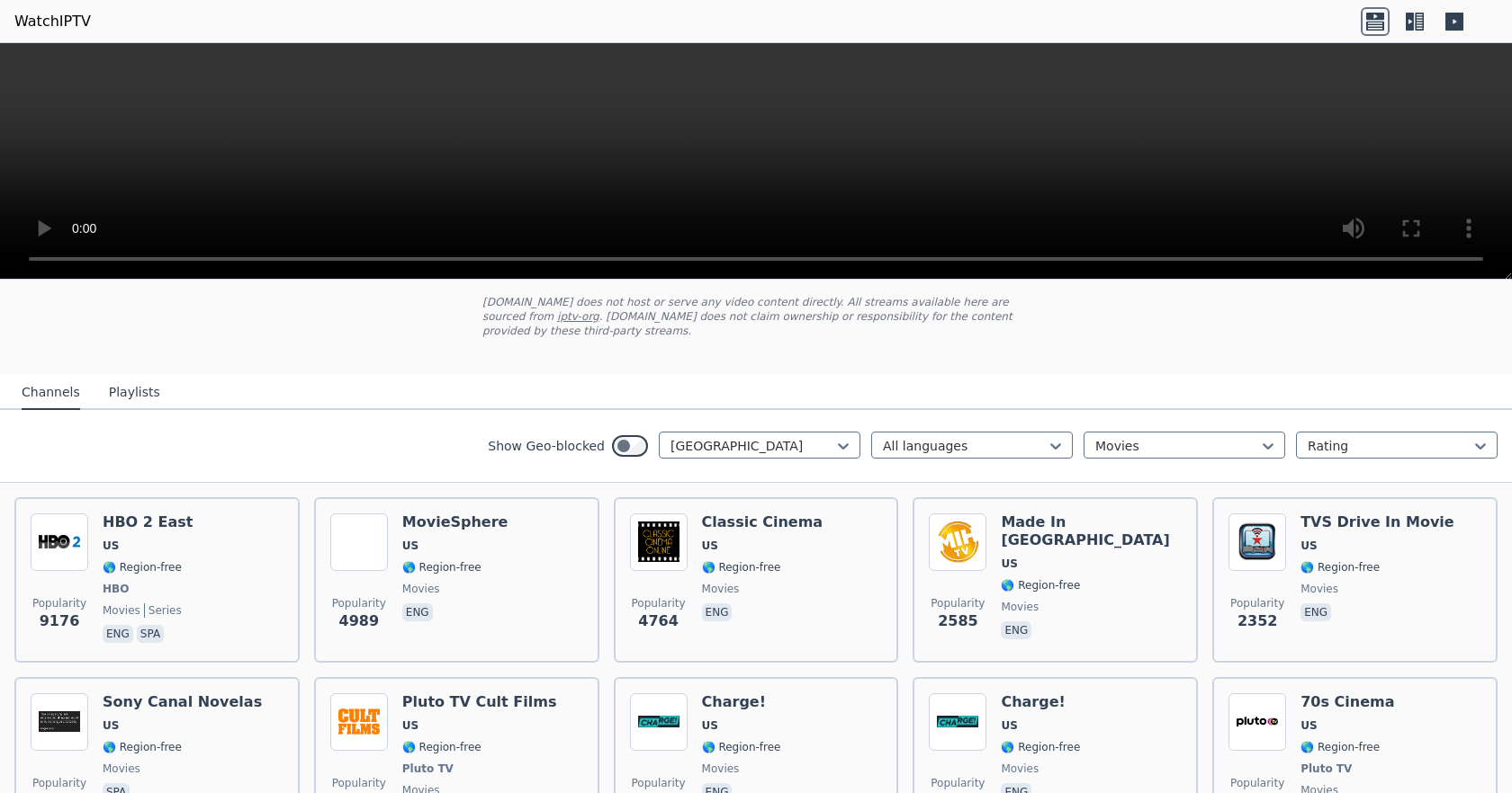
scroll to position [90, 0]
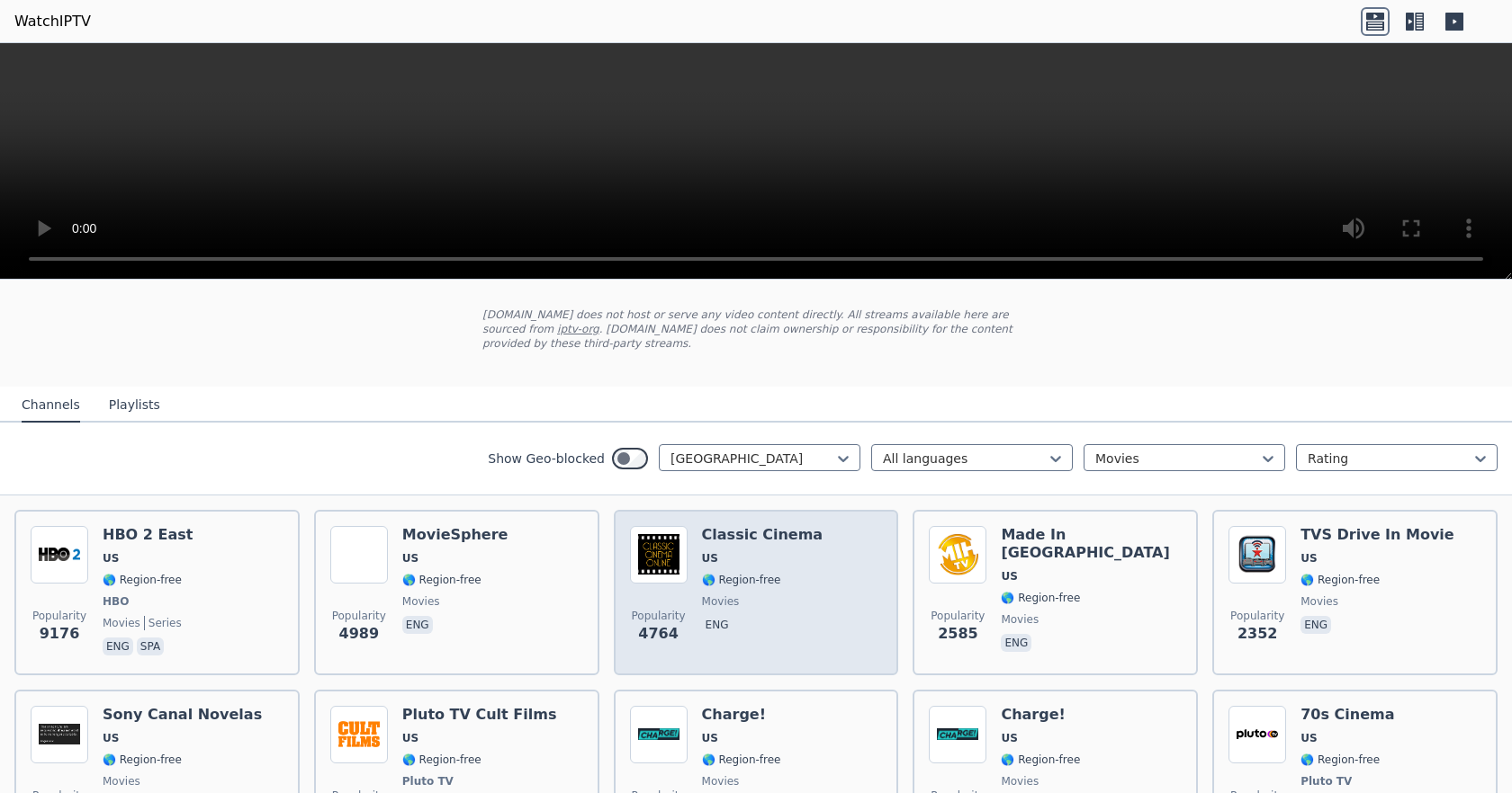
click at [741, 526] on h6 "Classic Cinema" at bounding box center [762, 534] width 121 height 18
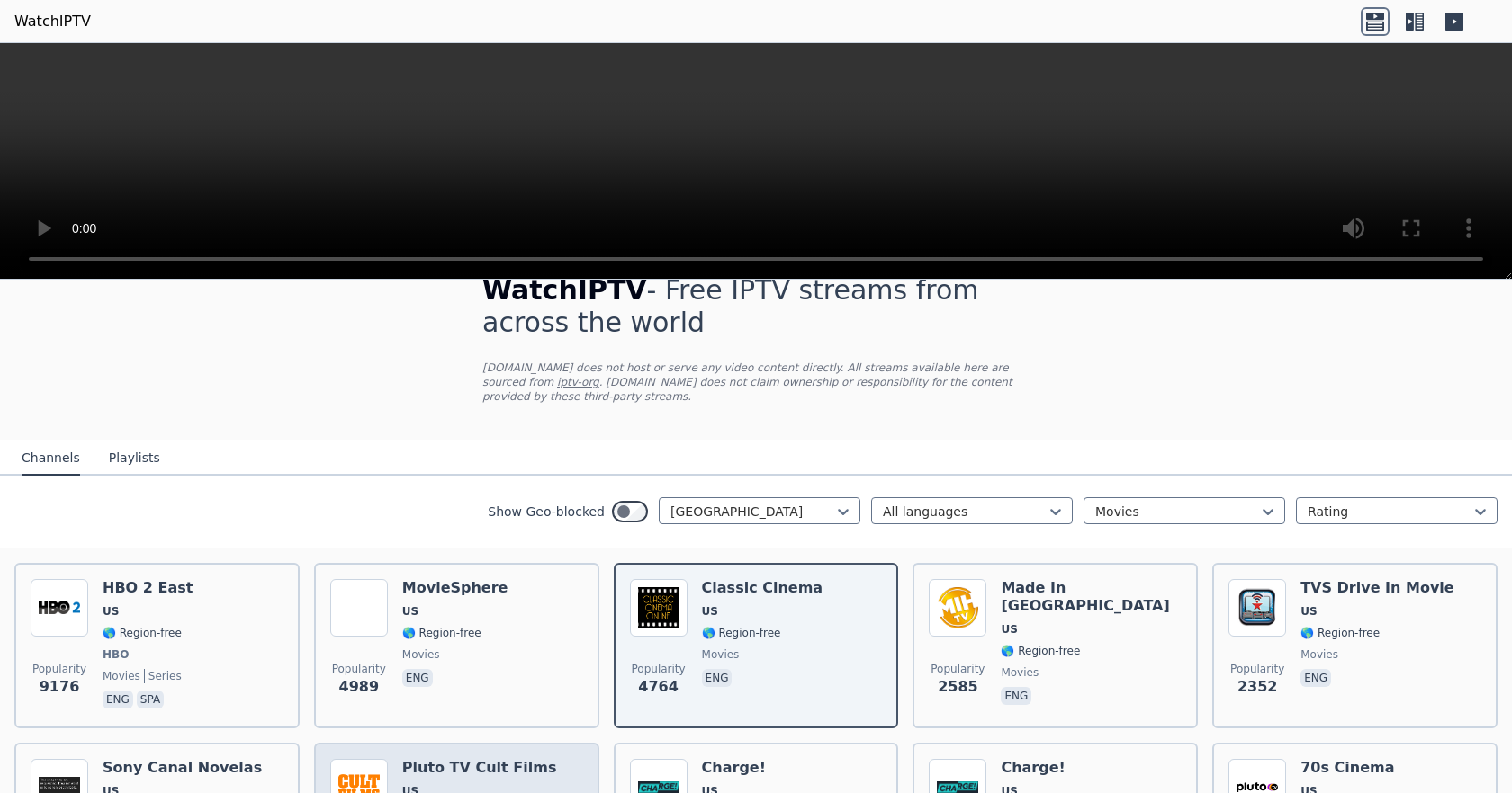
scroll to position [0, 0]
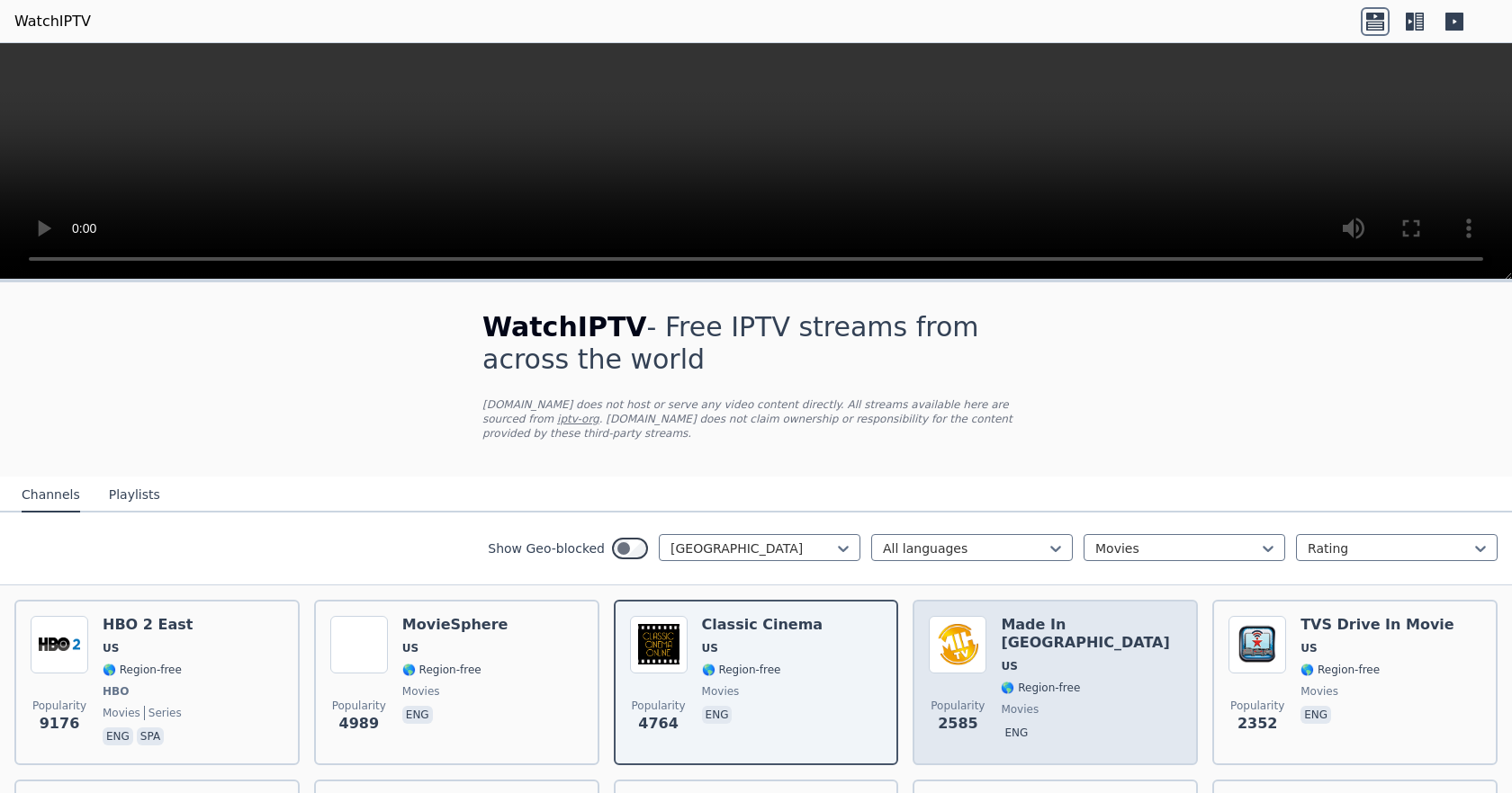
click at [1018, 620] on div "Made In [GEOGRAPHIC_DATA] [GEOGRAPHIC_DATA] 🌎 Region-free movies eng" at bounding box center [1090, 683] width 181 height 134
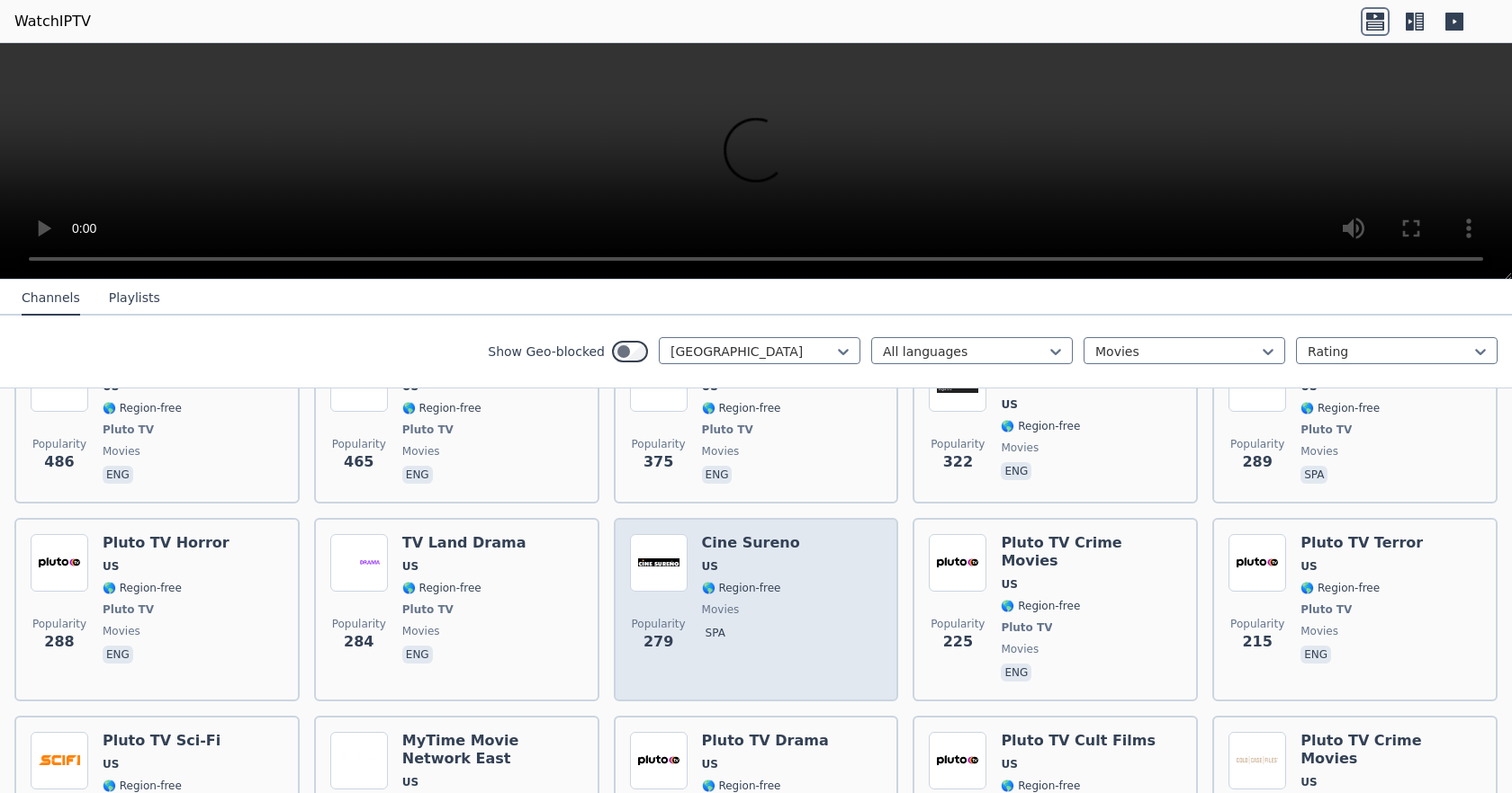
scroll to position [899, 0]
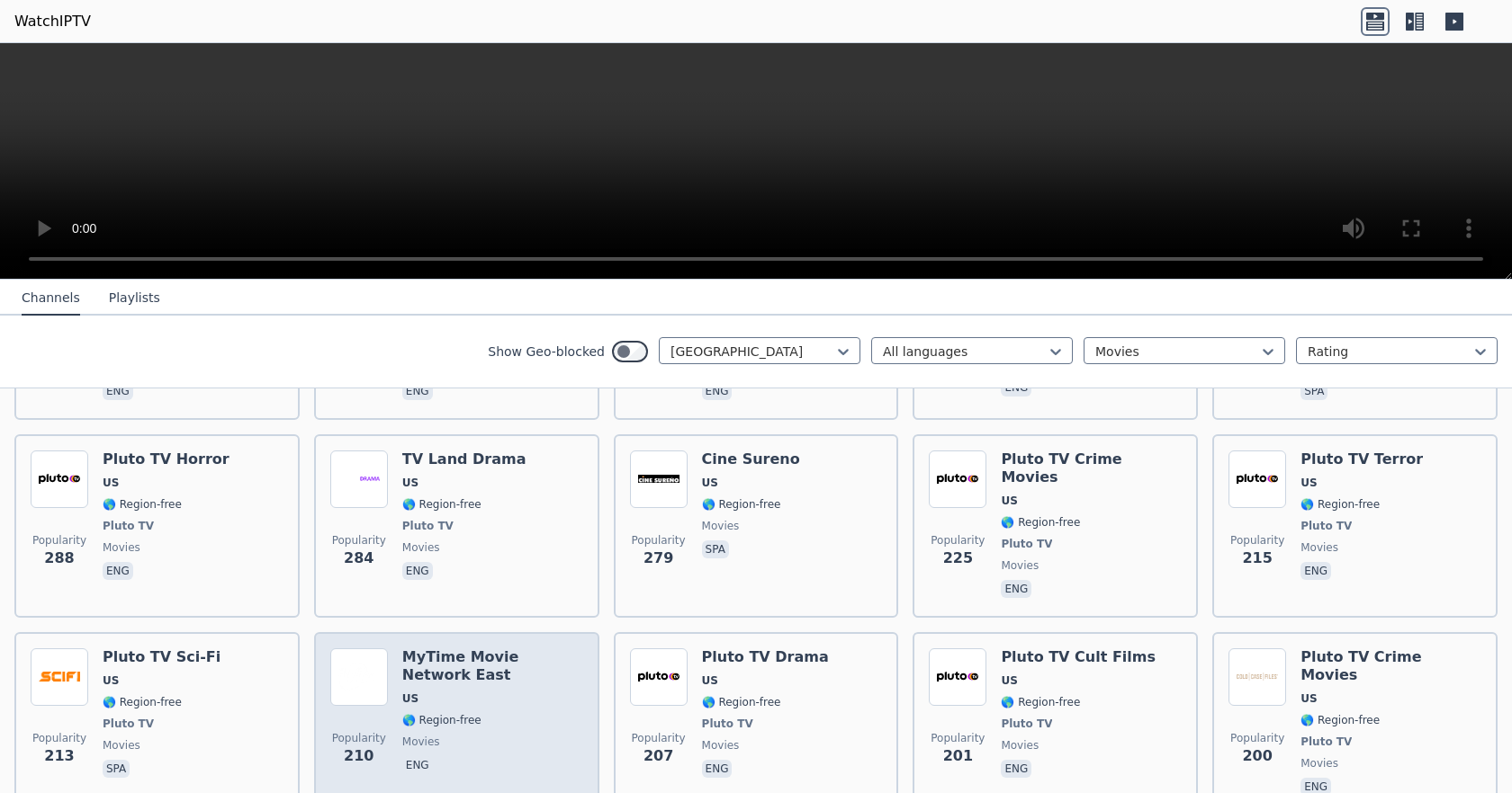
click at [471, 648] on div "MyTime Movie Network East US 🌎 Region-free movies eng" at bounding box center [492, 723] width 181 height 151
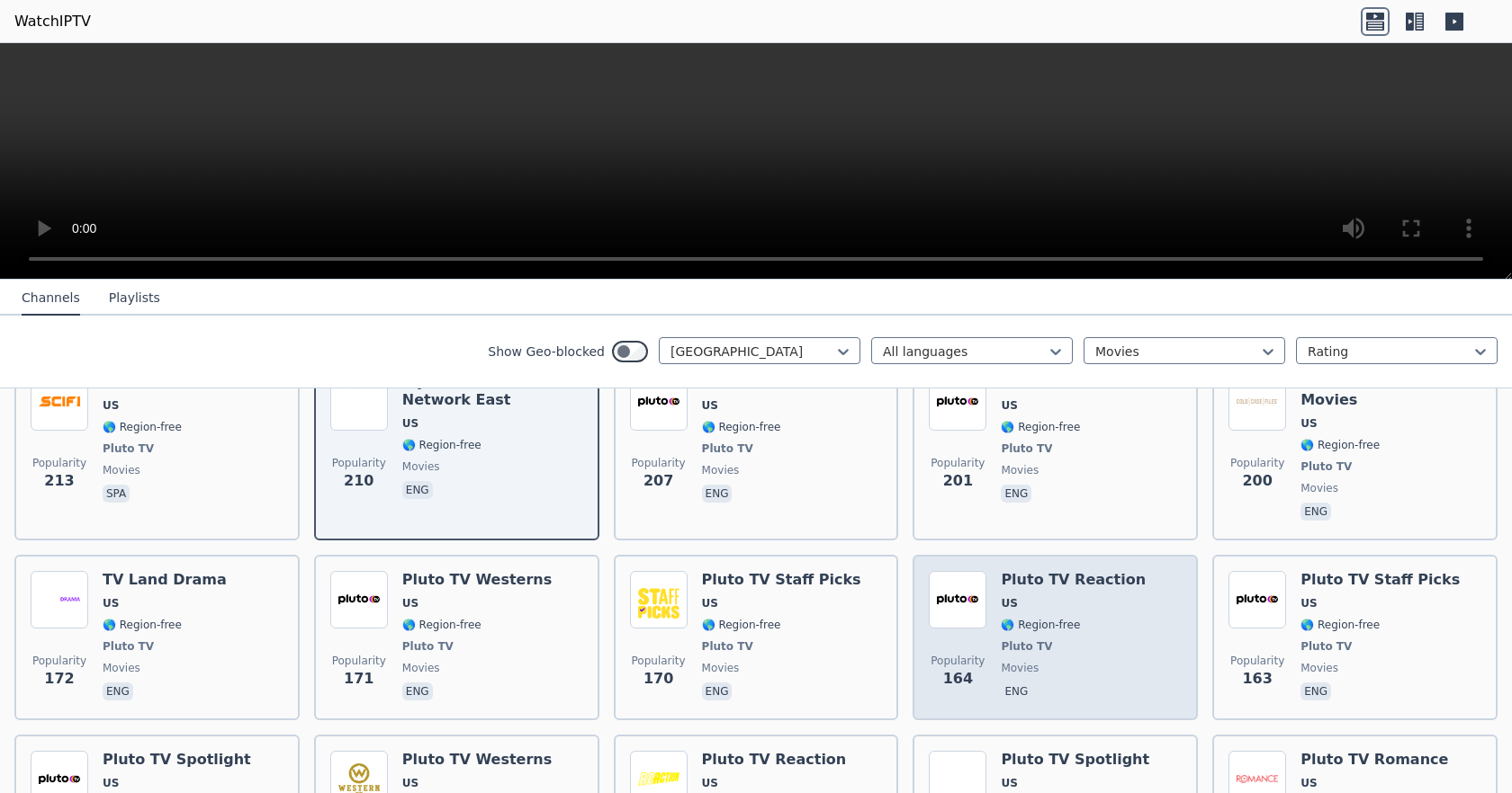
scroll to position [1260, 0]
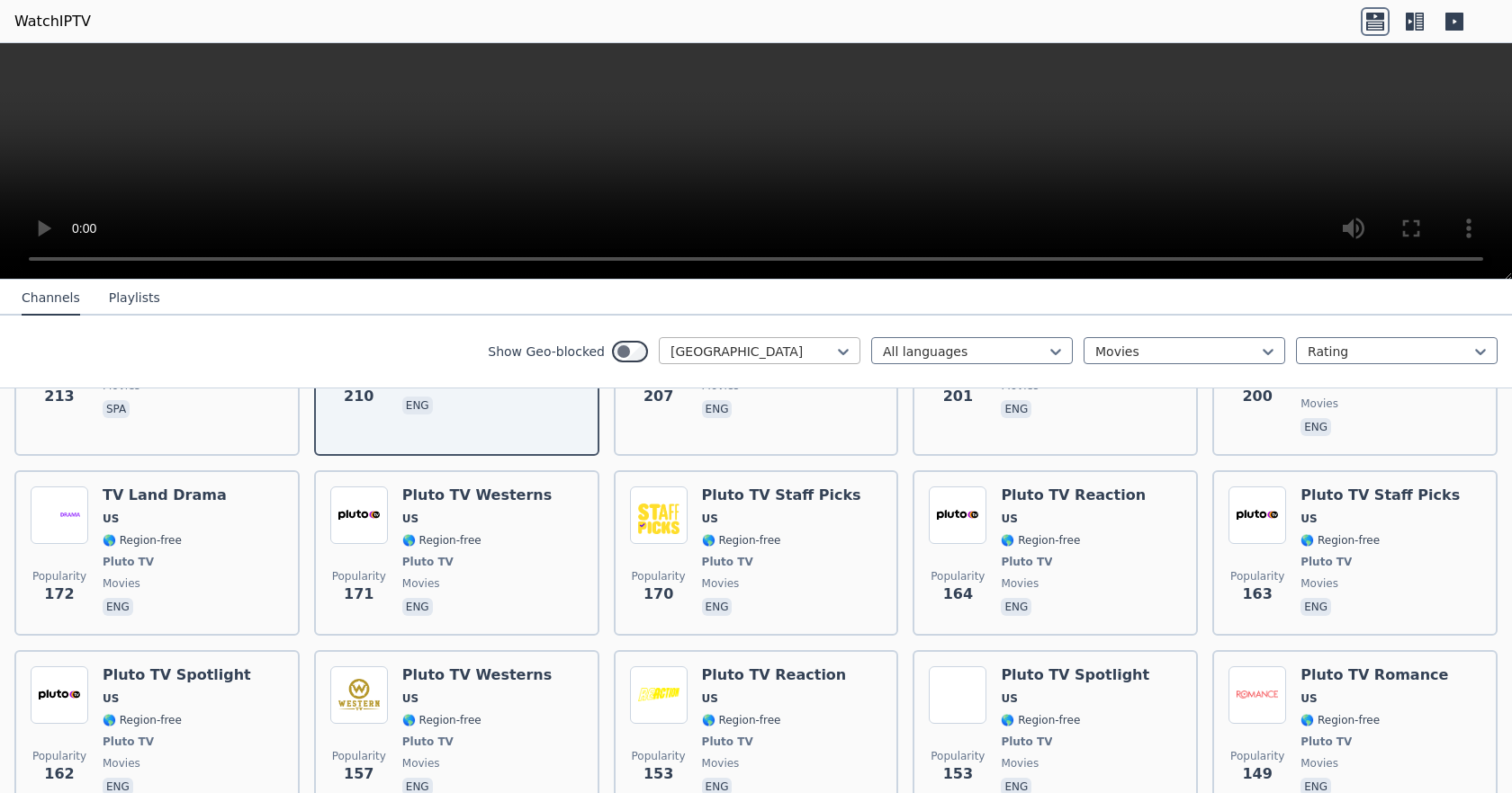
click at [781, 357] on div at bounding box center [752, 351] width 164 height 18
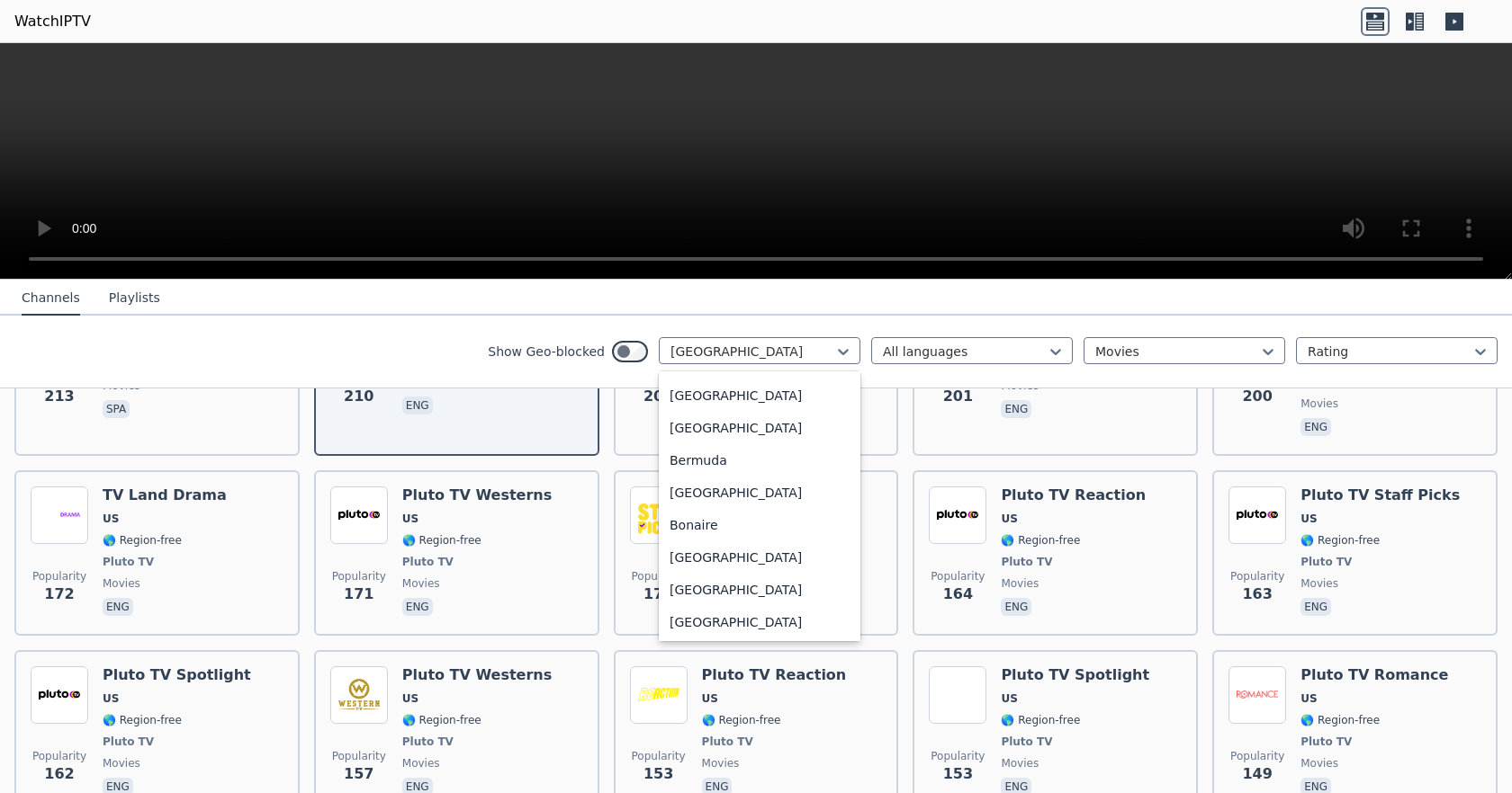
scroll to position [500, 0]
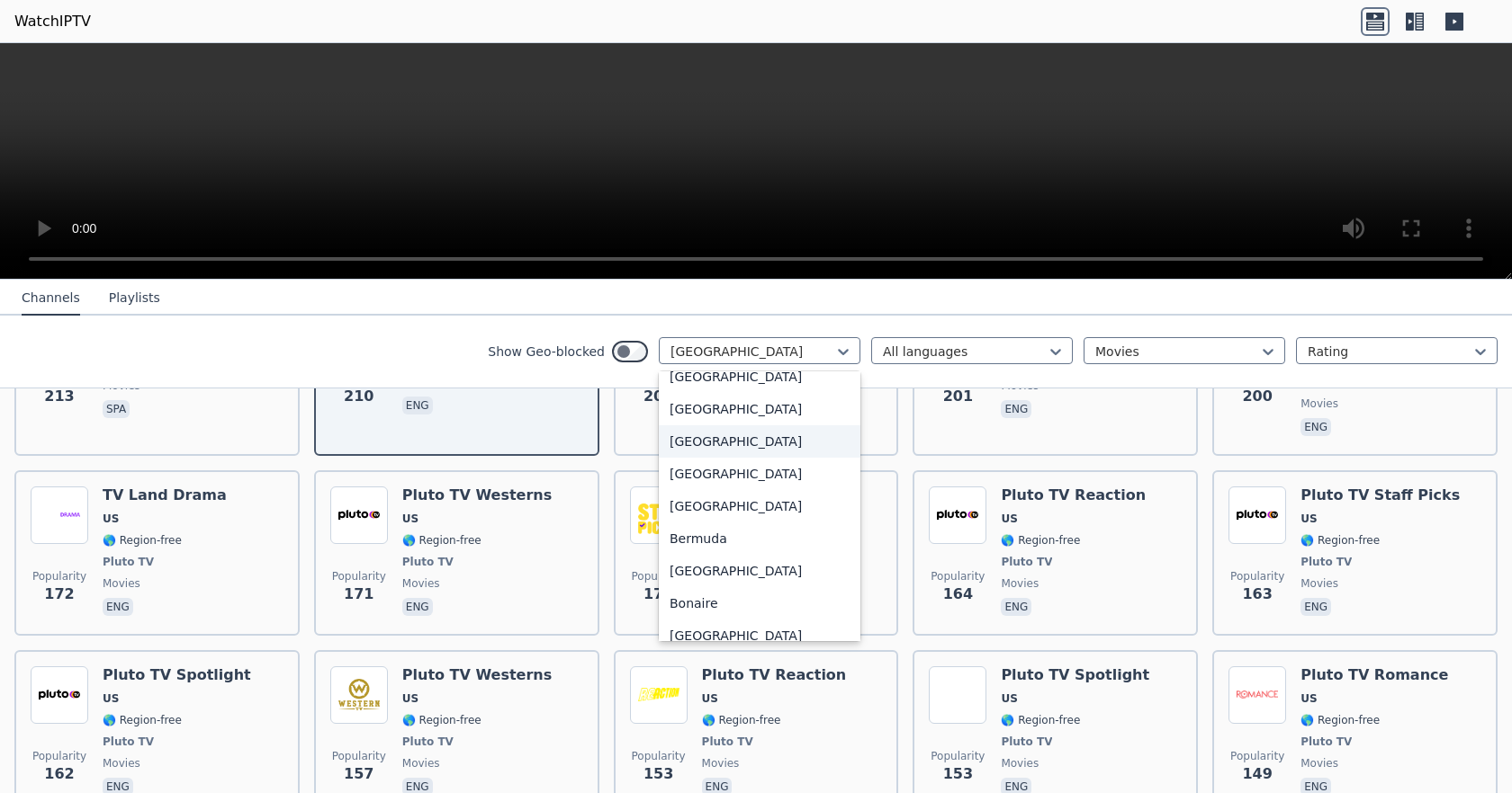
click at [766, 436] on div "[GEOGRAPHIC_DATA]" at bounding box center [759, 441] width 201 height 32
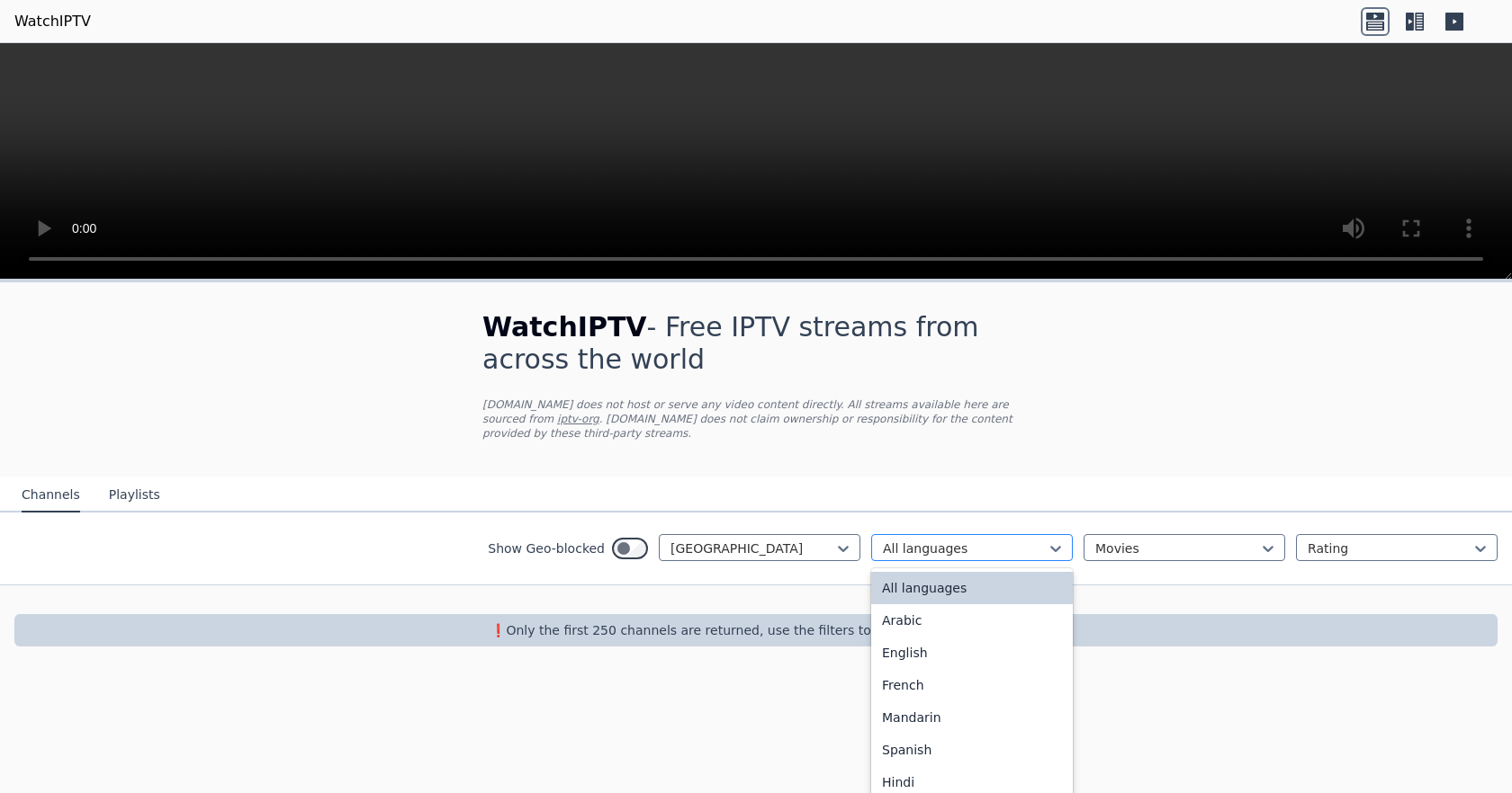
click at [995, 540] on div at bounding box center [964, 548] width 164 height 18
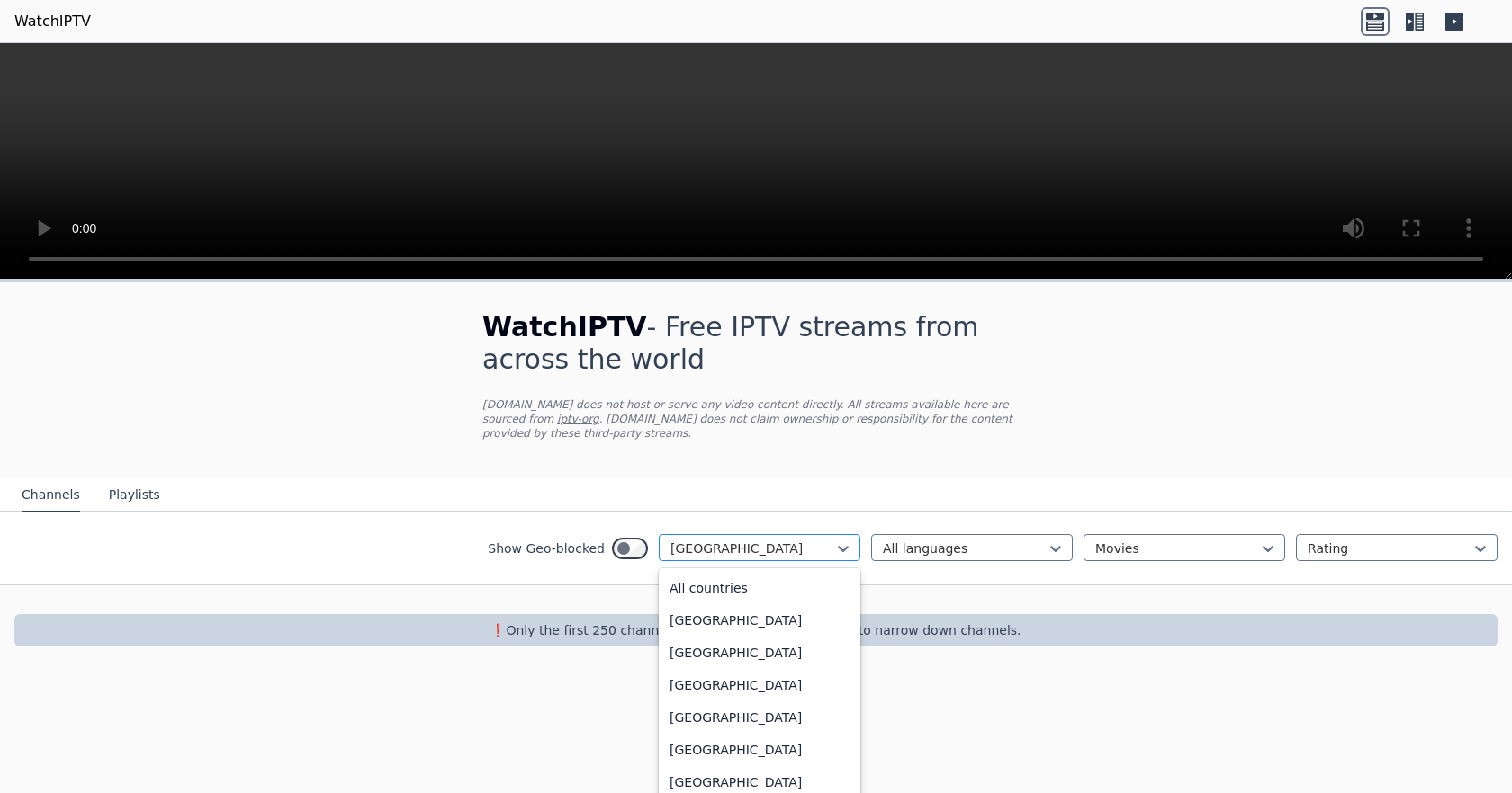
click at [779, 540] on div at bounding box center [752, 548] width 164 height 18
click at [1027, 567] on div "Show Geo-blocked 206 results available. Use Up and Down to choose options, pres…" at bounding box center [756, 548] width 1512 height 72
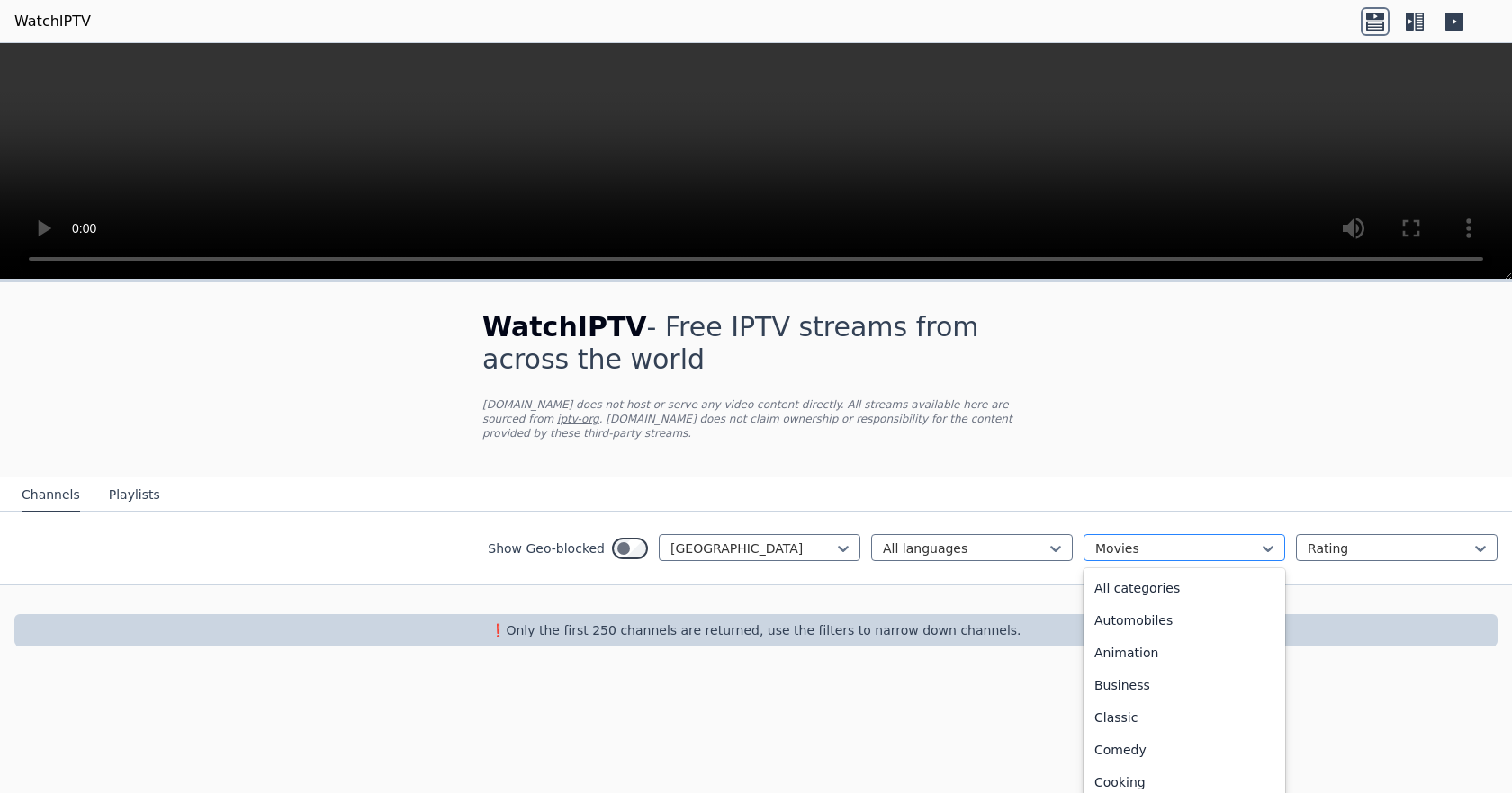
click at [1147, 540] on div at bounding box center [1177, 548] width 164 height 18
click at [1177, 572] on div "All categories" at bounding box center [1184, 588] width 201 height 32
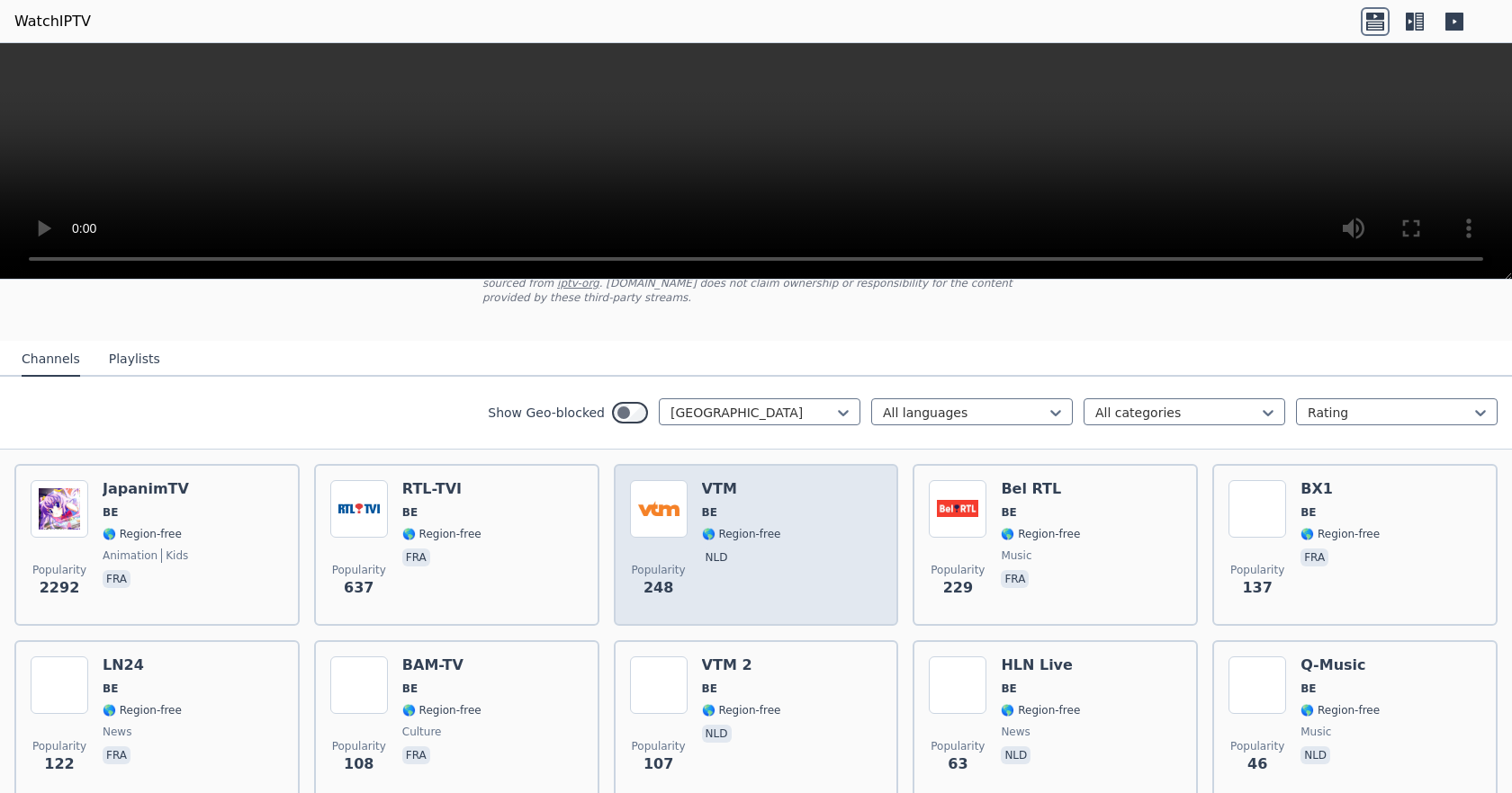
scroll to position [180, 0]
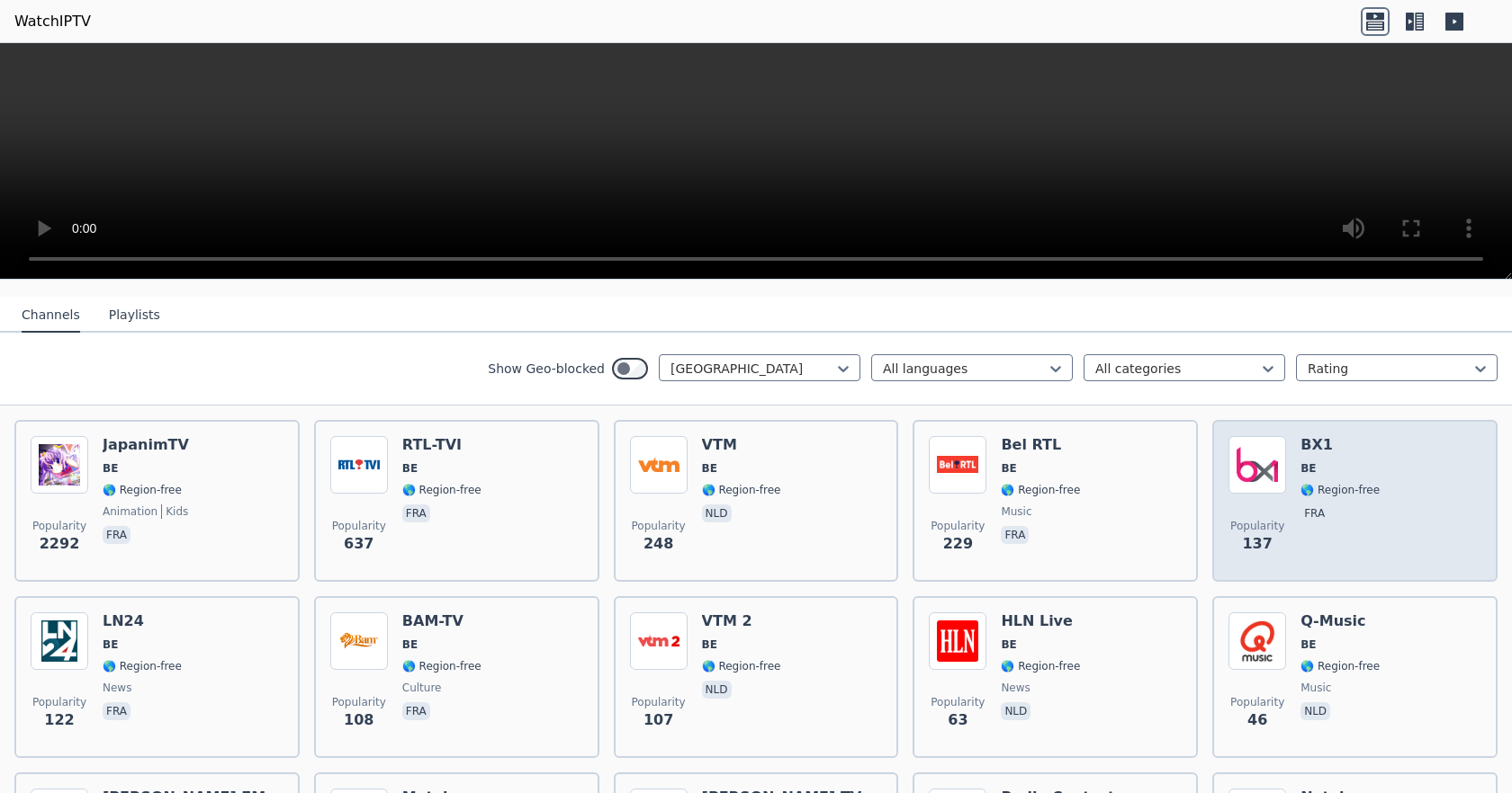
click at [1265, 447] on img at bounding box center [1256, 465] width 57 height 57
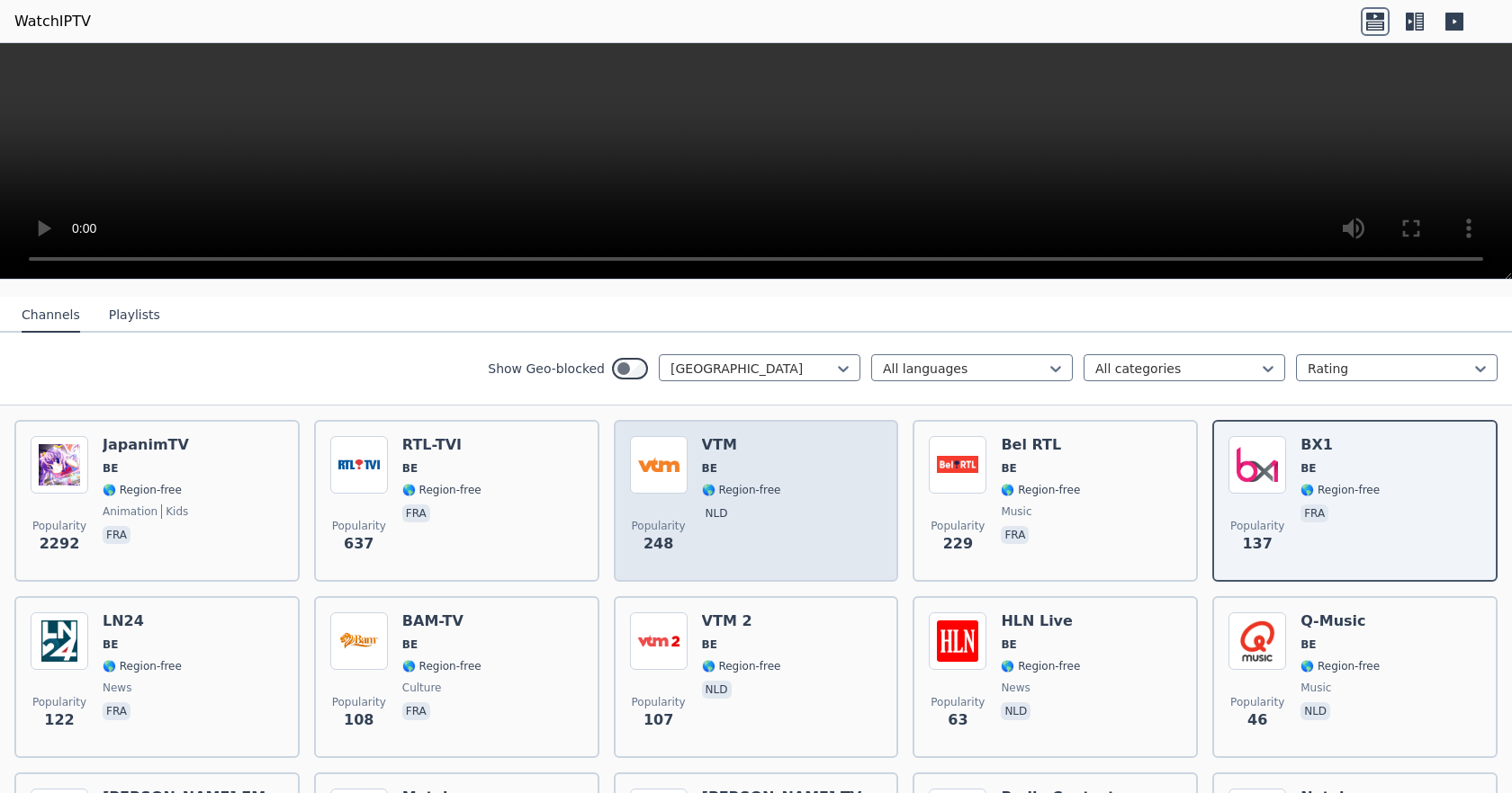
click at [723, 484] on span "🌎 Region-free" at bounding box center [741, 490] width 79 height 14
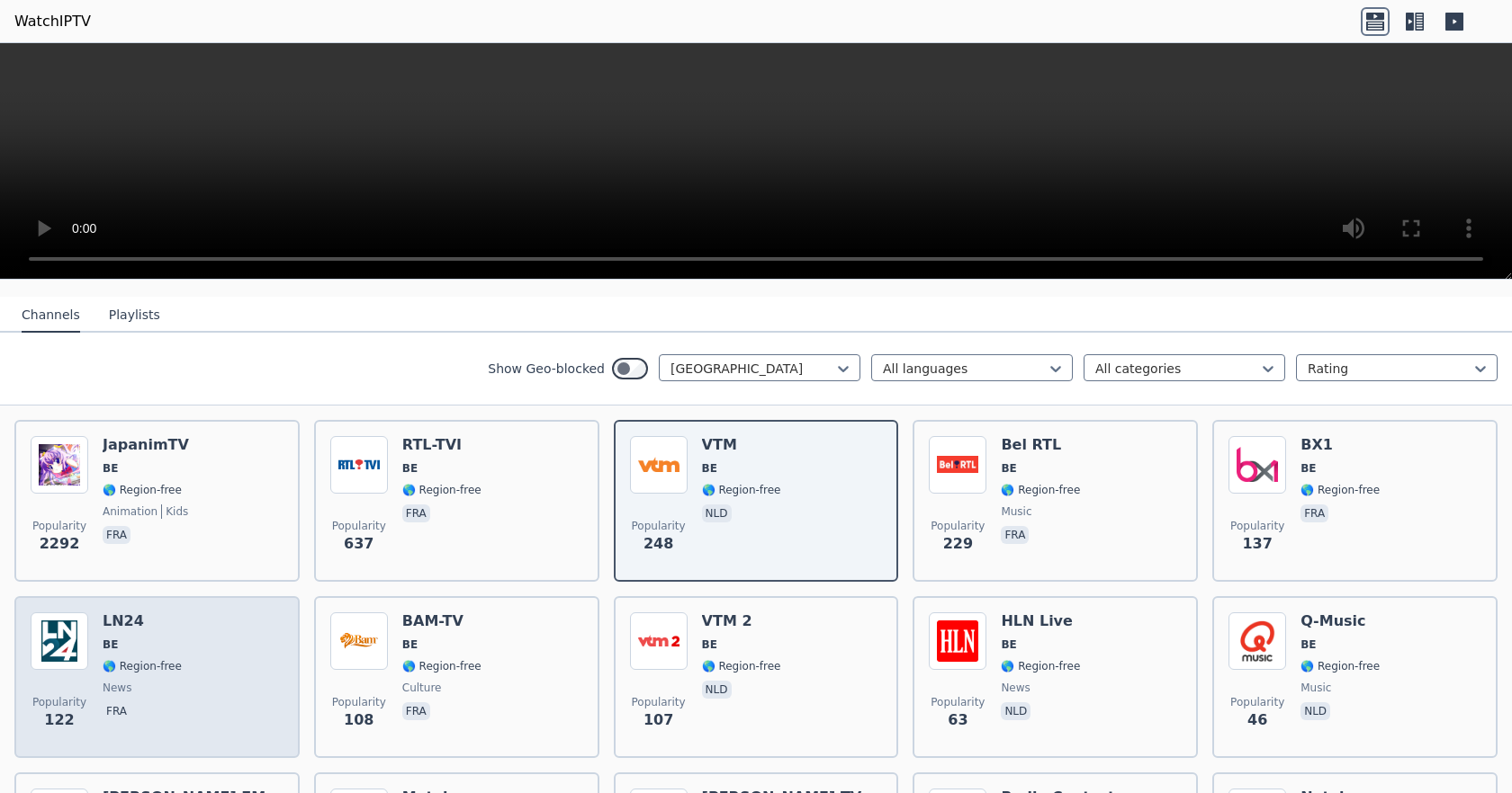
click at [136, 638] on span "BE" at bounding box center [142, 644] width 79 height 14
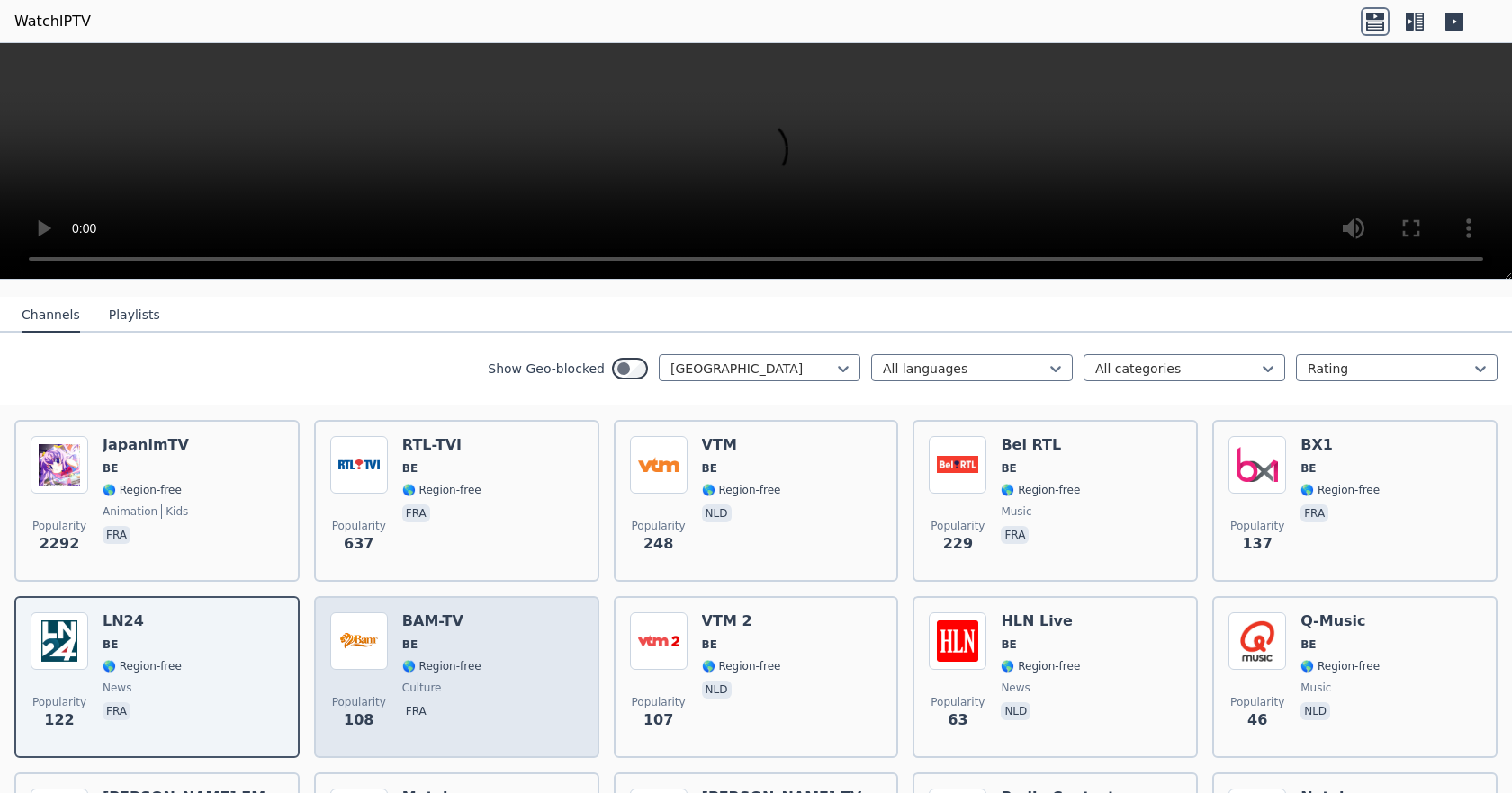
scroll to position [270, 0]
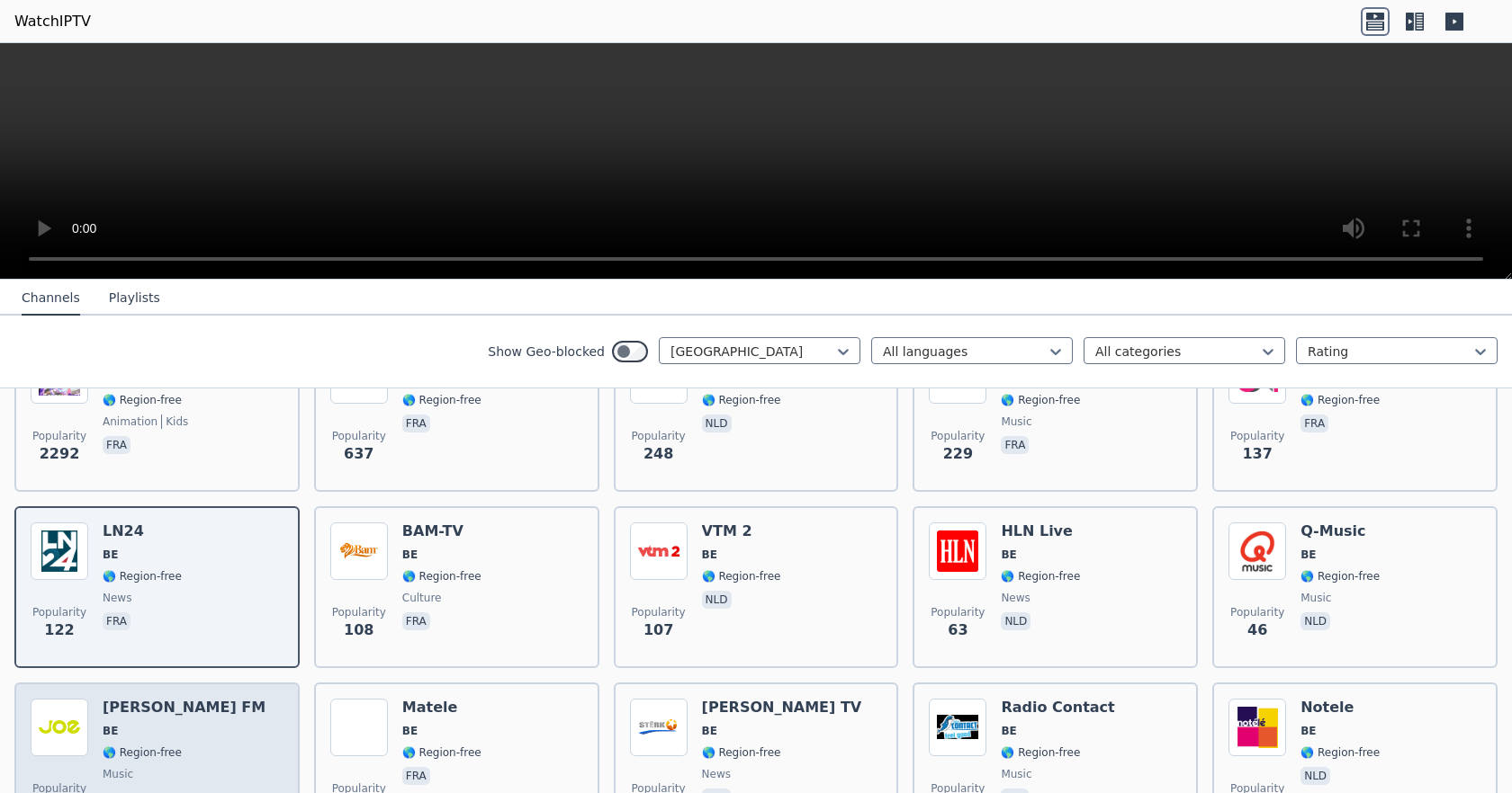
click at [144, 724] on span "BE" at bounding box center [183, 731] width 163 height 14
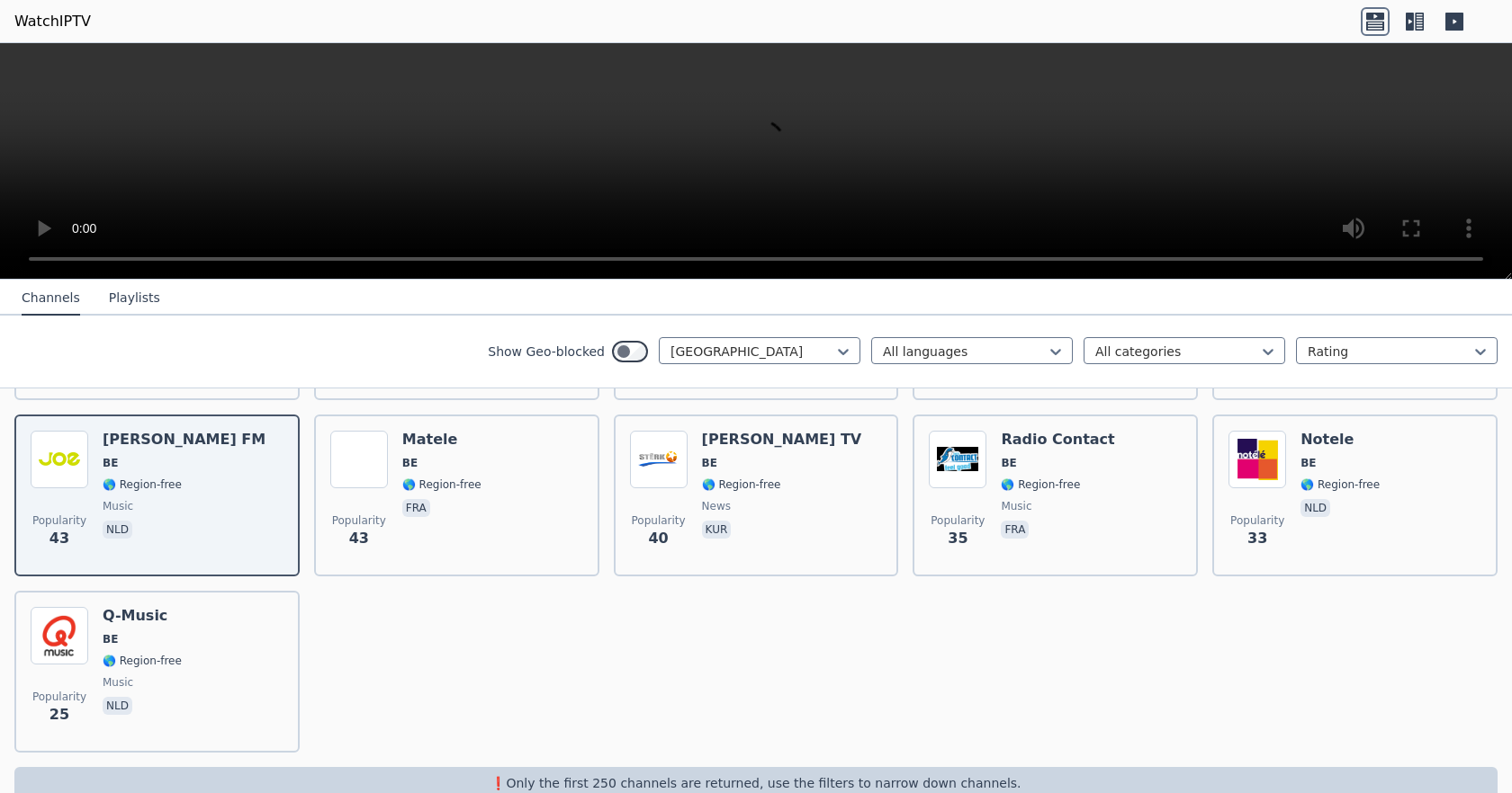
scroll to position [540, 0]
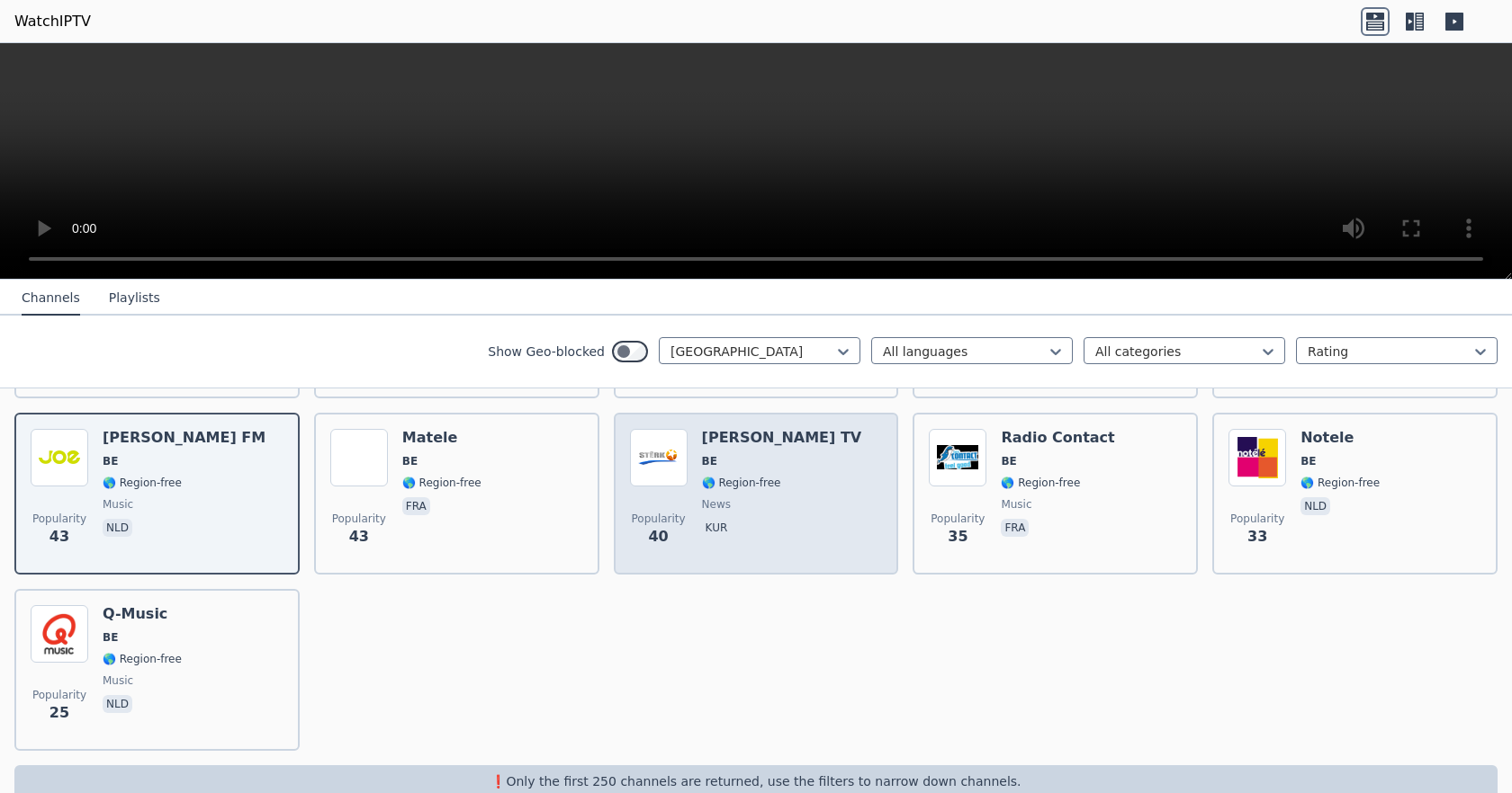
click at [755, 454] on span "BE" at bounding box center [782, 461] width 160 height 14
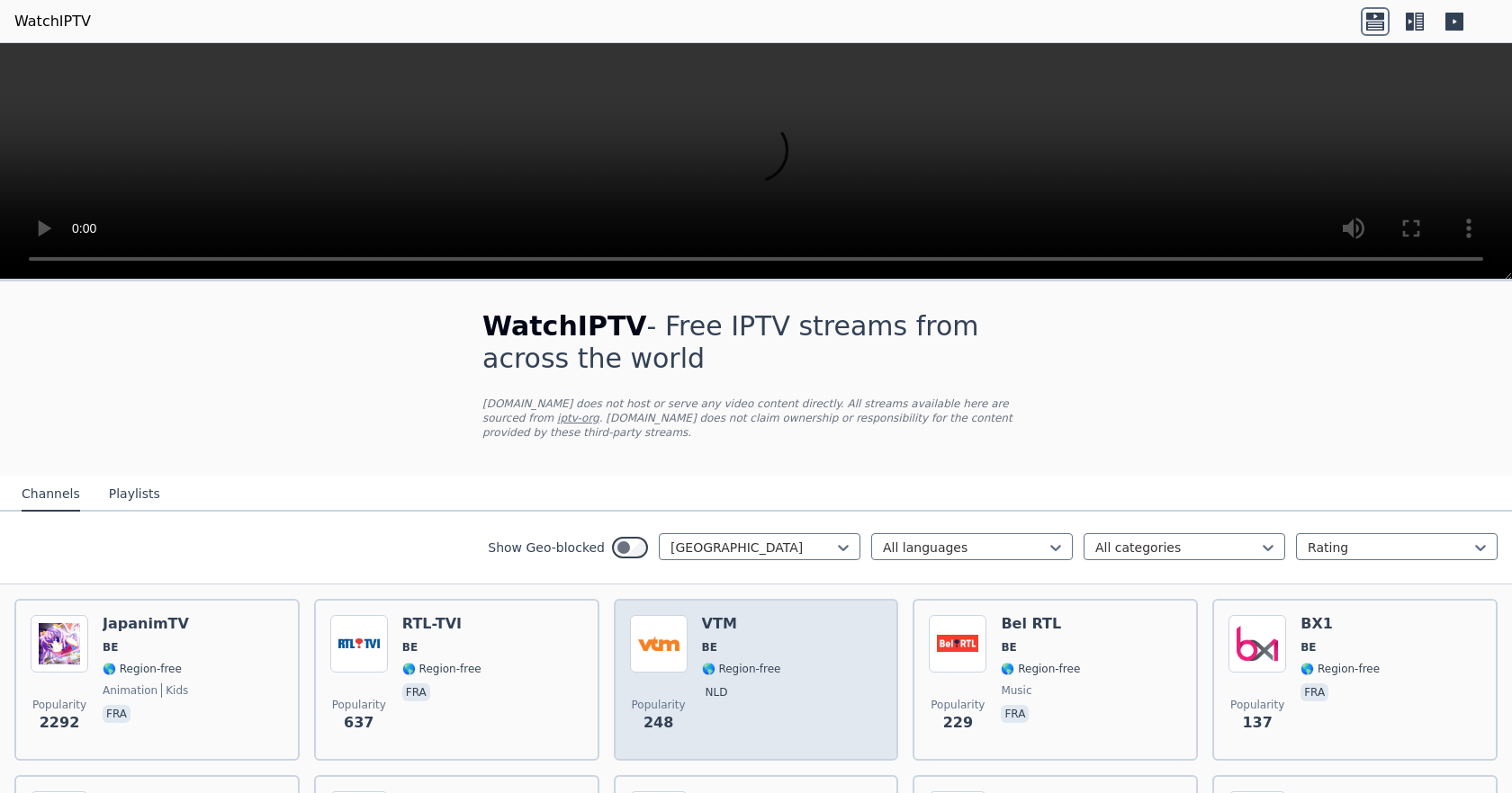
scroll to position [0, 0]
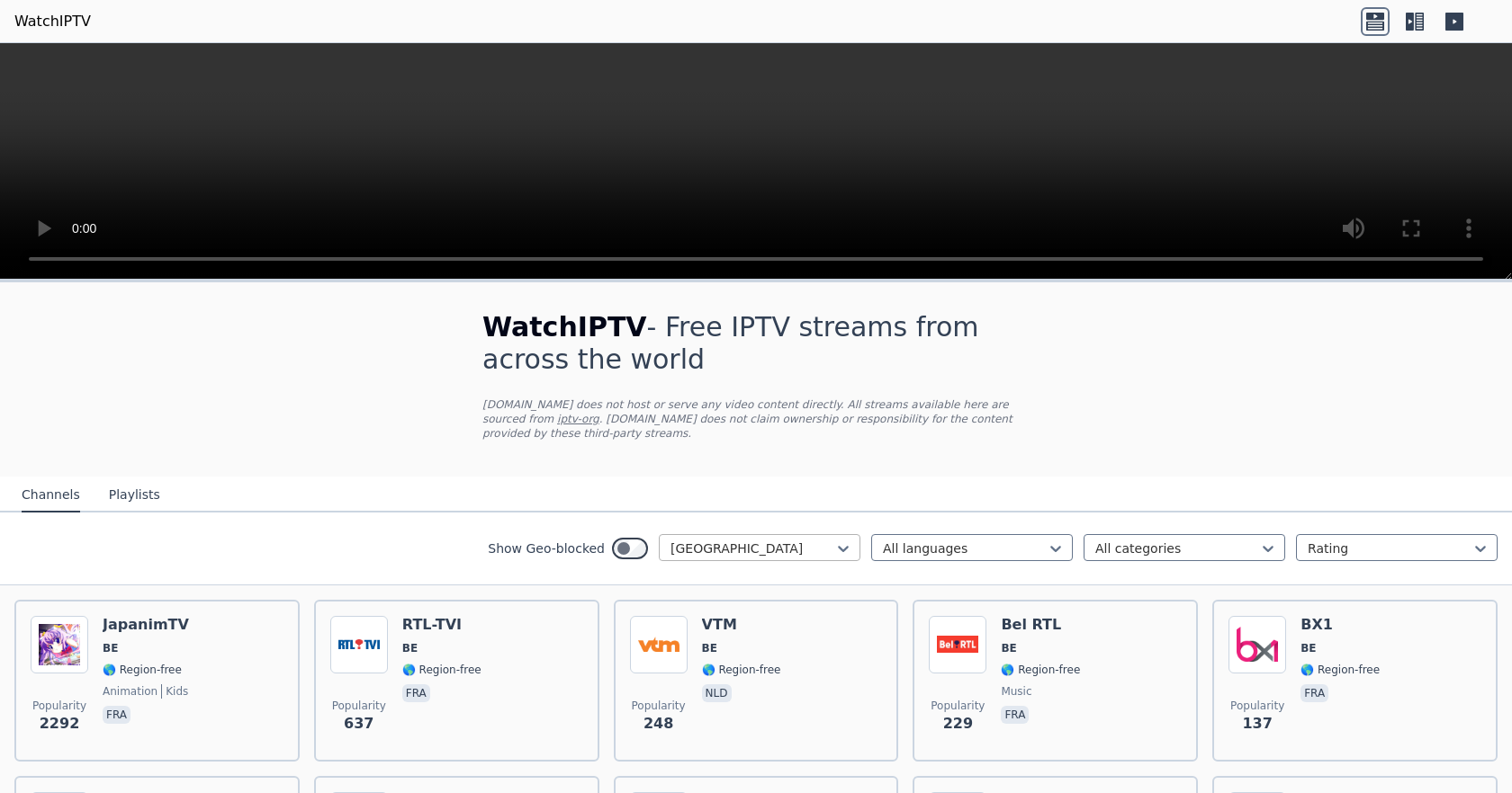
click at [756, 540] on div at bounding box center [752, 548] width 164 height 18
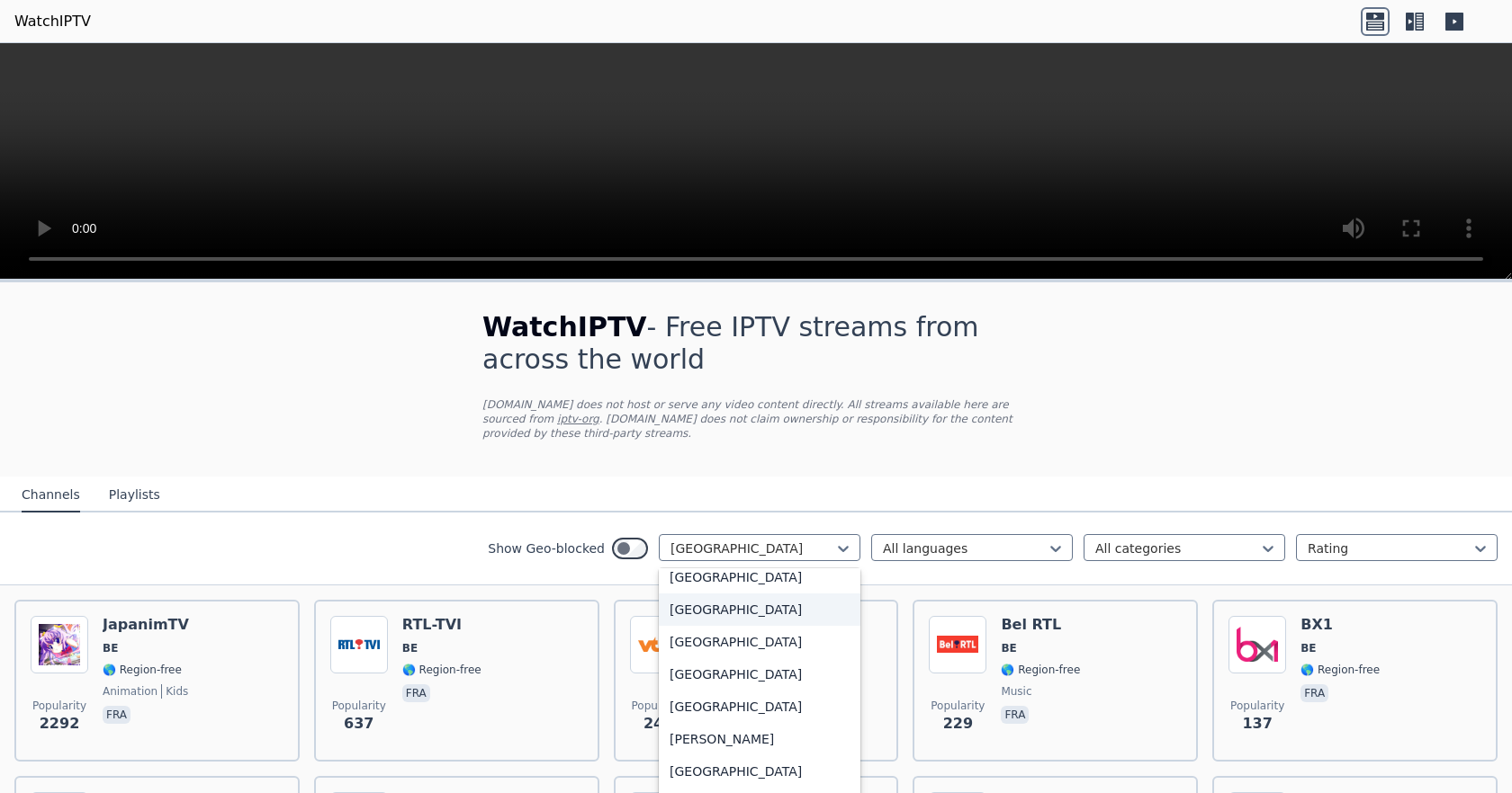
scroll to position [688, 0]
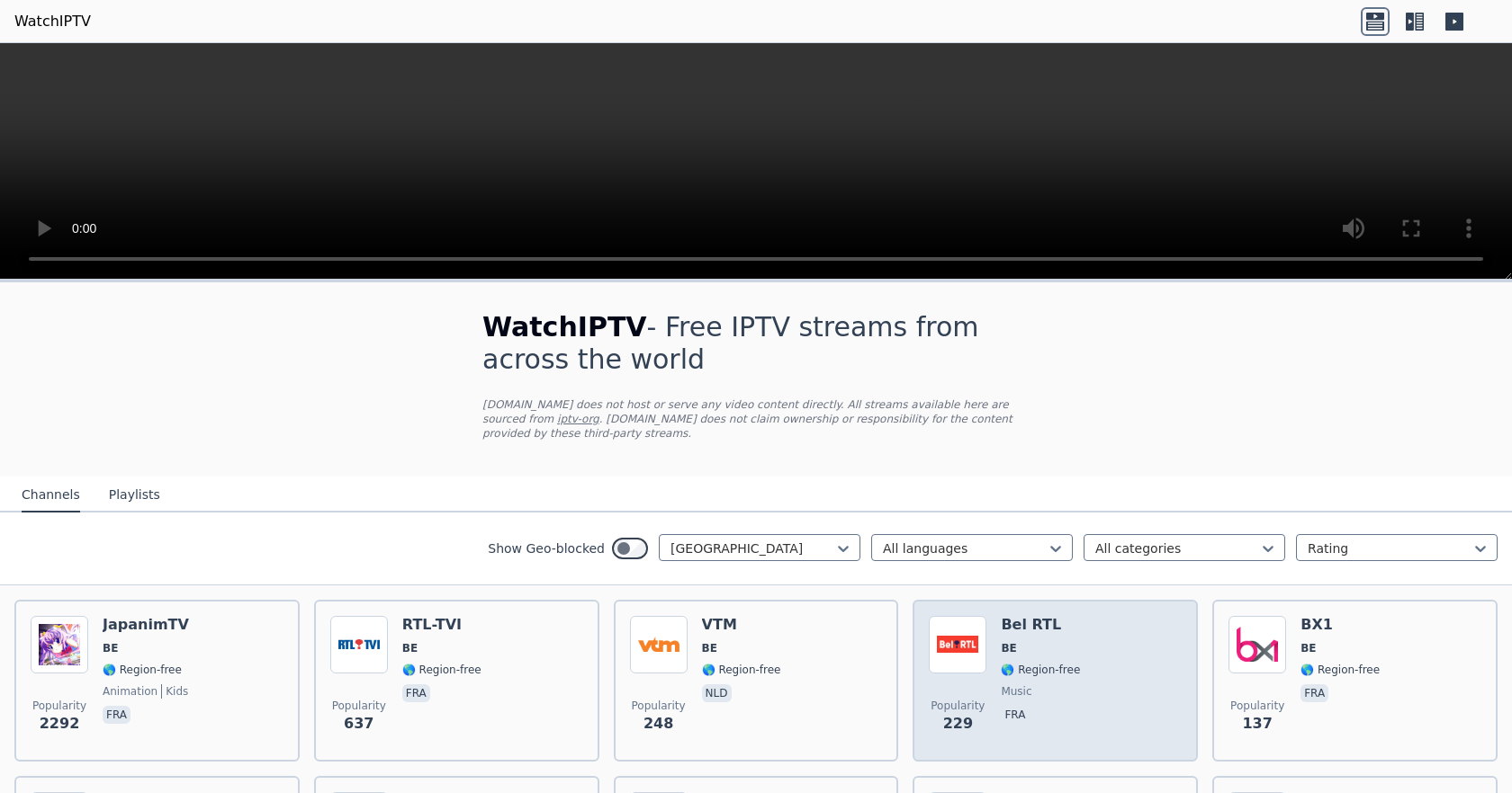
click at [1014, 616] on h6 "Bel RTL" at bounding box center [1040, 625] width 79 height 18
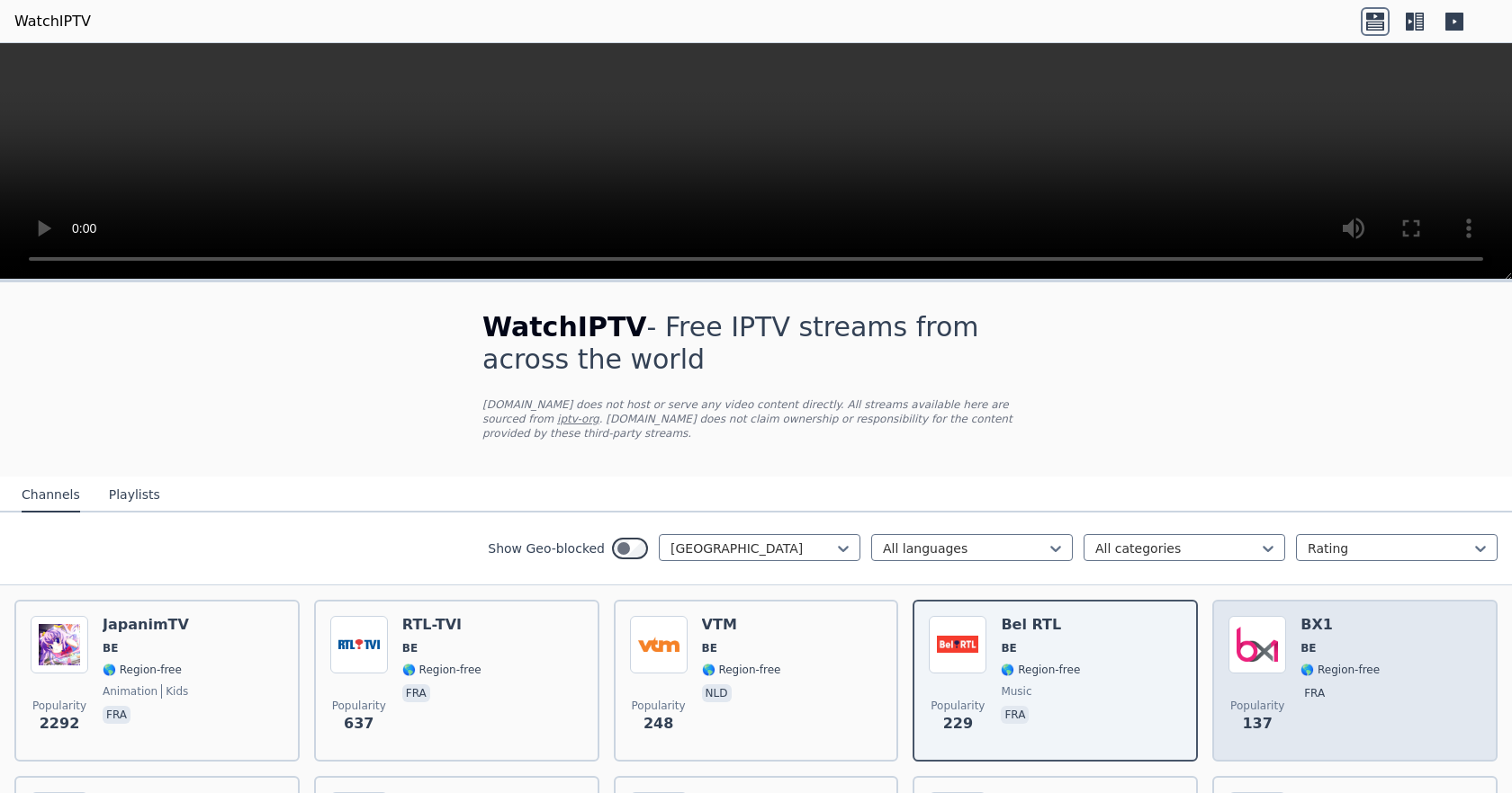
click at [1271, 646] on img at bounding box center [1256, 644] width 57 height 57
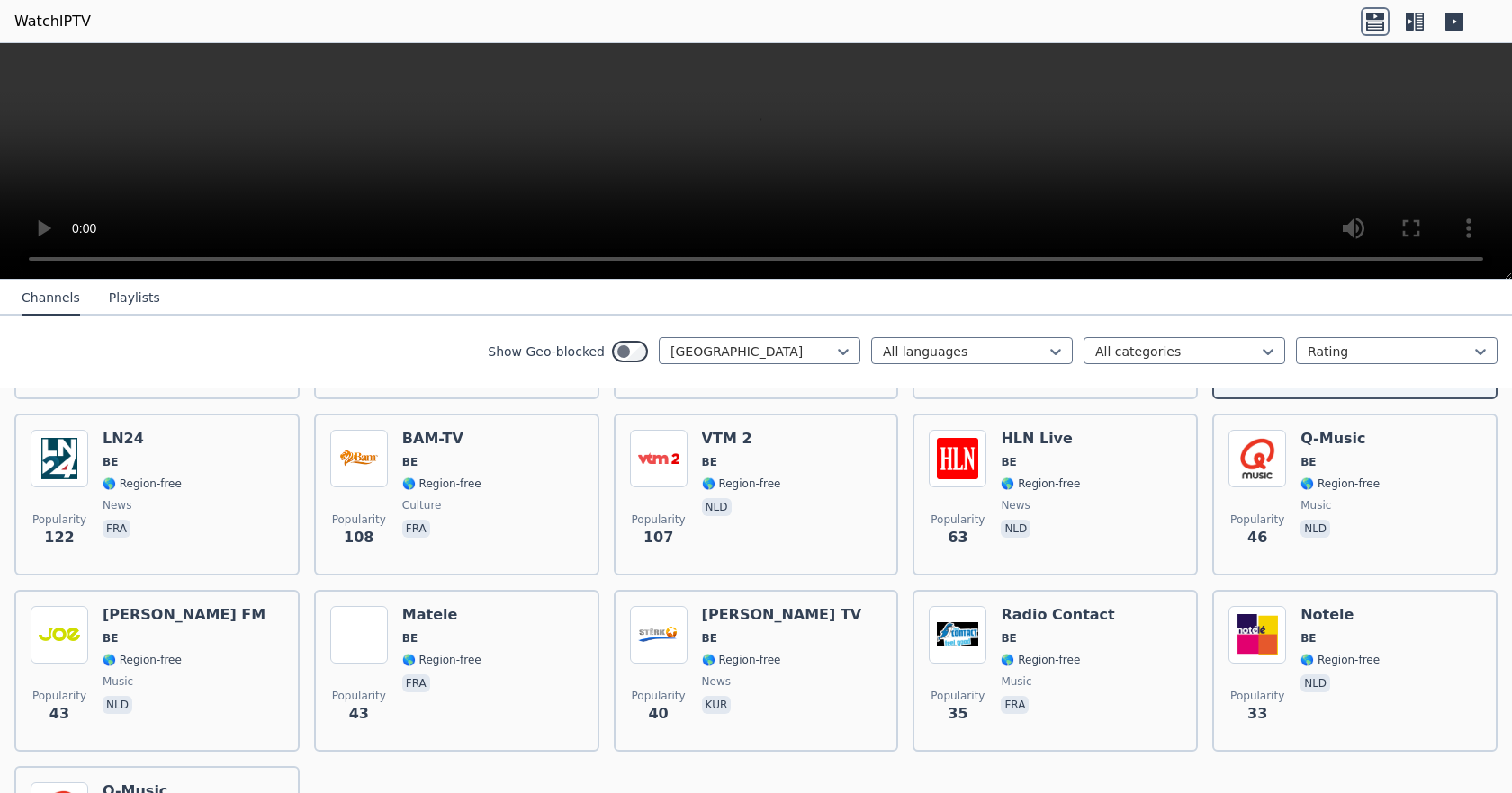
scroll to position [270, 0]
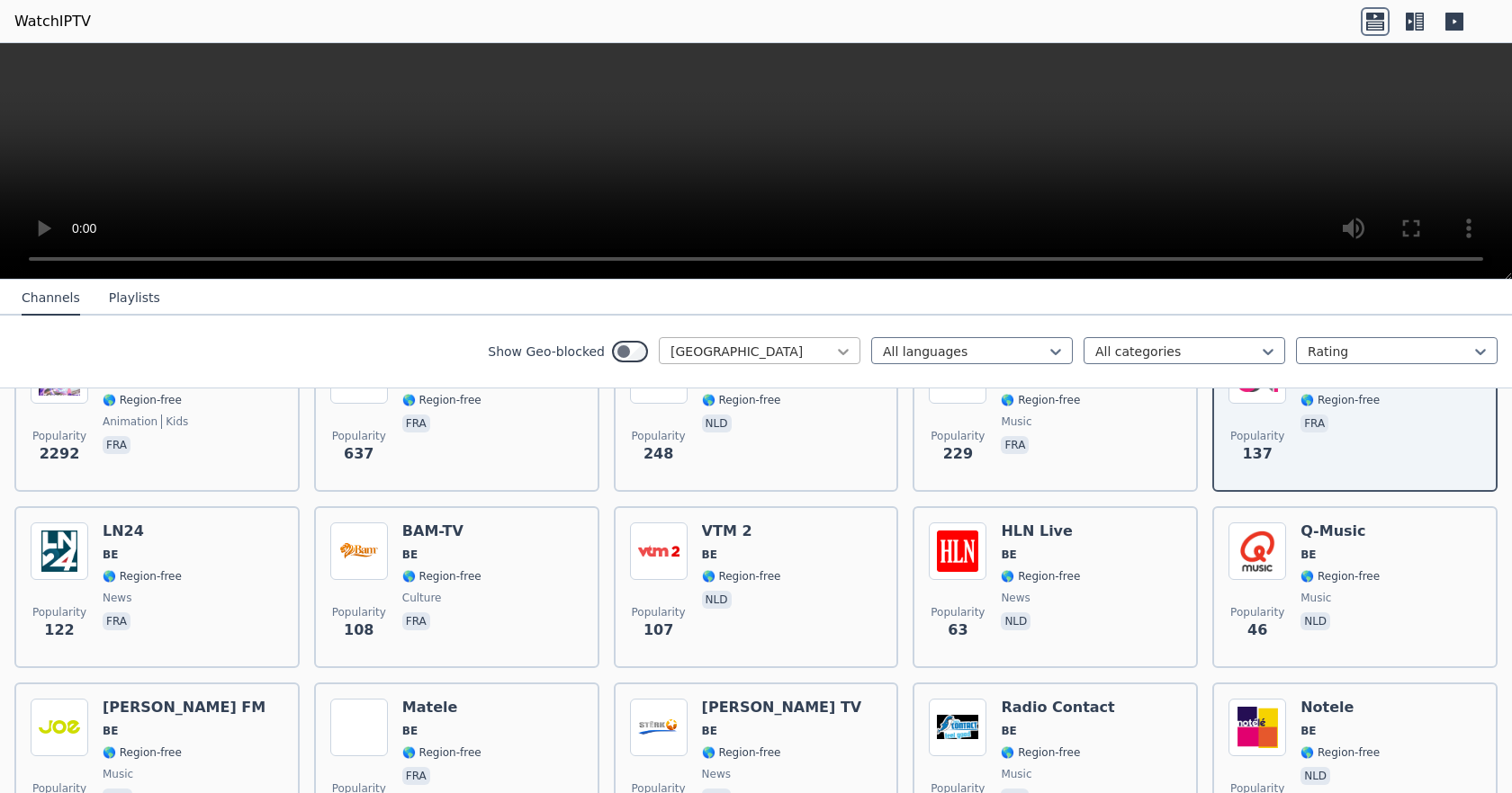
click at [834, 356] on icon at bounding box center [842, 351] width 18 height 18
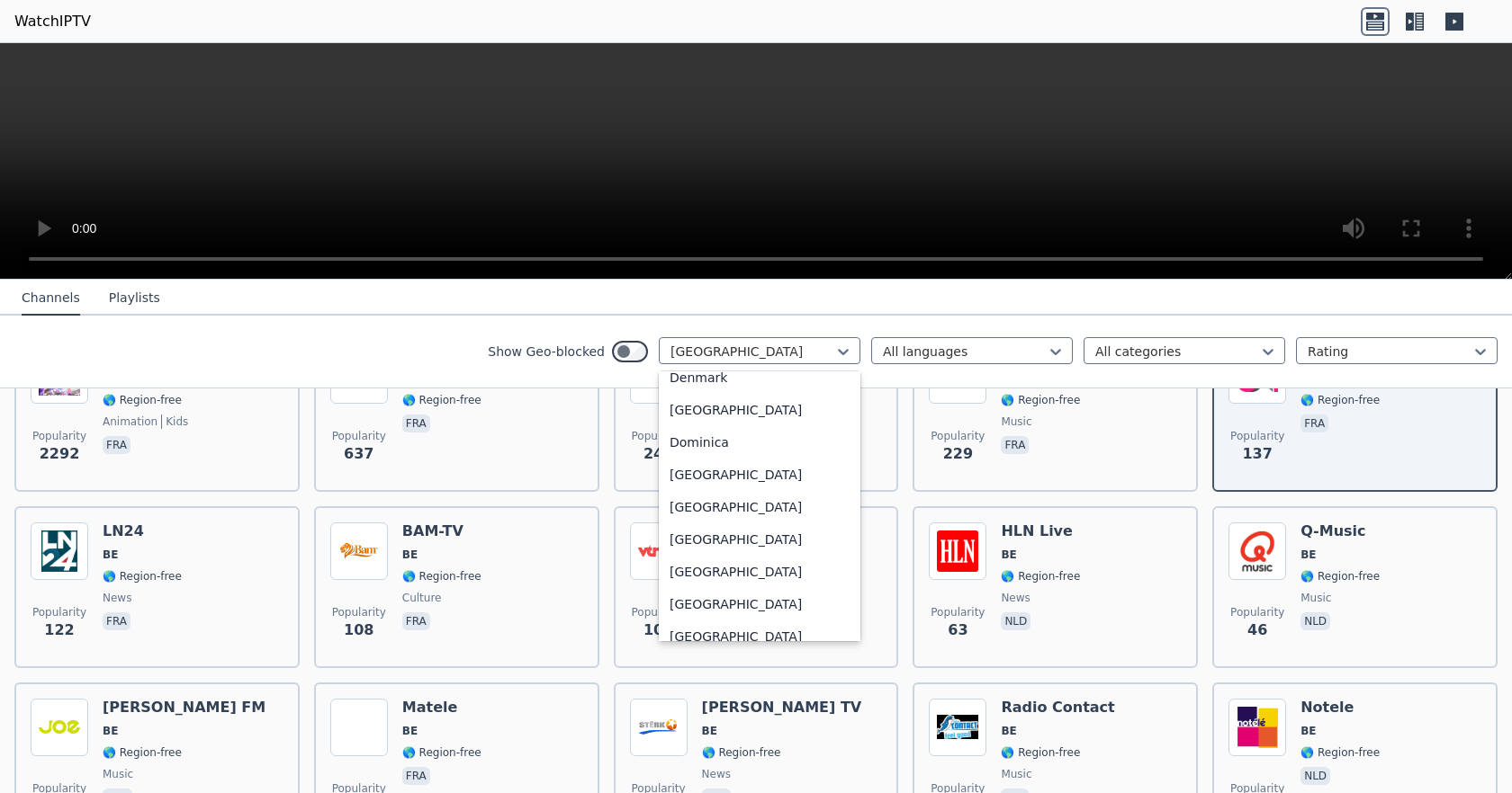
scroll to position [1635, 0]
click at [765, 586] on div "[GEOGRAPHIC_DATA]" at bounding box center [759, 569] width 201 height 32
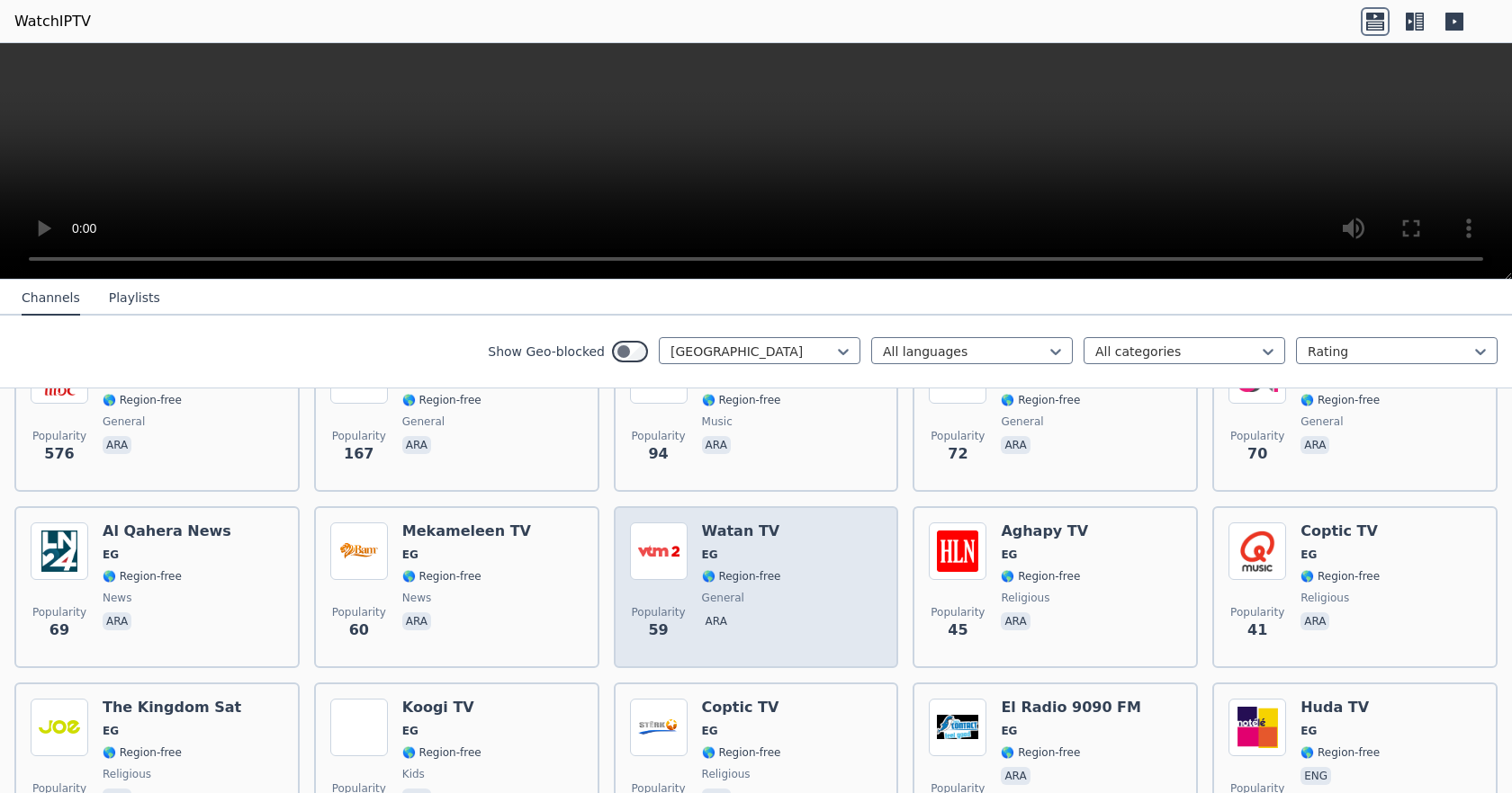
click at [724, 530] on div "Watan TV EG 🌎 Region-free general ara" at bounding box center [741, 588] width 79 height 130
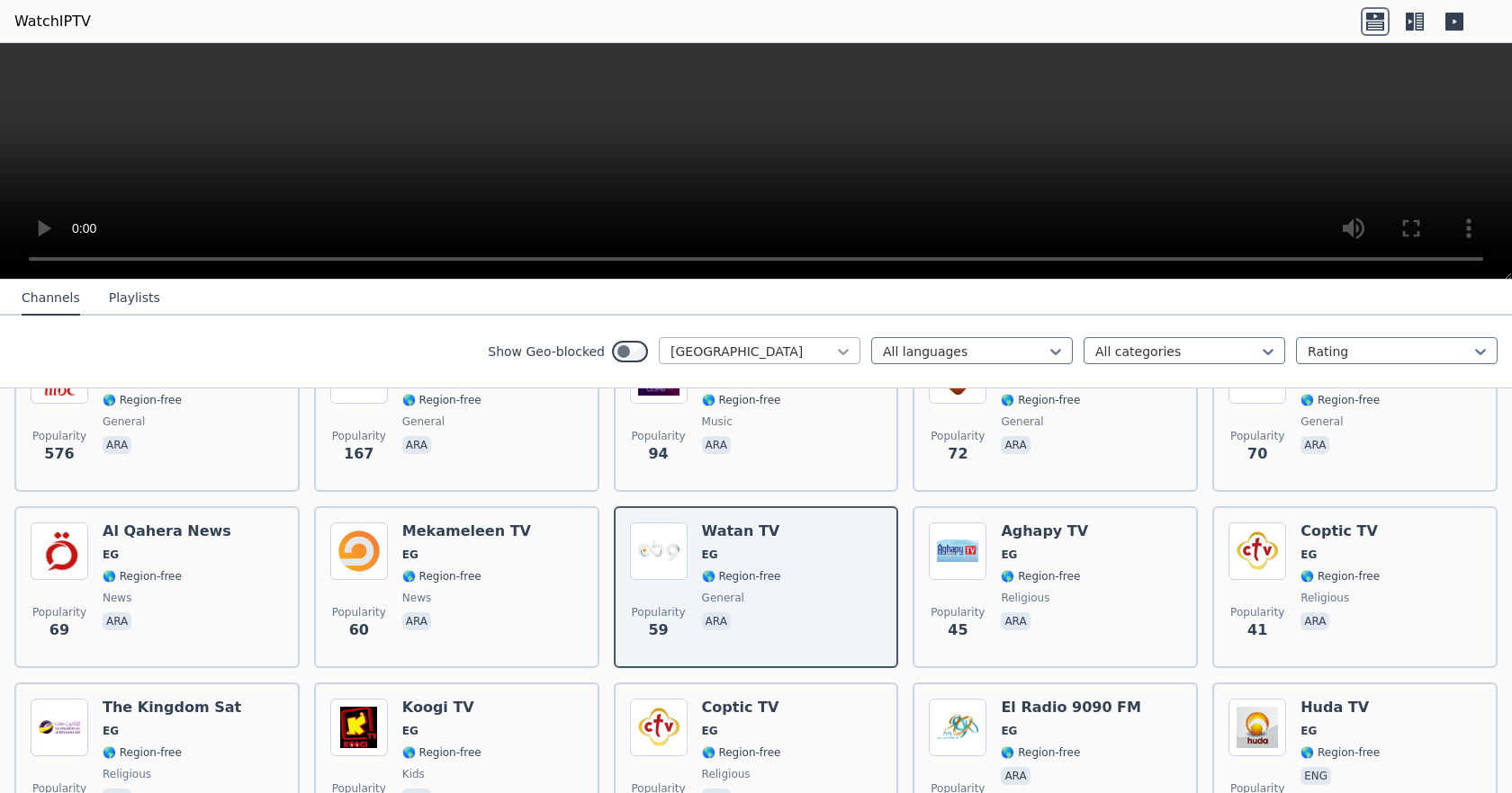
click at [834, 354] on icon at bounding box center [842, 351] width 18 height 18
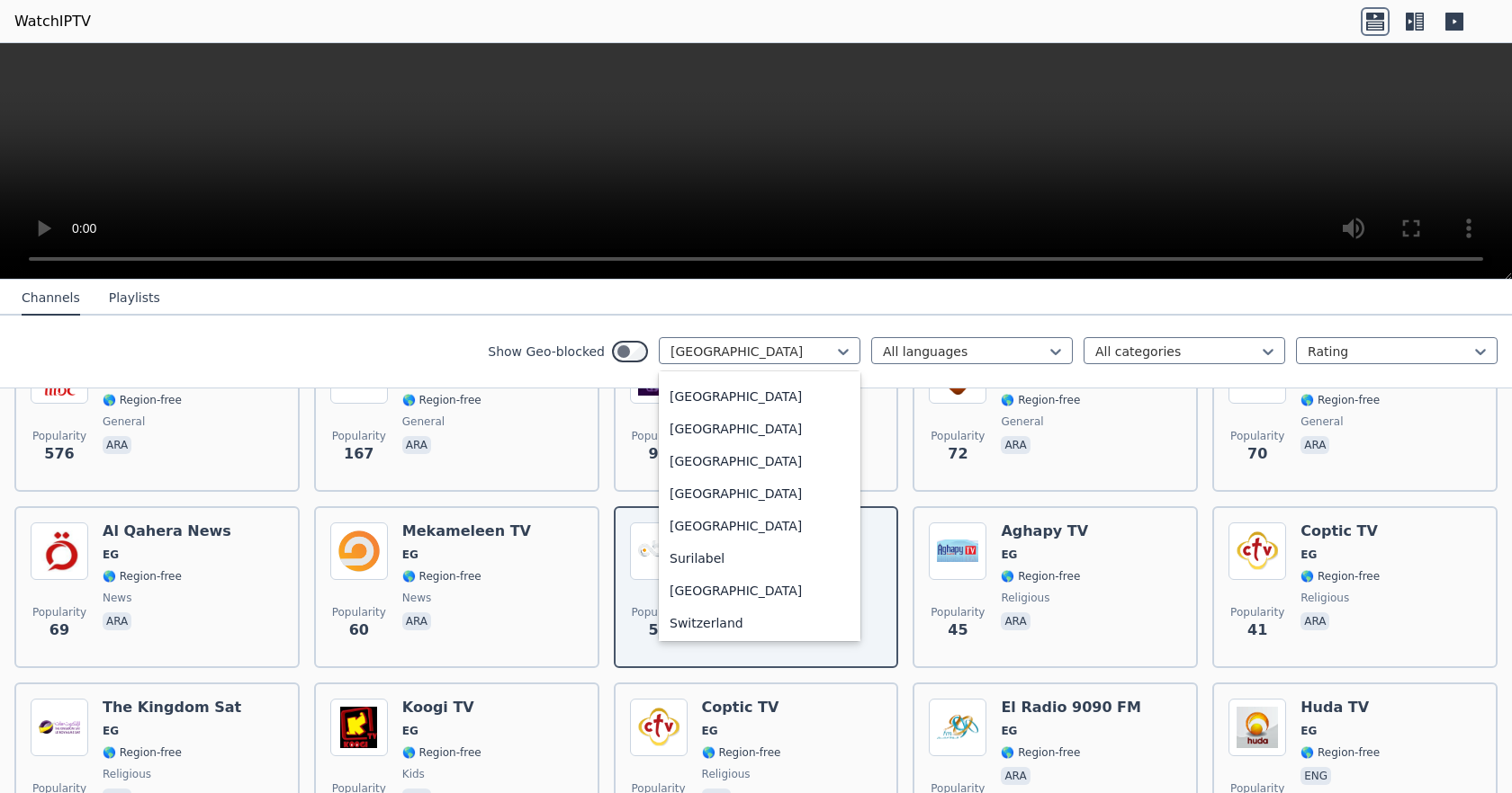
scroll to position [5641, 0]
